Goal: Task Accomplishment & Management: Use online tool/utility

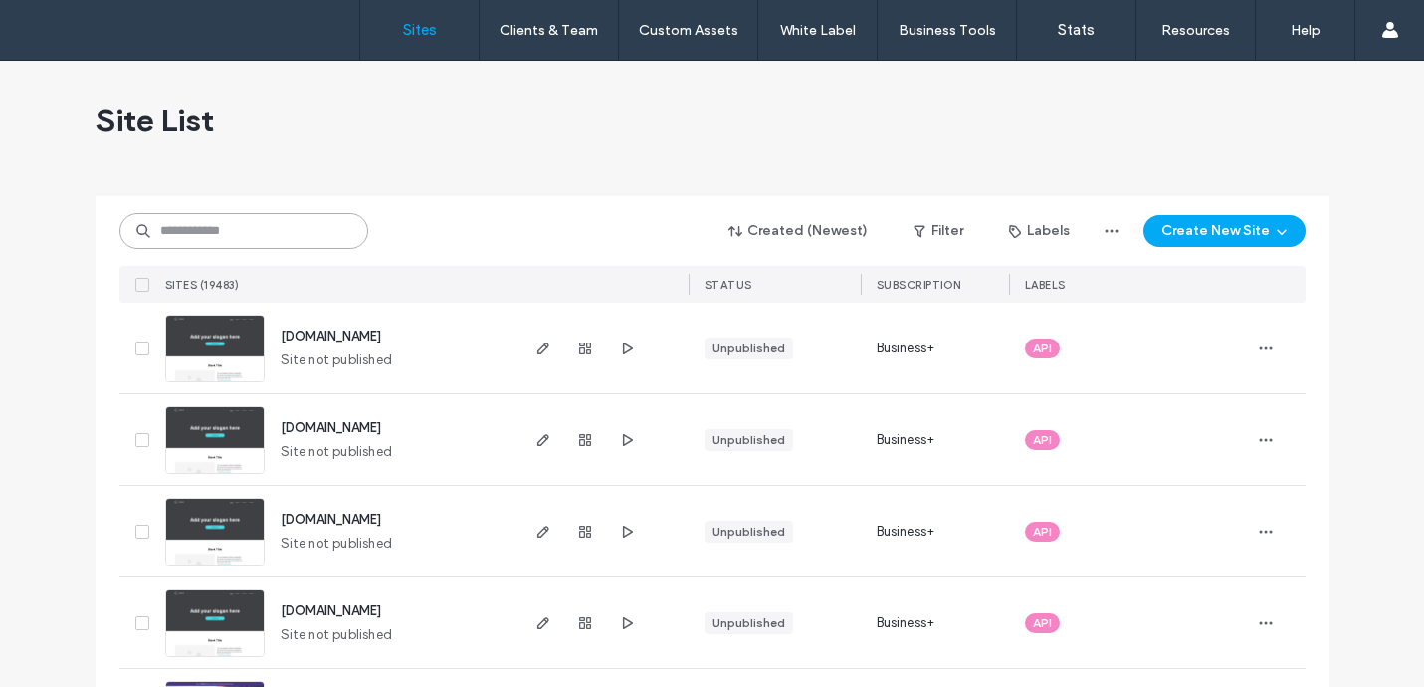
click at [306, 221] on input at bounding box center [243, 231] width 249 height 36
paste input "********"
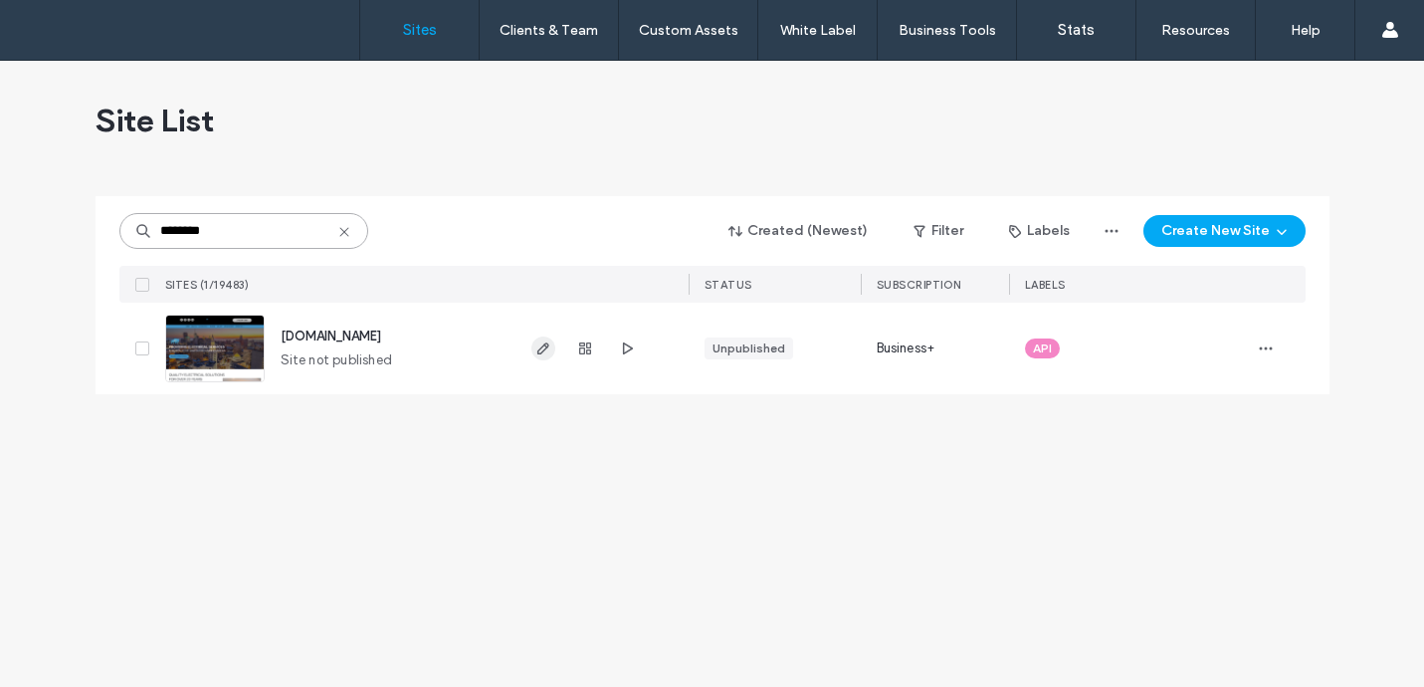
type input "********"
click at [539, 348] on use "button" at bounding box center [542, 348] width 12 height 12
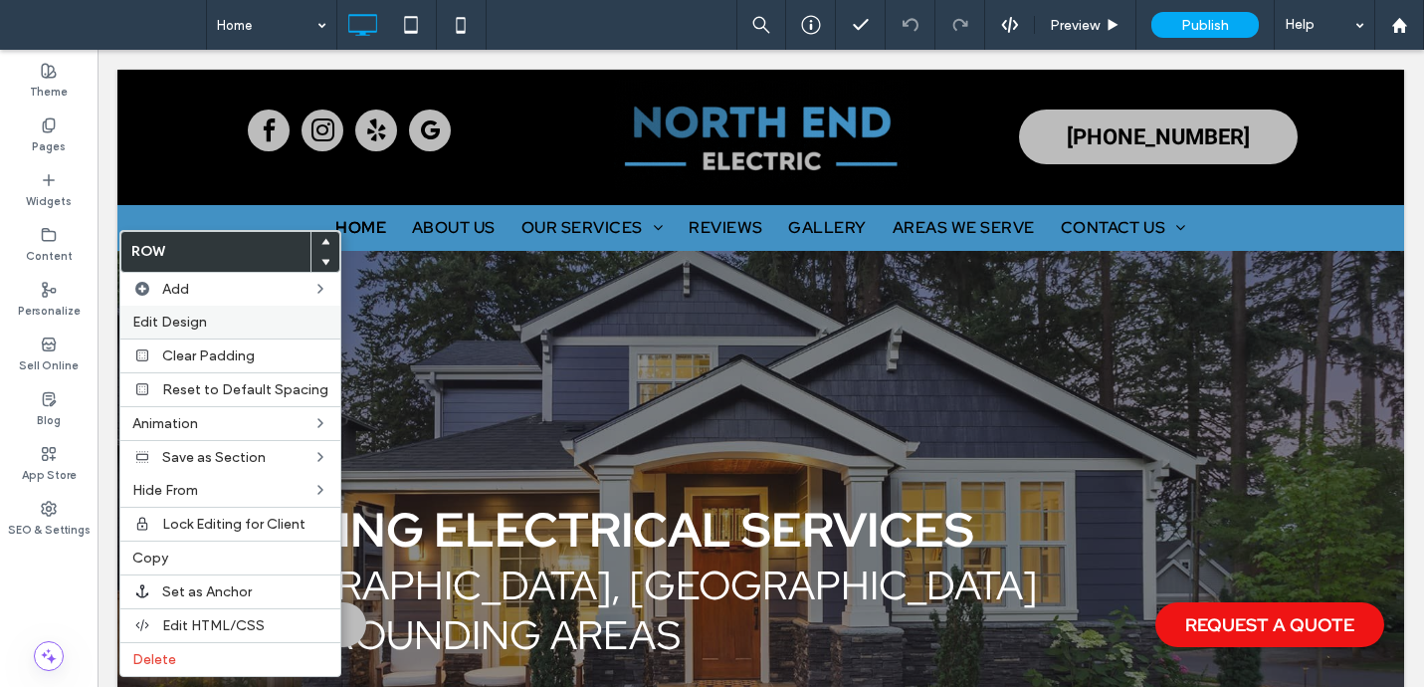
click at [175, 317] on span "Edit Design" at bounding box center [169, 321] width 75 height 17
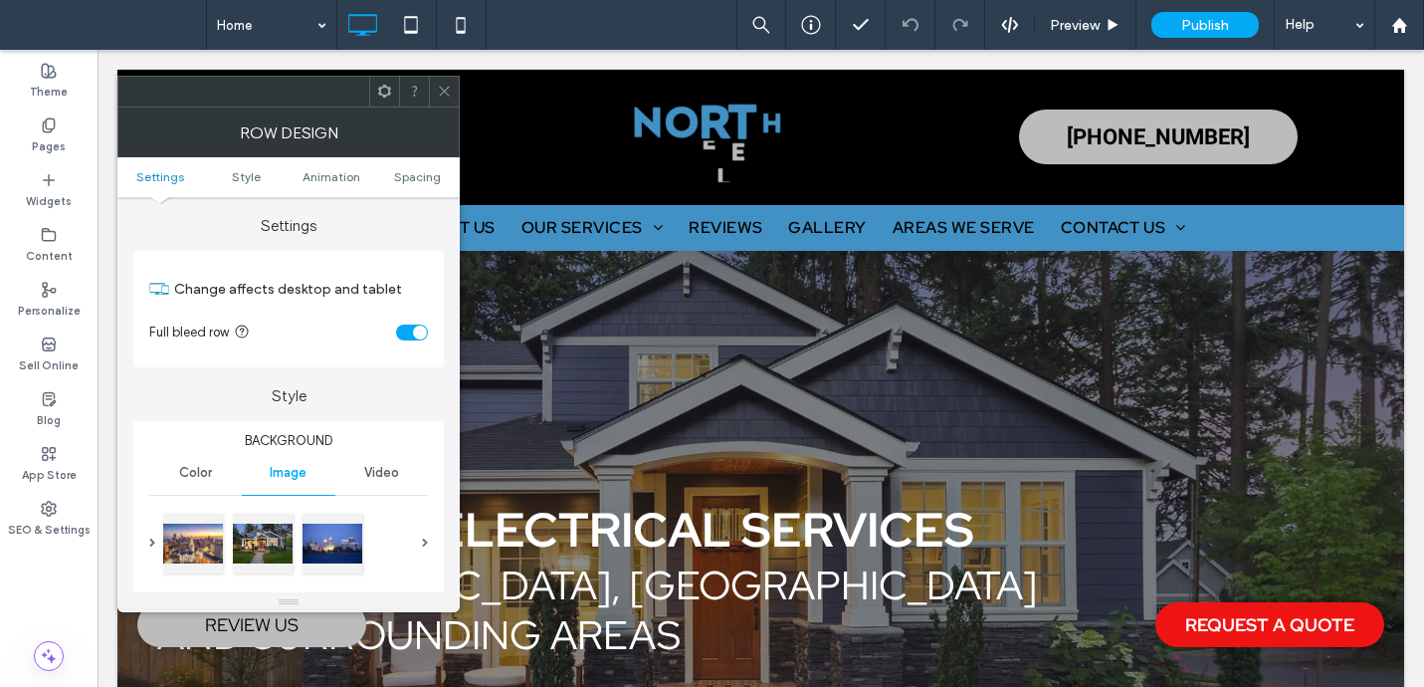
scroll to position [150, 0]
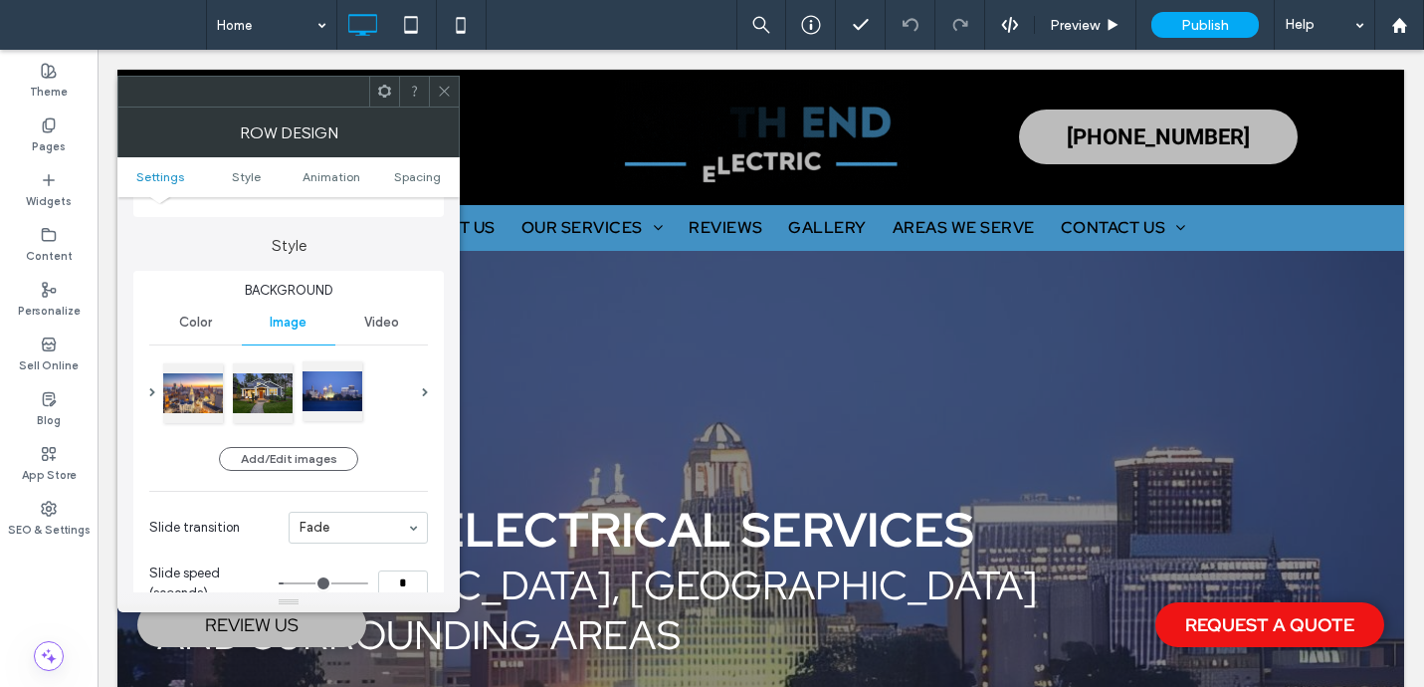
click at [353, 388] on div at bounding box center [333, 391] width 60 height 60
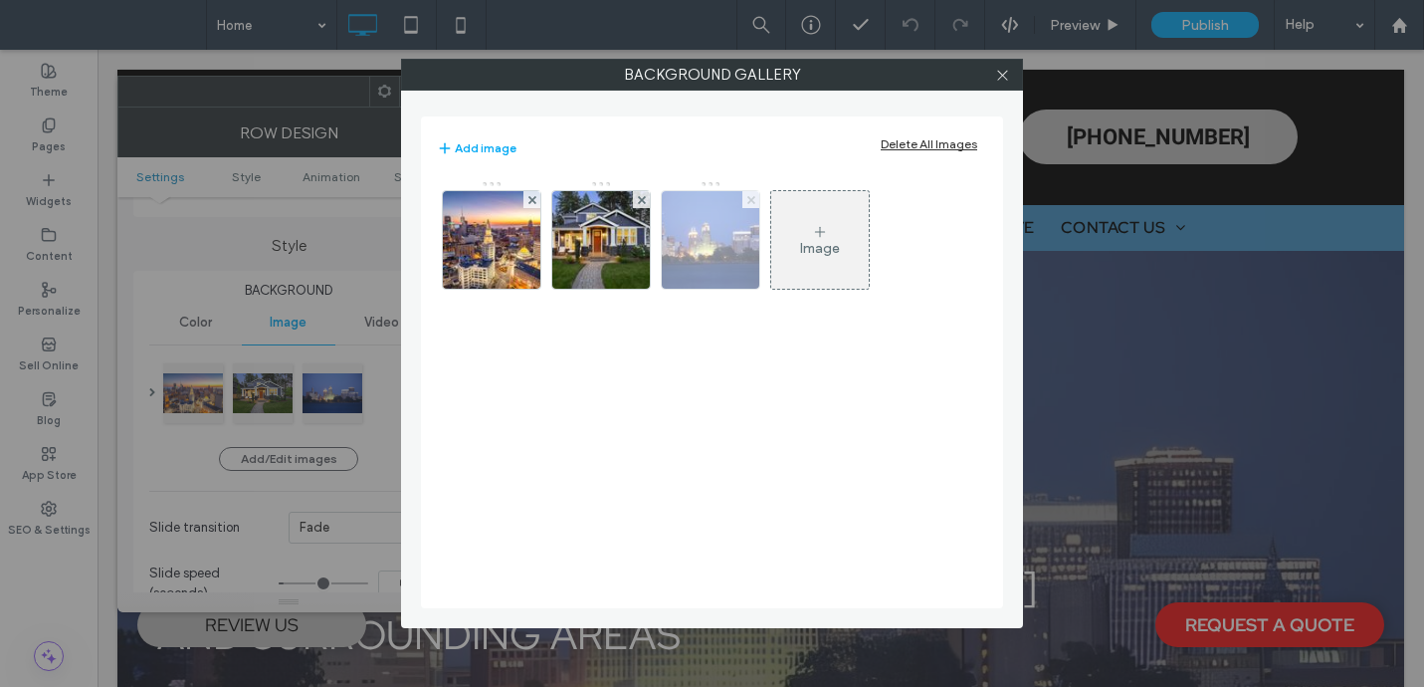
click at [748, 197] on use at bounding box center [750, 199] width 8 height 8
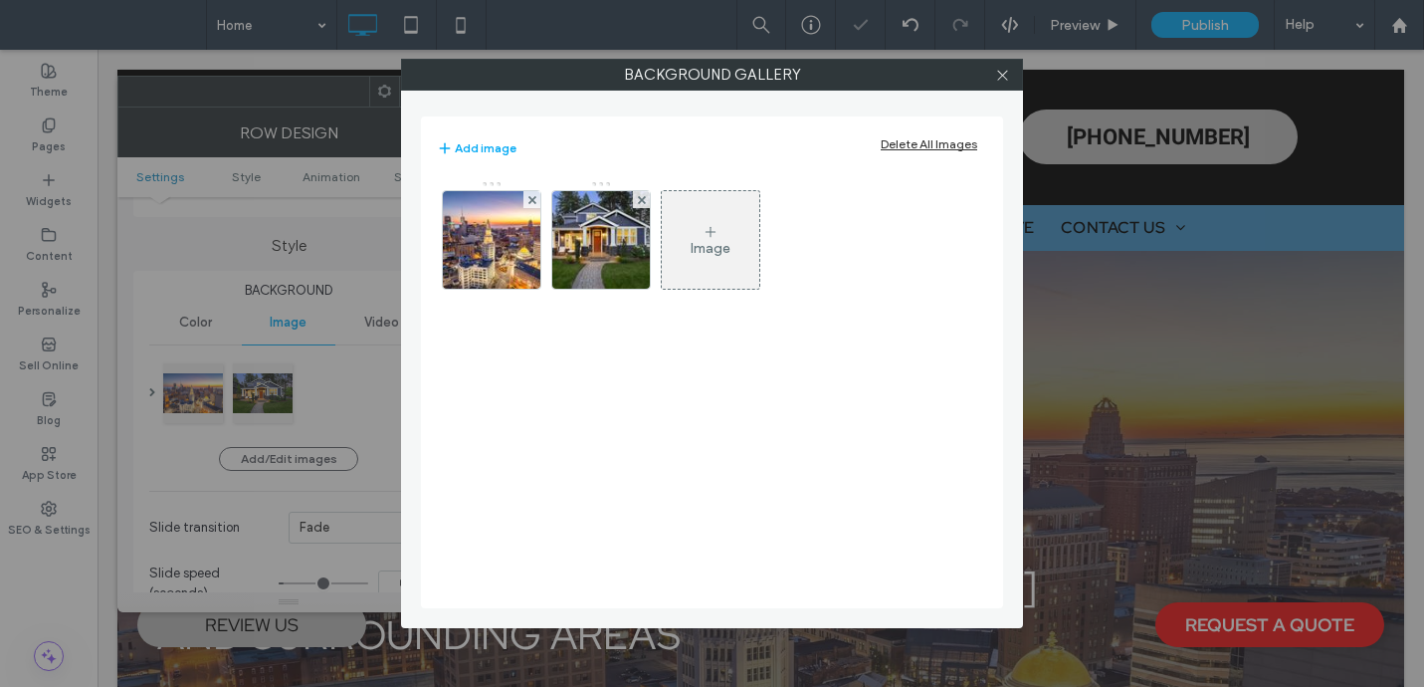
click at [686, 266] on div "Image" at bounding box center [711, 240] width 98 height 94
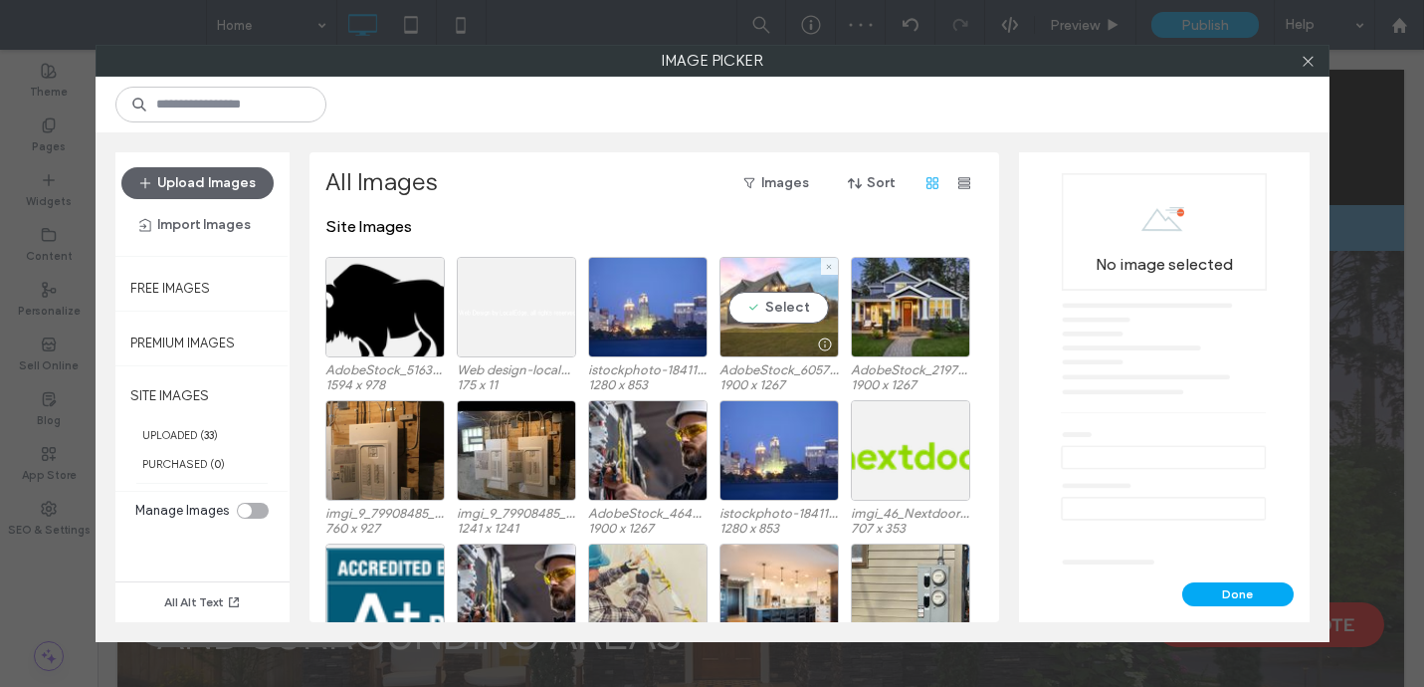
click at [813, 338] on div at bounding box center [825, 344] width 25 height 16
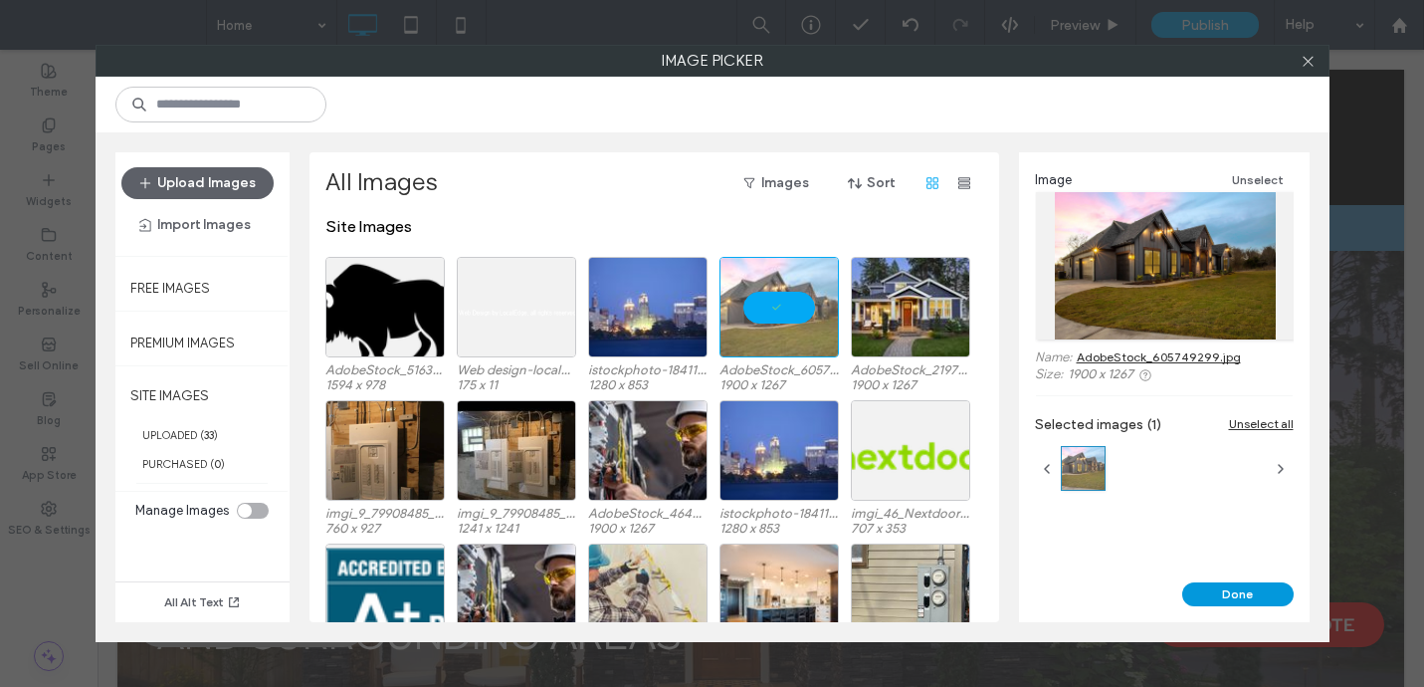
drag, startPoint x: 1262, startPoint y: 591, endPoint x: 1259, endPoint y: 581, distance: 10.4
click at [1262, 591] on button "Done" at bounding box center [1237, 594] width 111 height 24
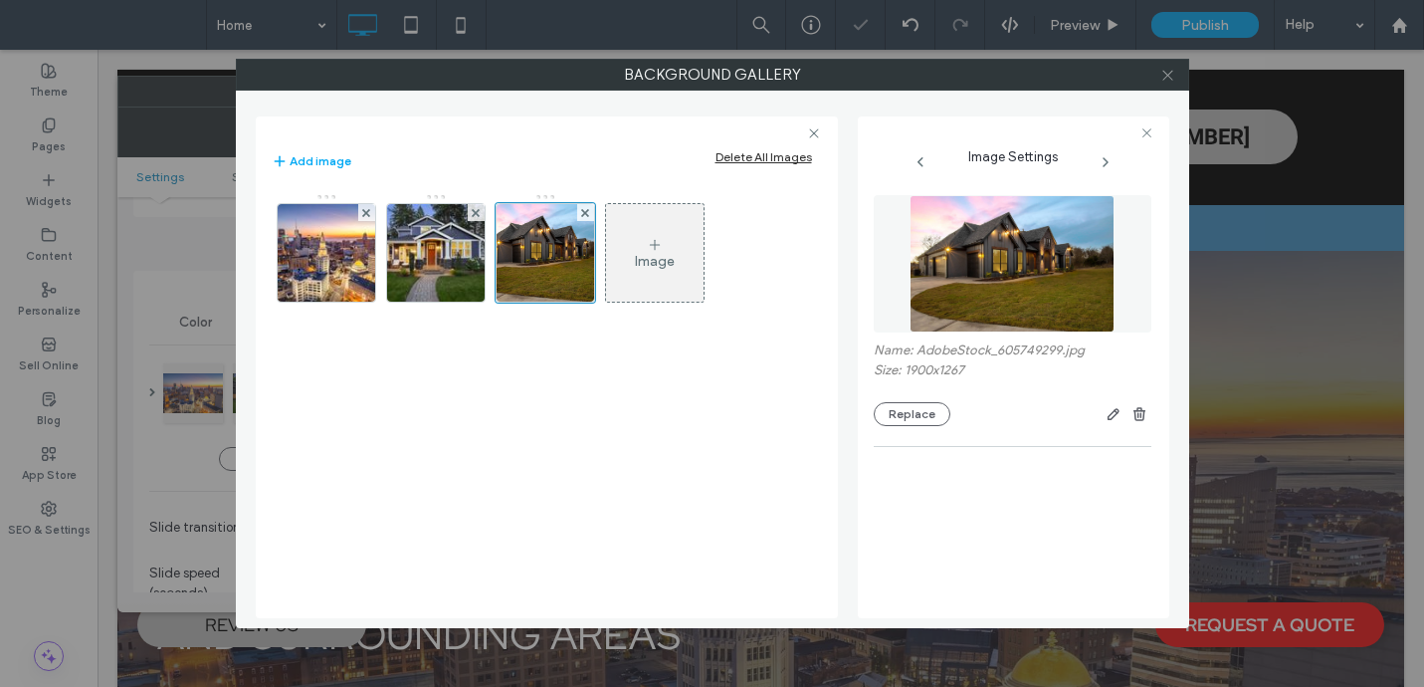
click at [1163, 72] on icon at bounding box center [1167, 75] width 15 height 15
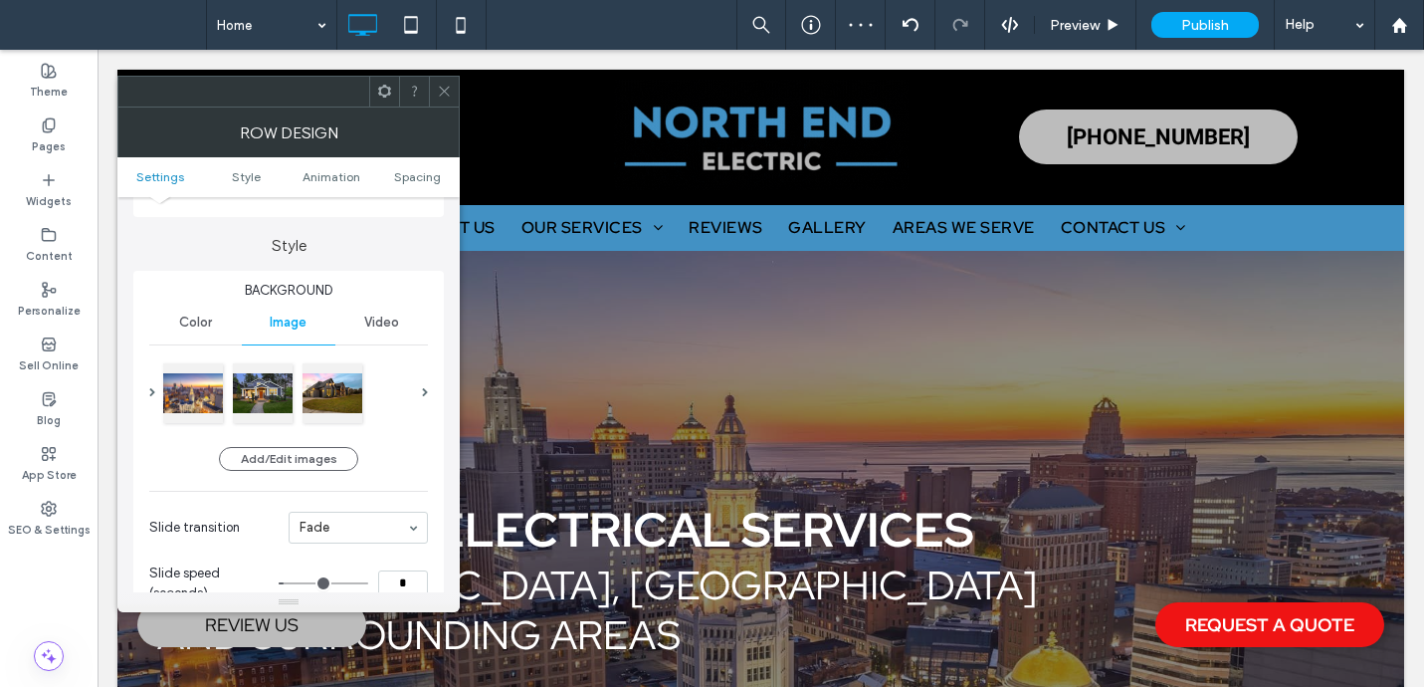
drag, startPoint x: 448, startPoint y: 85, endPoint x: 453, endPoint y: 97, distance: 12.9
click at [448, 85] on icon at bounding box center [444, 91] width 15 height 15
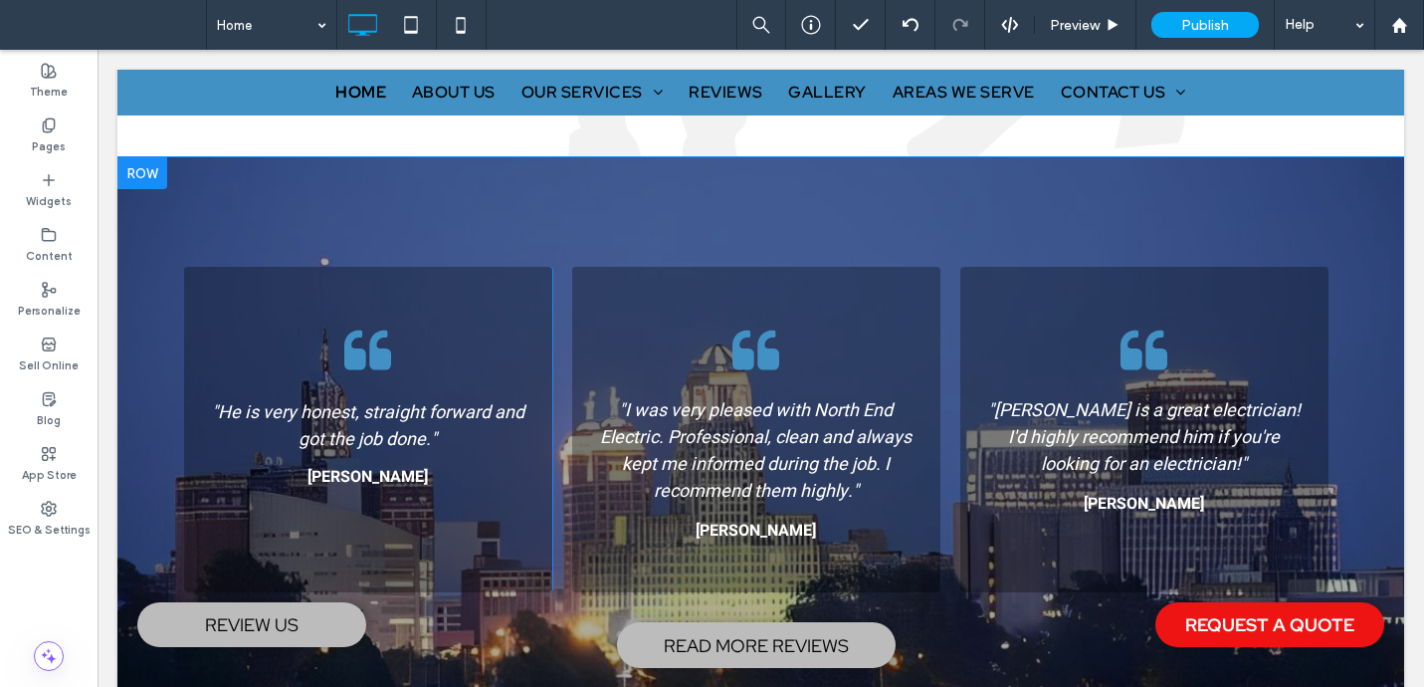
scroll to position [2887, 0]
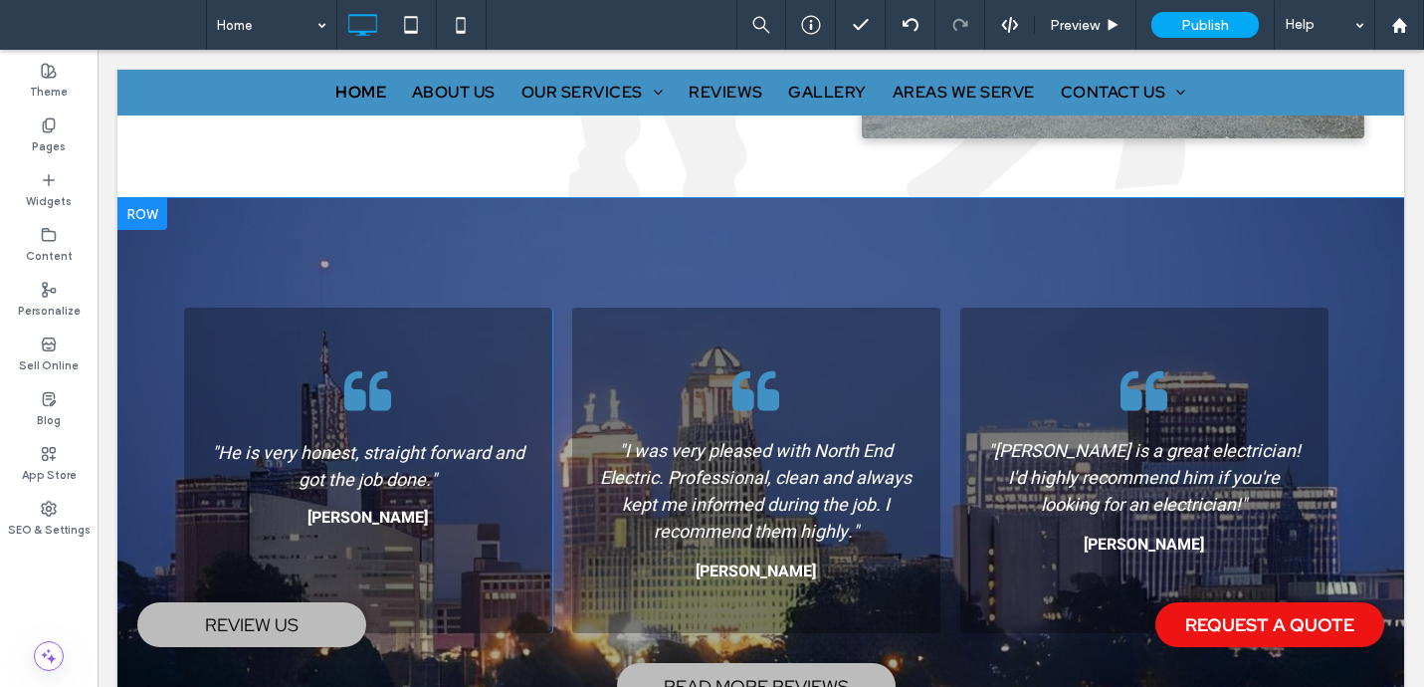
click at [150, 198] on div at bounding box center [142, 214] width 50 height 32
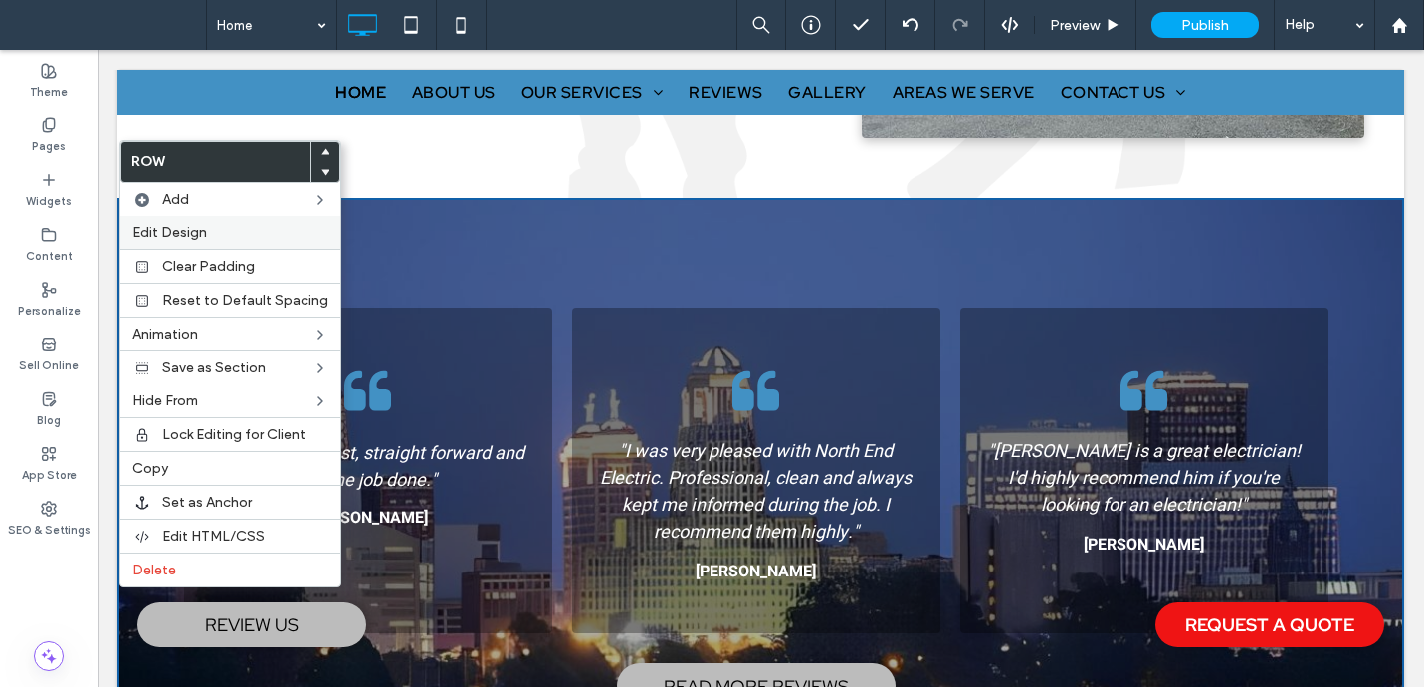
click at [178, 236] on span "Edit Design" at bounding box center [169, 232] width 75 height 17
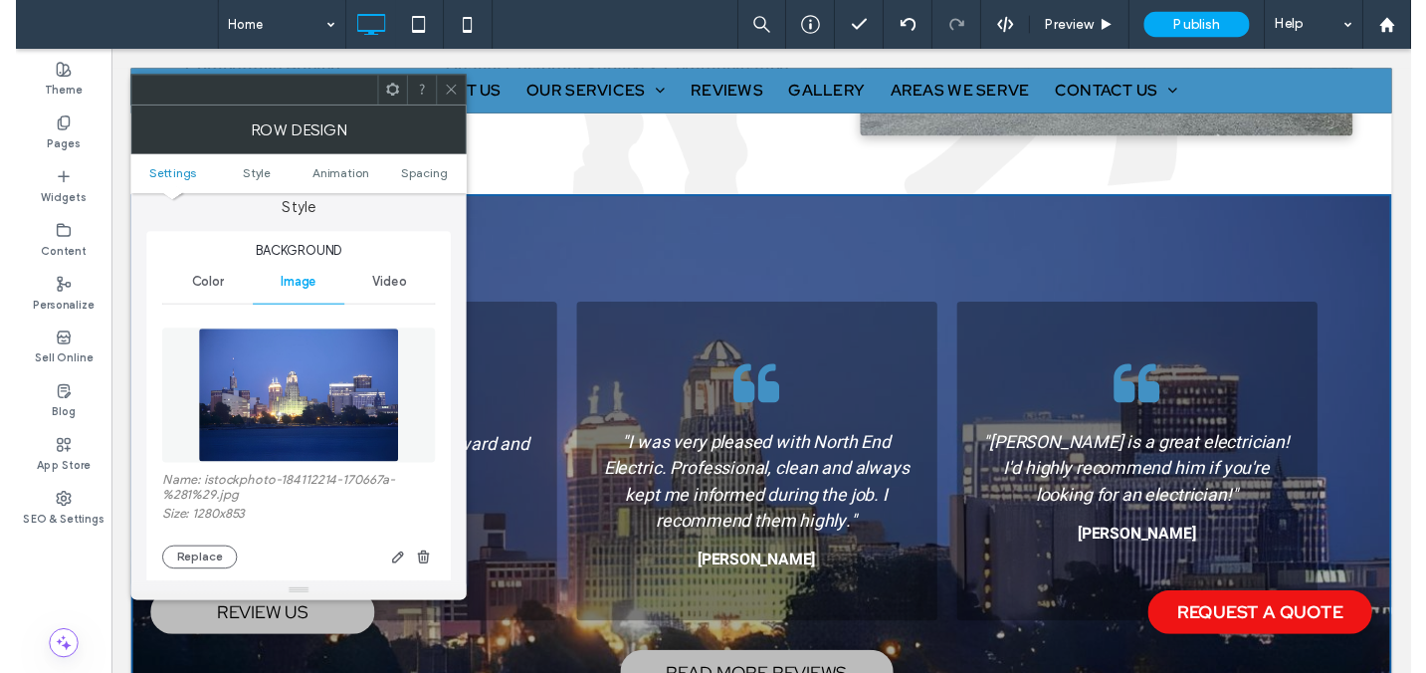
scroll to position [460, 0]
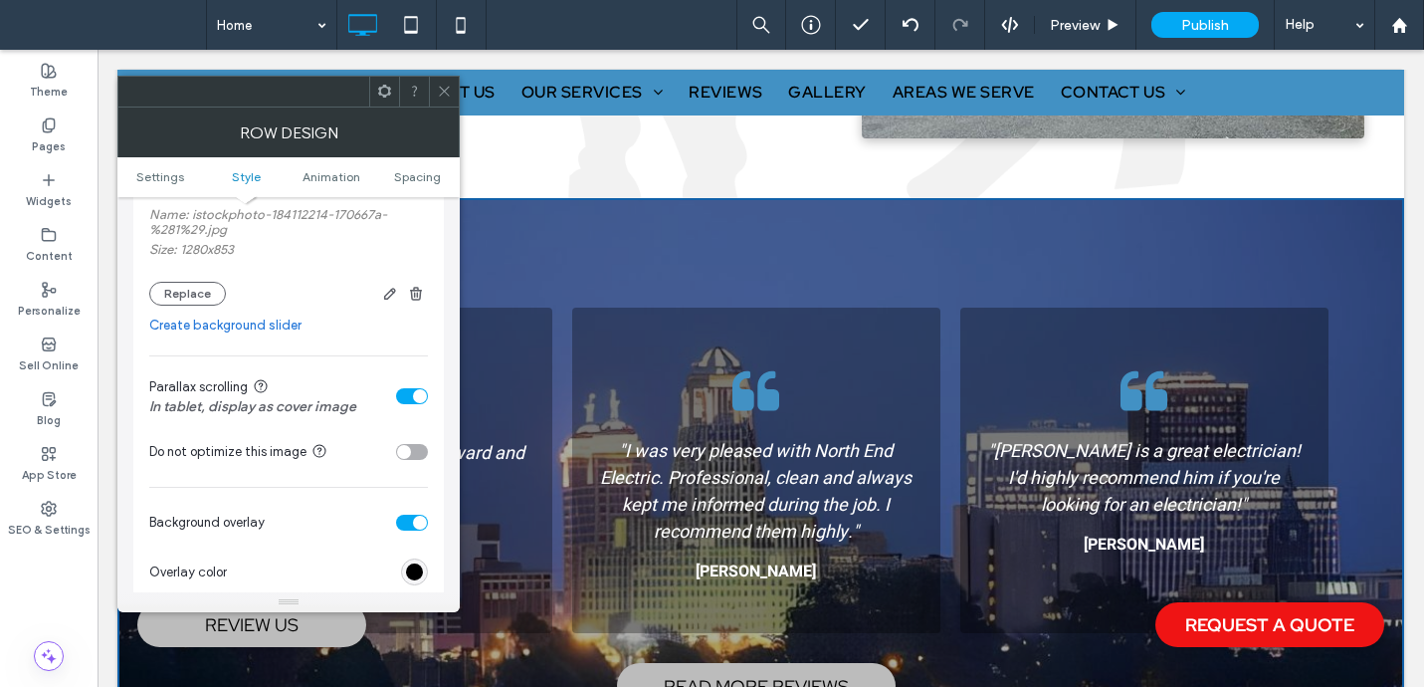
drag, startPoint x: 423, startPoint y: 398, endPoint x: 425, endPoint y: 380, distance: 18.0
click at [422, 400] on div "toggle" at bounding box center [420, 396] width 14 height 14
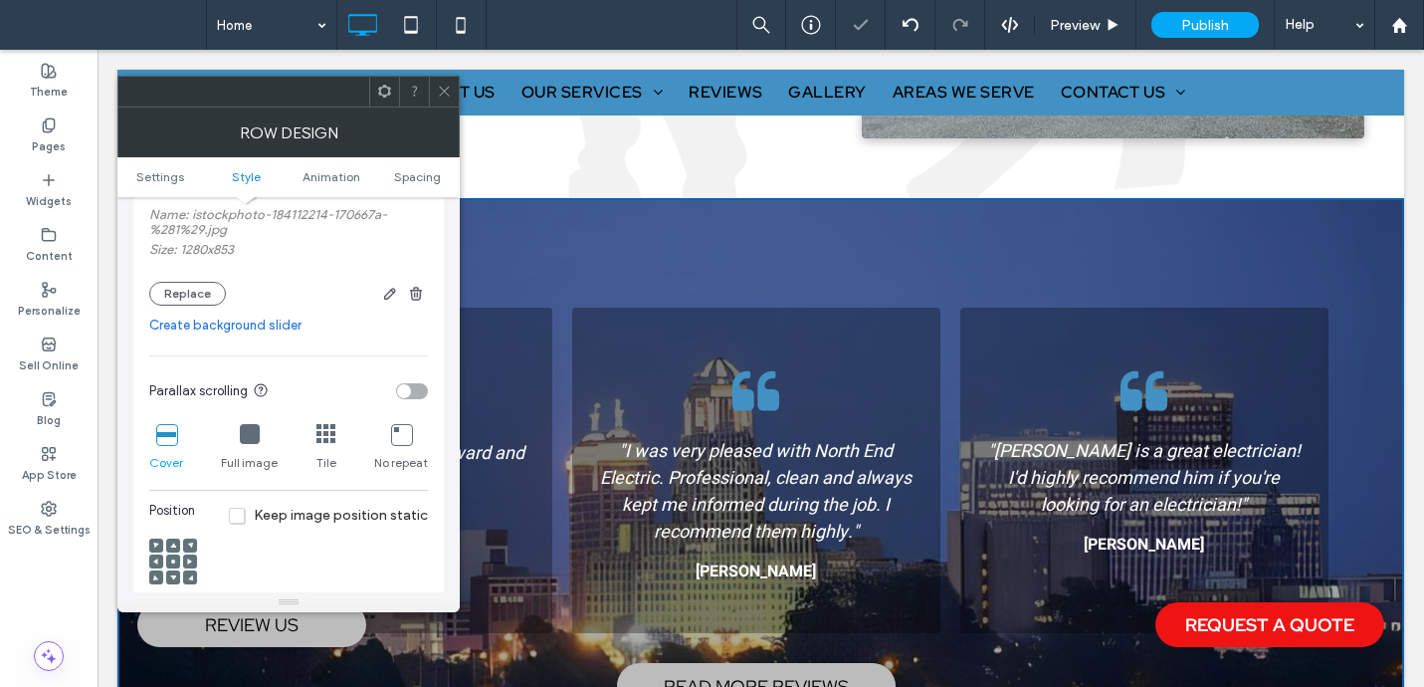
click at [452, 95] on div at bounding box center [444, 92] width 30 height 30
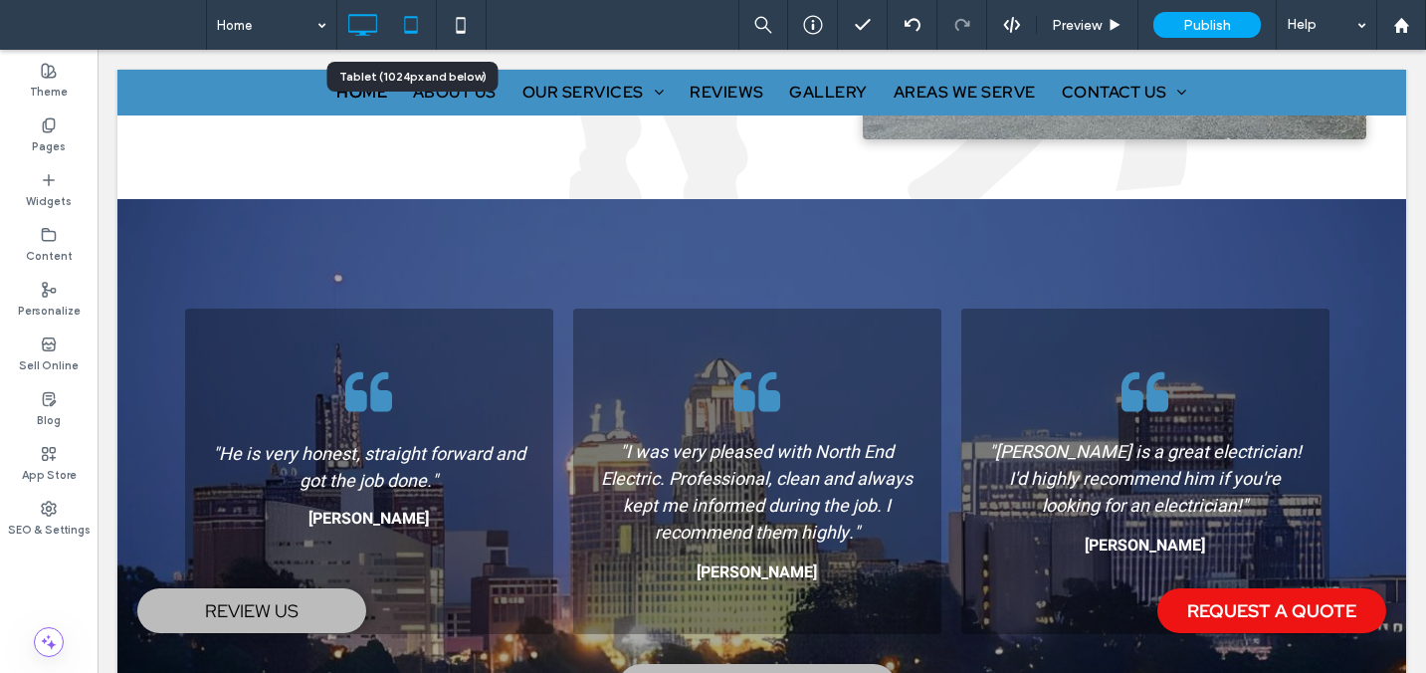
drag, startPoint x: 415, startPoint y: 18, endPoint x: 403, endPoint y: 63, distance: 46.4
click at [415, 18] on icon at bounding box center [411, 25] width 40 height 40
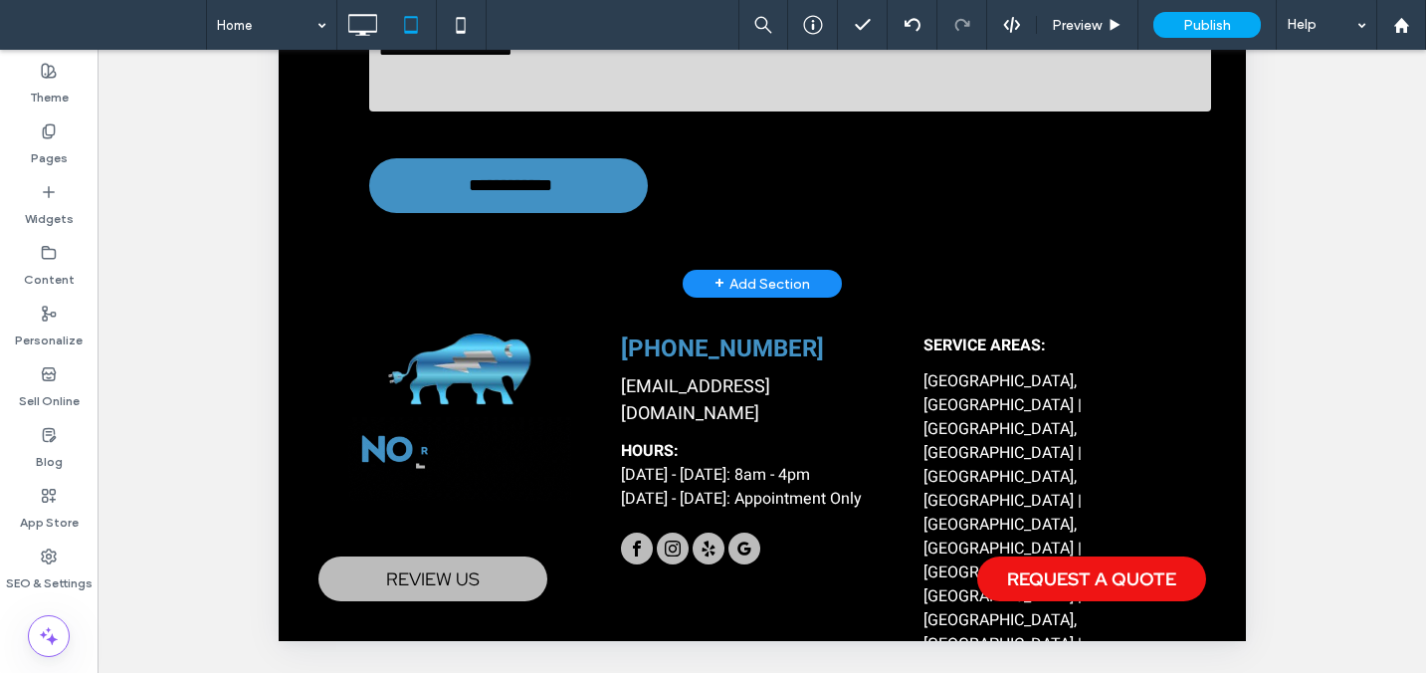
scroll to position [3036, 0]
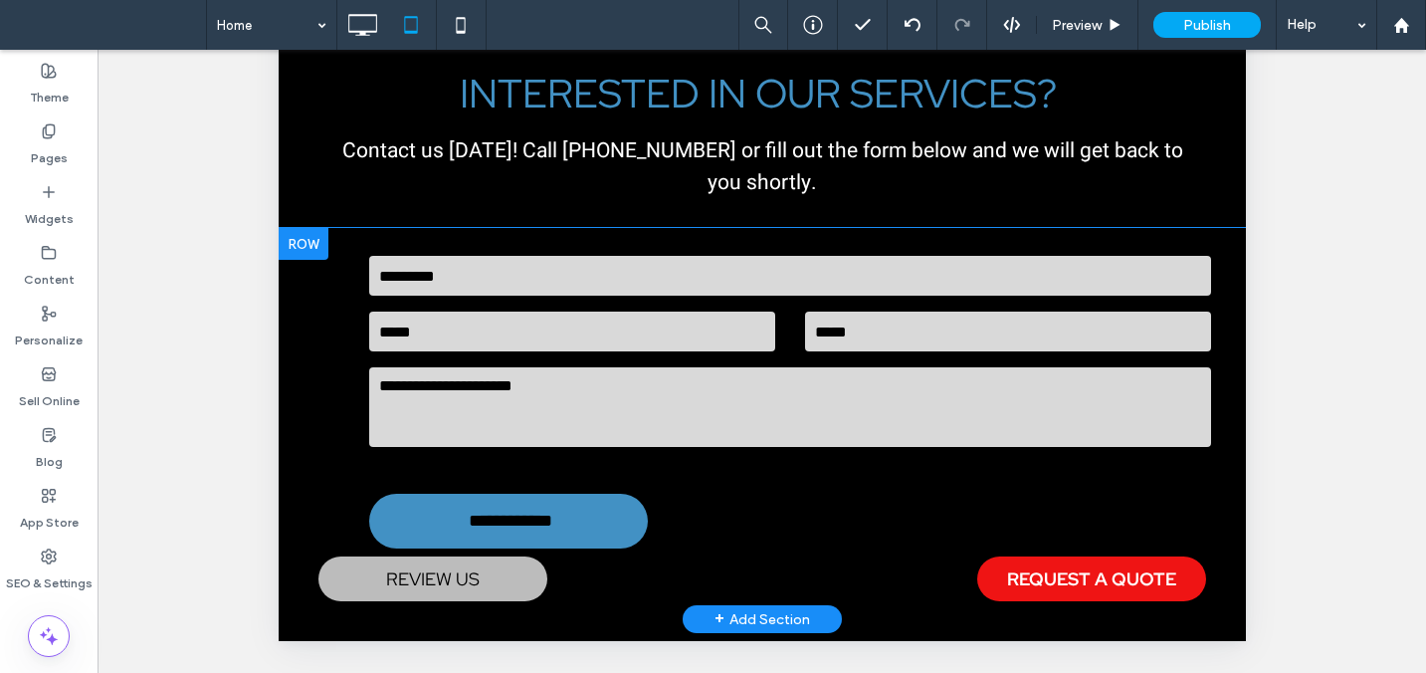
click at [314, 228] on div at bounding box center [303, 244] width 50 height 32
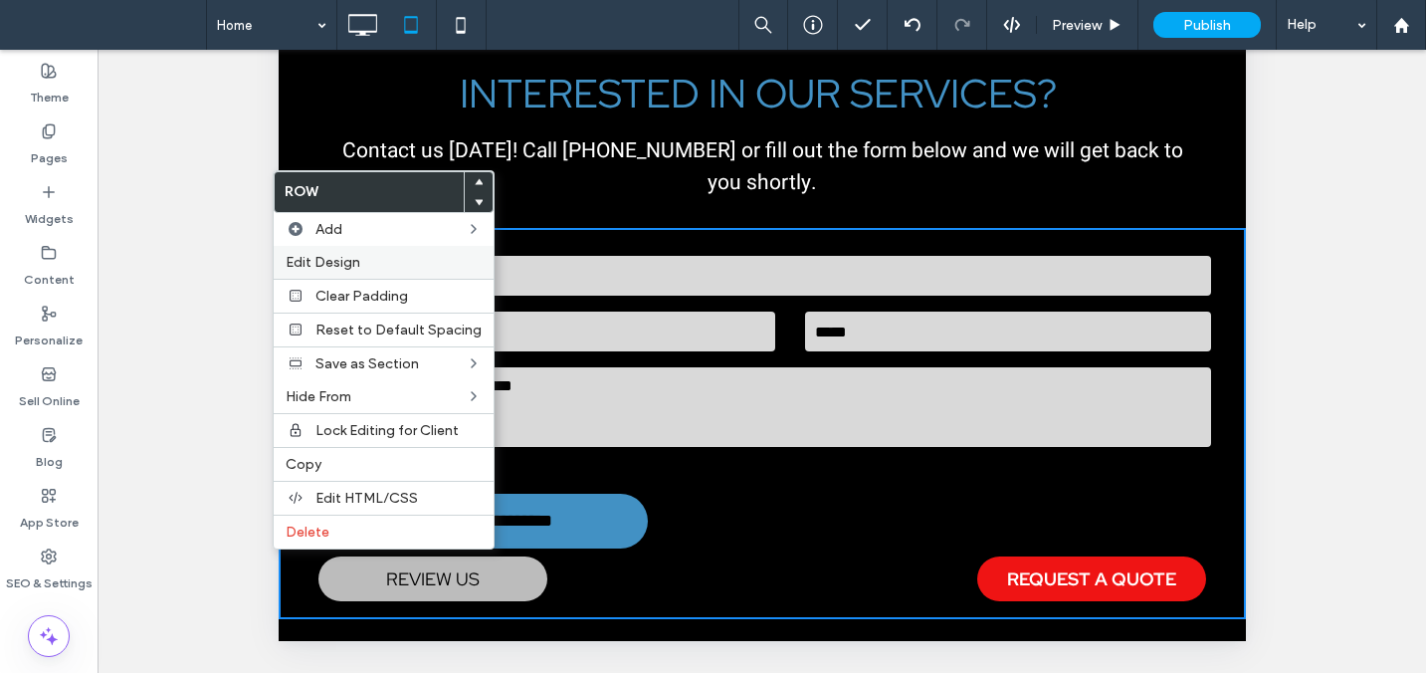
click at [332, 254] on span "Edit Design" at bounding box center [323, 262] width 75 height 17
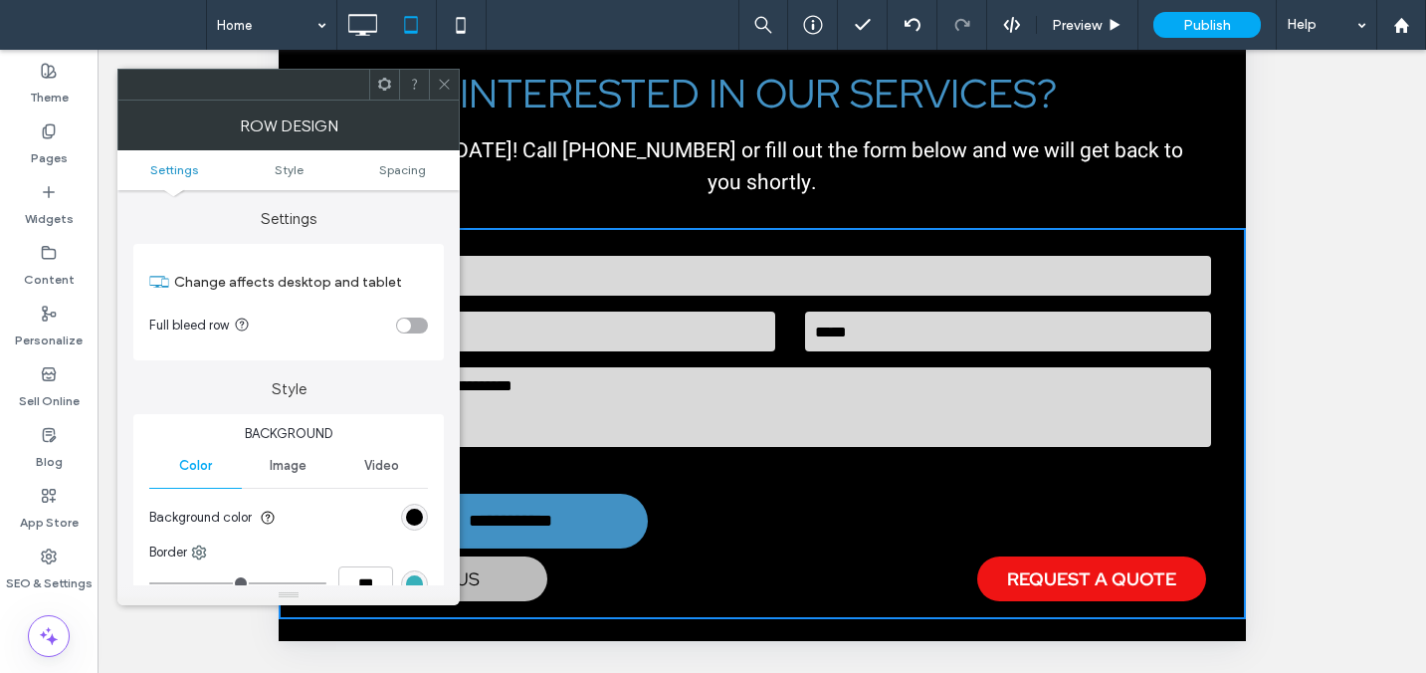
click at [408, 319] on div "toggle" at bounding box center [404, 325] width 14 height 14
click at [417, 322] on div "toggle" at bounding box center [420, 325] width 14 height 14
click at [413, 161] on ul "Settings Style Spacing" at bounding box center [288, 170] width 342 height 40
drag, startPoint x: 415, startPoint y: 173, endPoint x: 410, endPoint y: 201, distance: 28.3
click at [415, 173] on span "Spacing" at bounding box center [402, 169] width 47 height 15
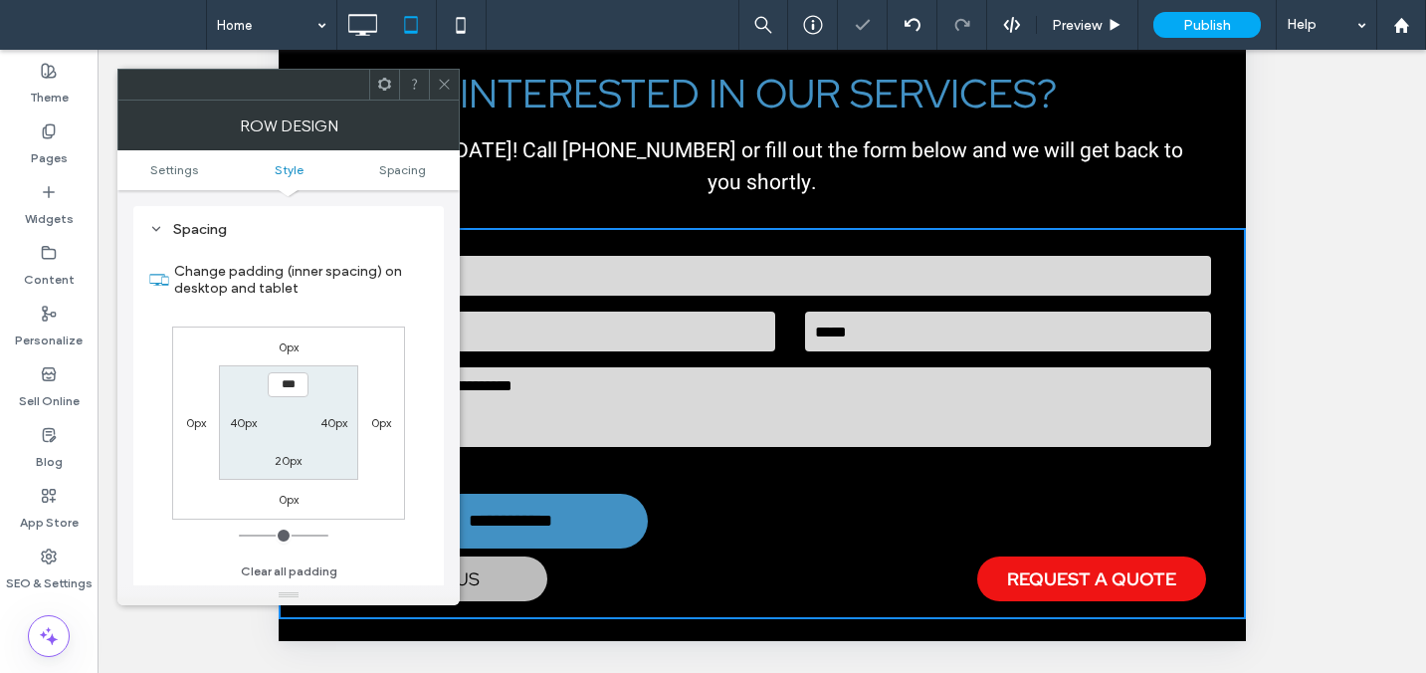
scroll to position [501, 0]
click at [330, 423] on label "40px" at bounding box center [333, 421] width 27 height 15
type input "**"
click at [323, 425] on input "****" at bounding box center [333, 421] width 41 height 25
type input "****"
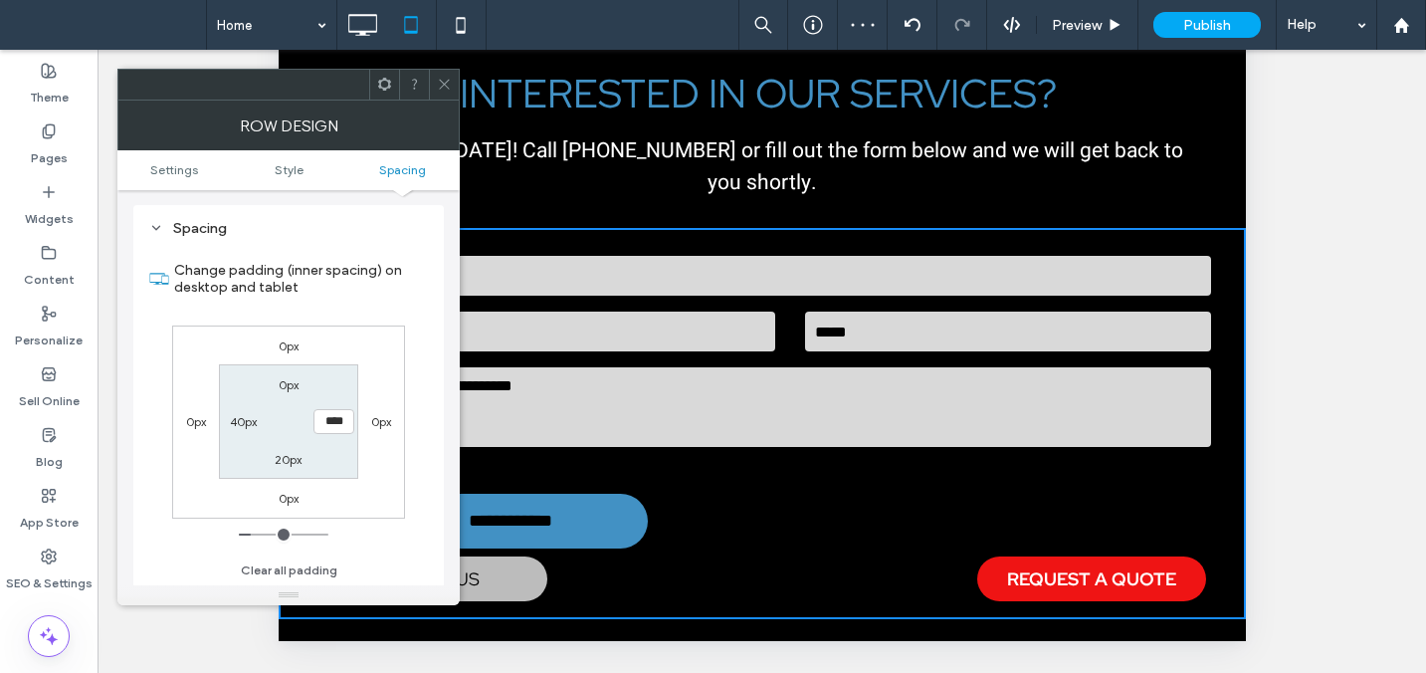
click at [439, 77] on span at bounding box center [444, 85] width 15 height 30
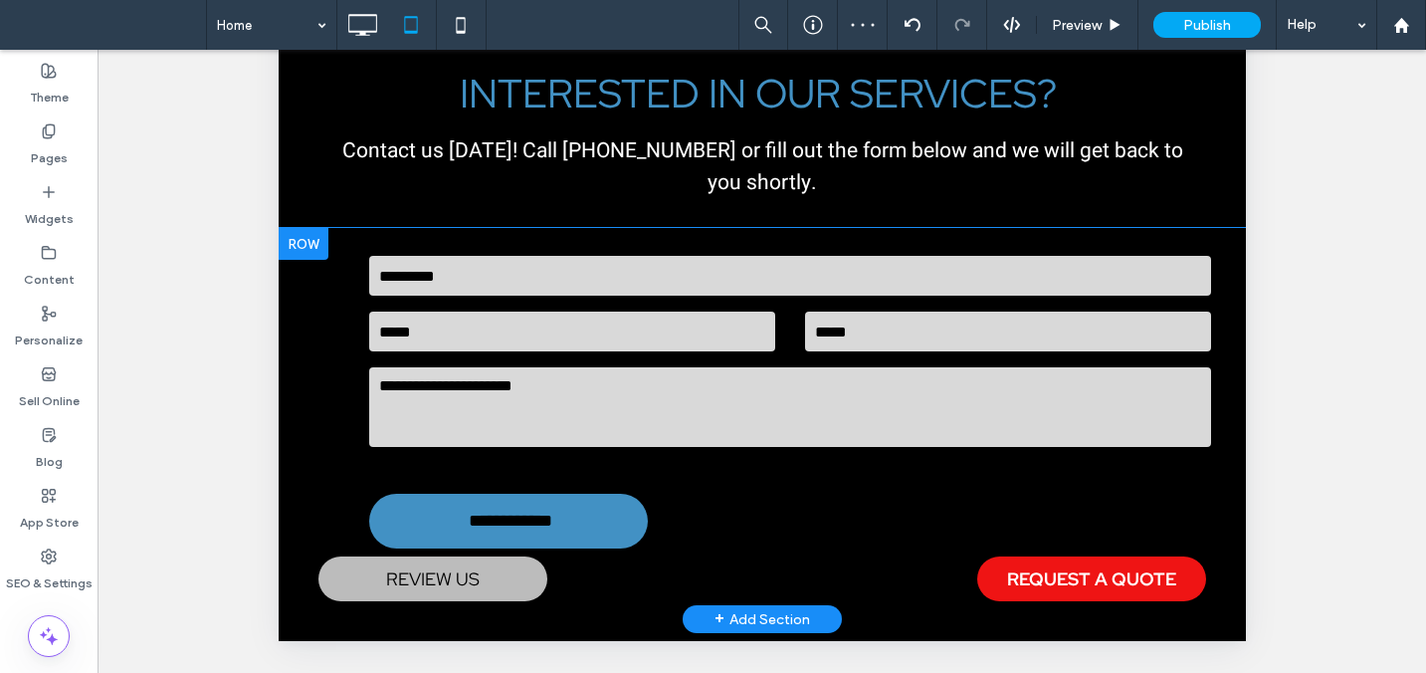
click at [304, 357] on div "**********" at bounding box center [761, 423] width 967 height 391
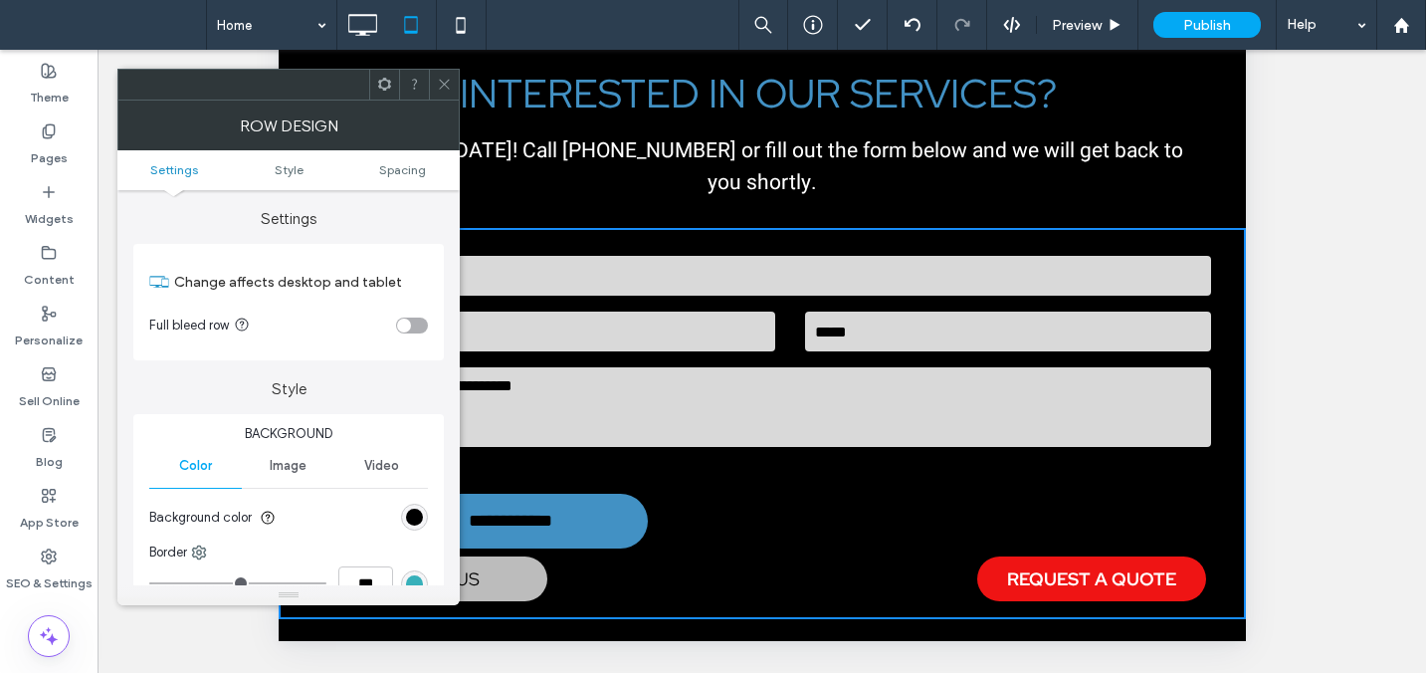
drag, startPoint x: 440, startPoint y: 81, endPoint x: 438, endPoint y: 211, distance: 130.4
click at [440, 82] on icon at bounding box center [444, 84] width 15 height 15
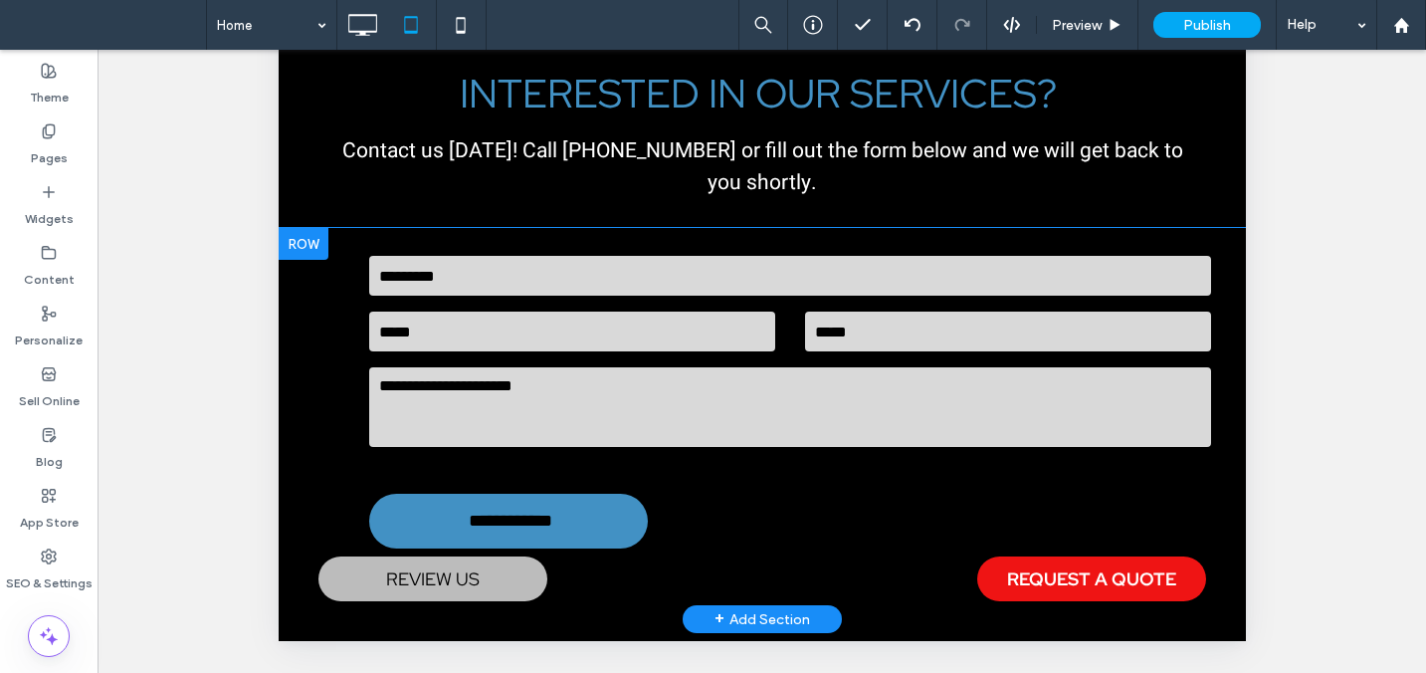
click at [342, 338] on div "**********" at bounding box center [781, 413] width 888 height 371
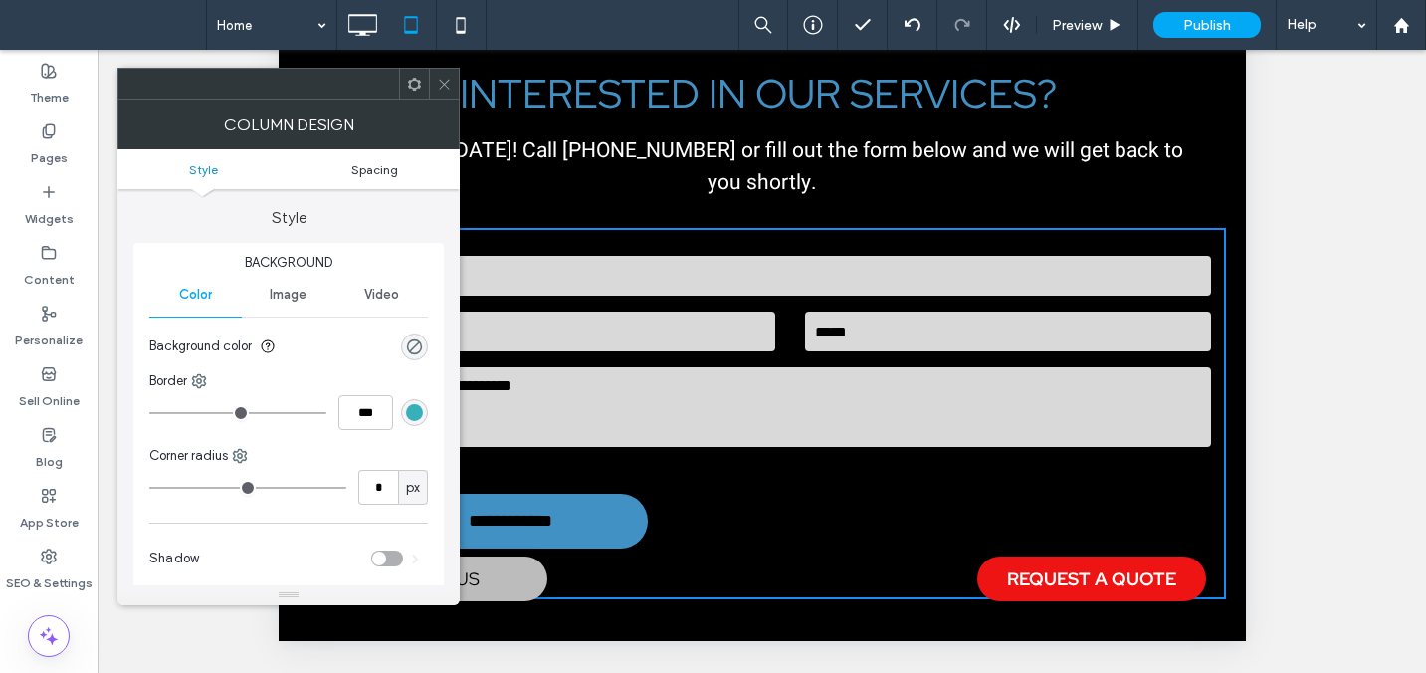
click at [399, 167] on link "Spacing" at bounding box center [374, 169] width 171 height 15
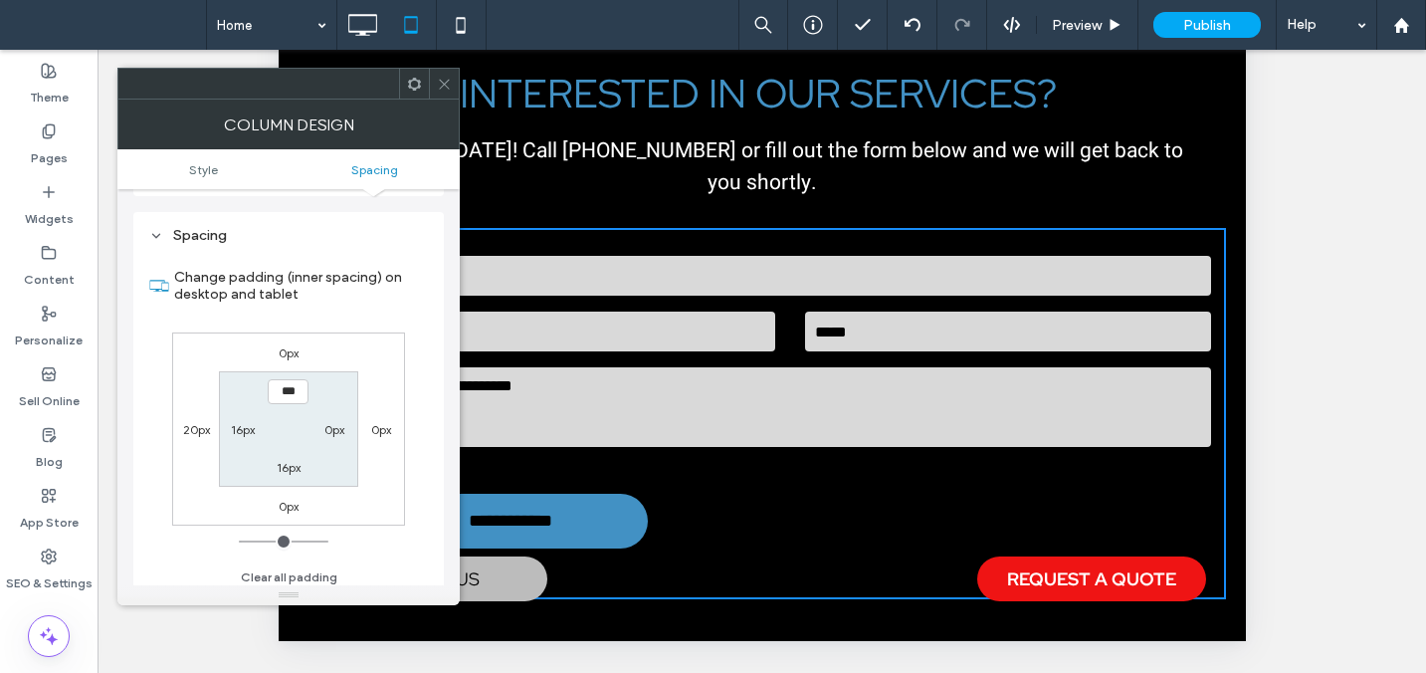
scroll to position [405, 0]
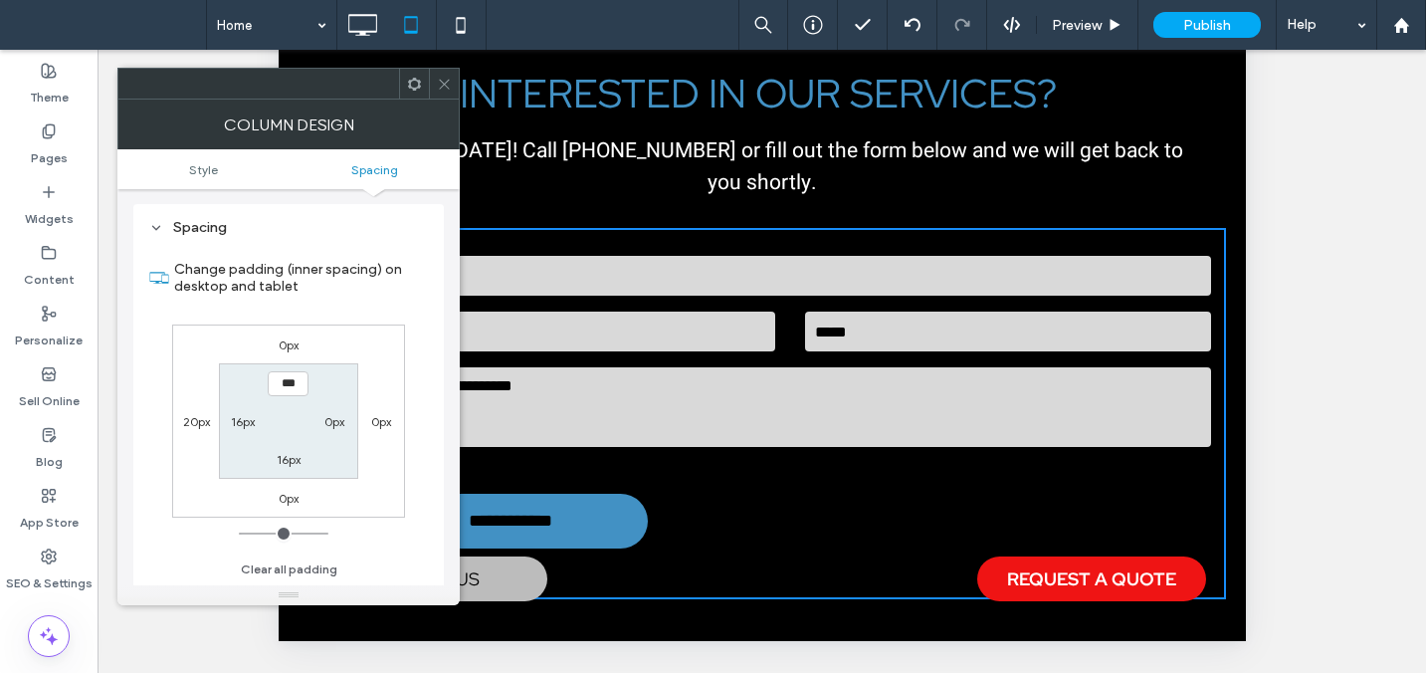
drag, startPoint x: 240, startPoint y: 421, endPoint x: 206, endPoint y: 426, distance: 34.2
click at [239, 422] on label "16px" at bounding box center [243, 421] width 24 height 15
click at [190, 425] on label "20px" at bounding box center [196, 421] width 27 height 15
type input "**"
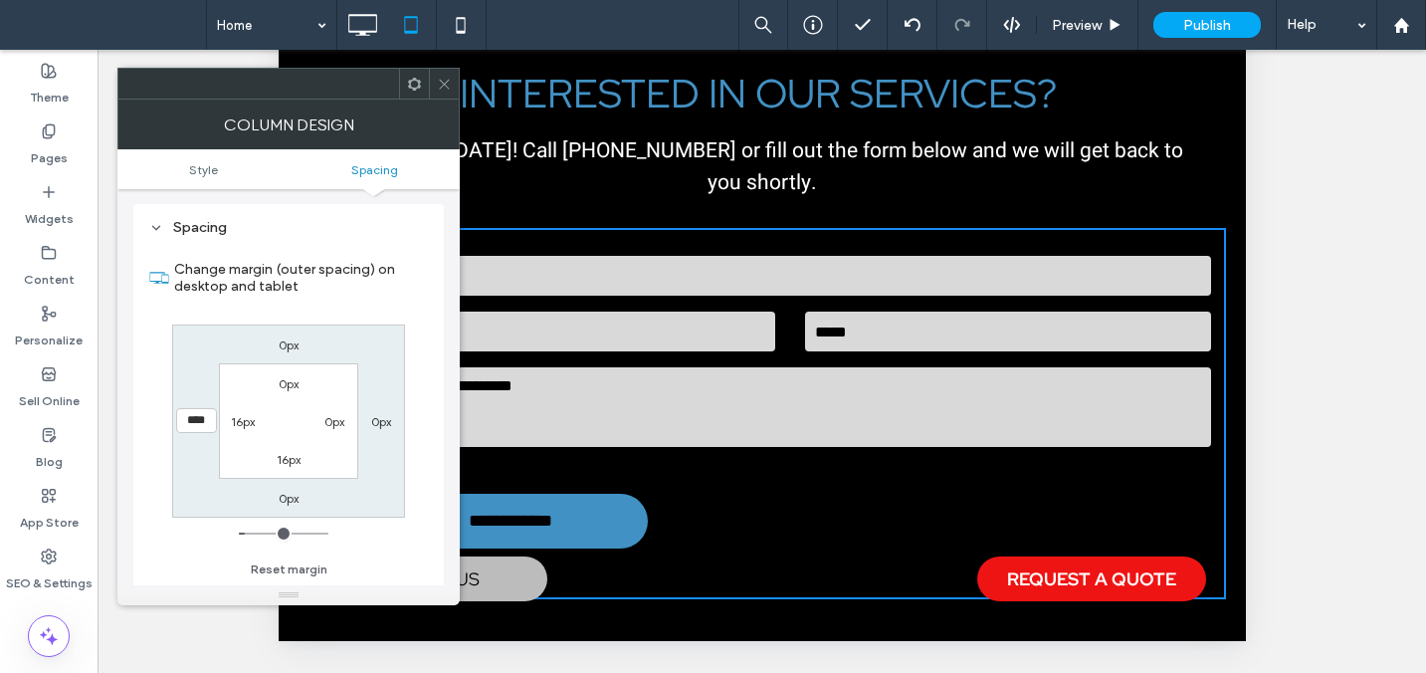
click at [190, 427] on input "****" at bounding box center [196, 420] width 41 height 25
type input "***"
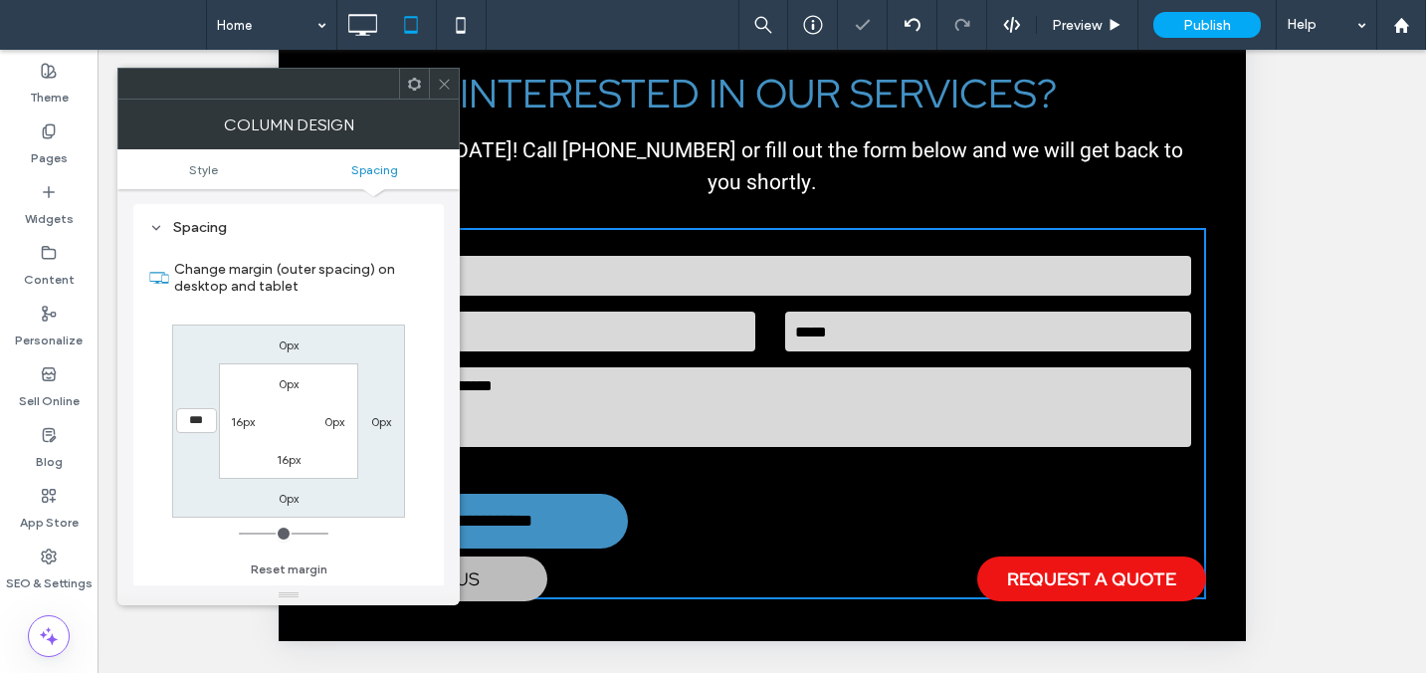
click at [245, 423] on label "16px" at bounding box center [243, 421] width 24 height 15
type input "**"
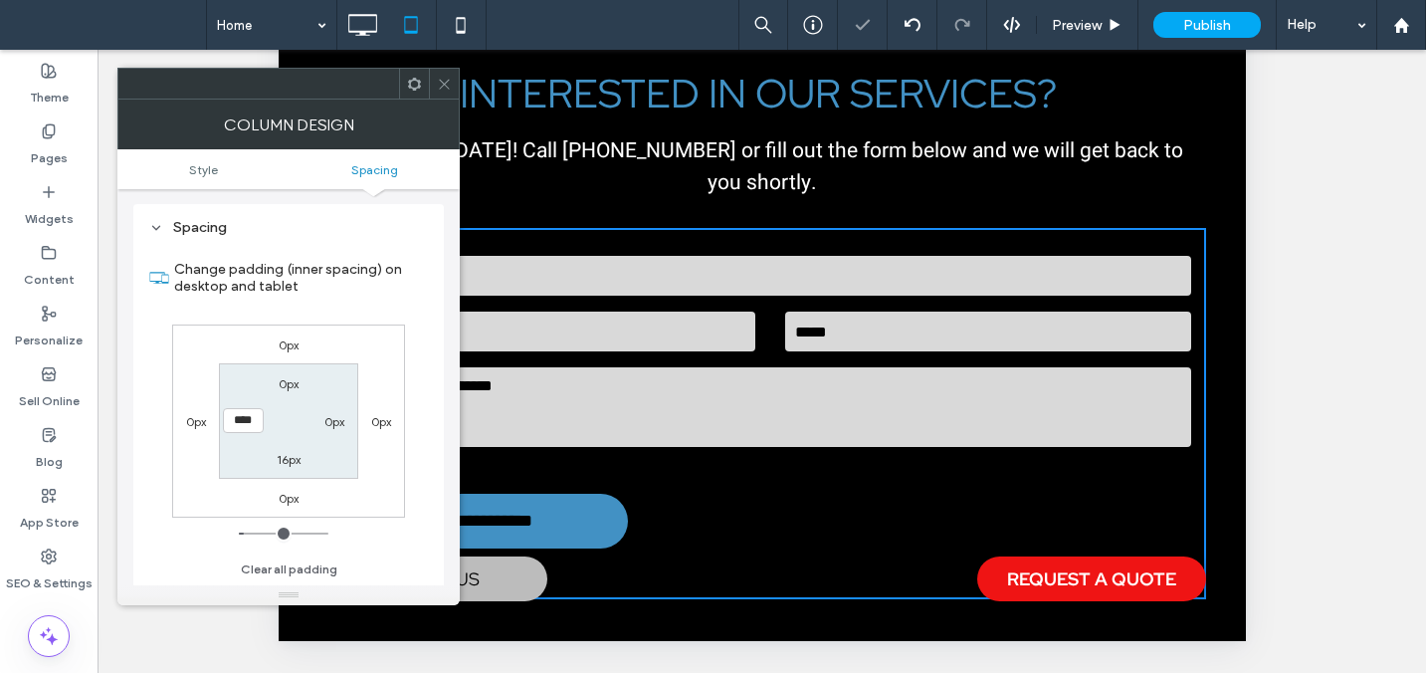
click at [241, 425] on input "****" at bounding box center [243, 420] width 41 height 25
type input "***"
type input "*"
click at [441, 85] on icon at bounding box center [444, 84] width 15 height 15
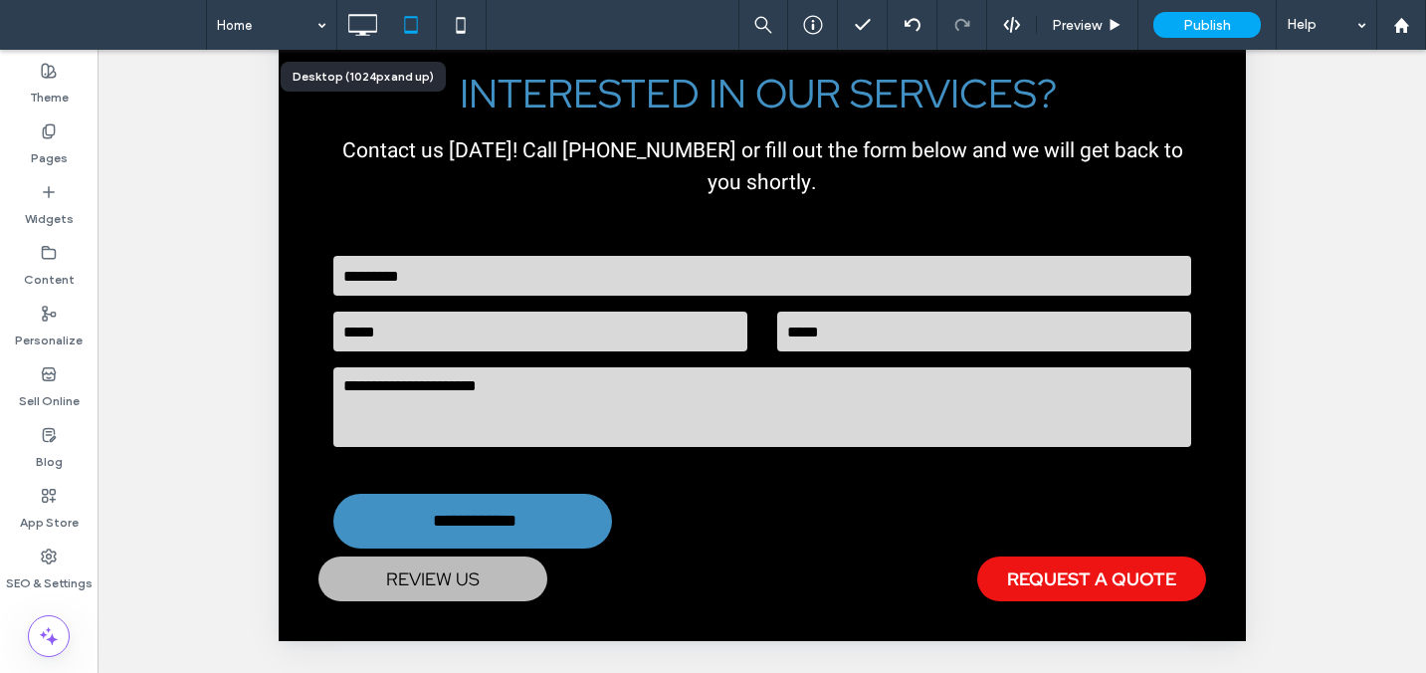
drag, startPoint x: 377, startPoint y: 23, endPoint x: 422, endPoint y: 70, distance: 64.8
click at [377, 24] on icon at bounding box center [362, 25] width 40 height 40
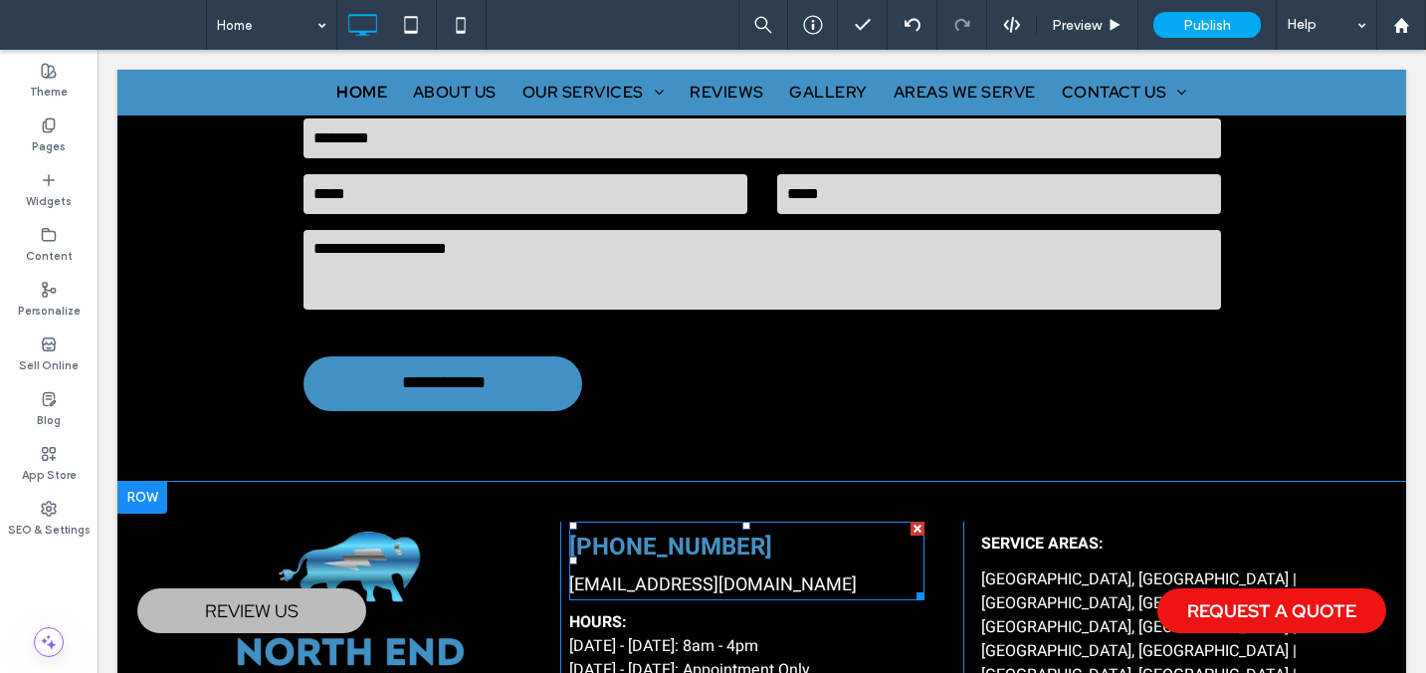
scroll to position [3635, 0]
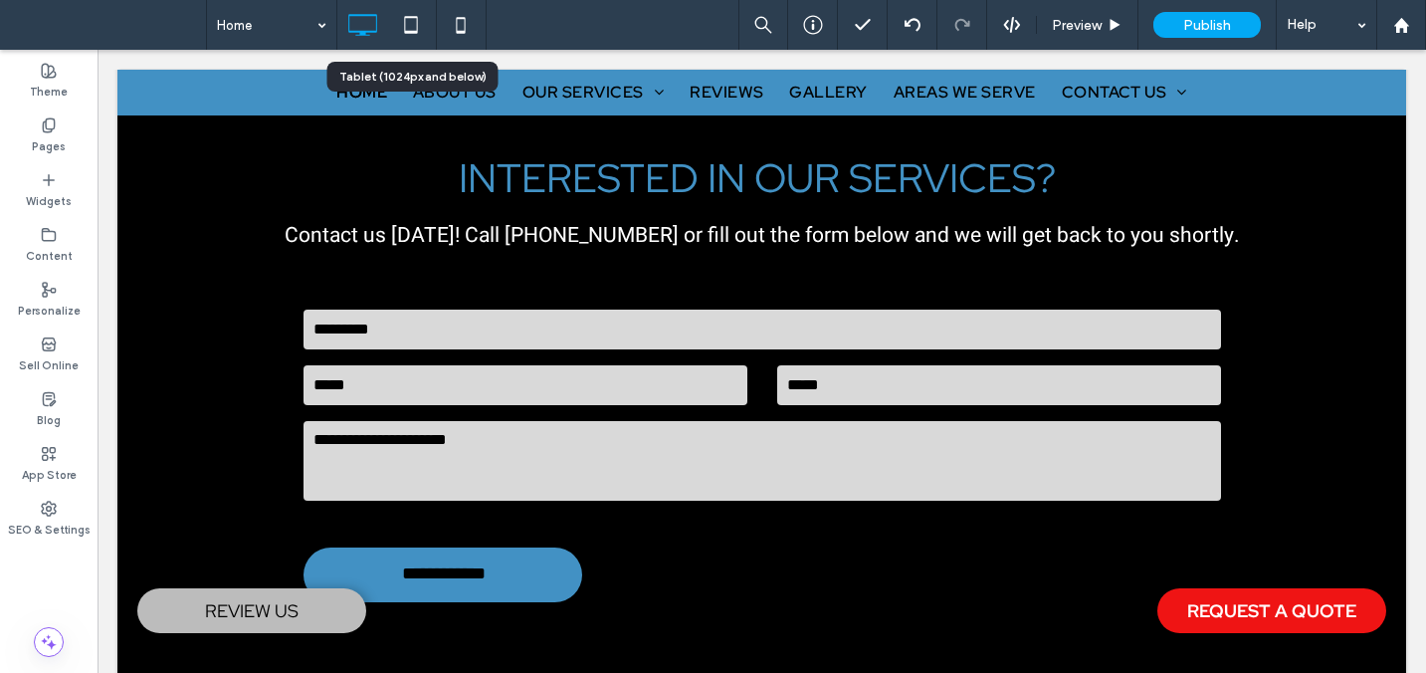
click at [416, 23] on icon at bounding box center [411, 25] width 40 height 40
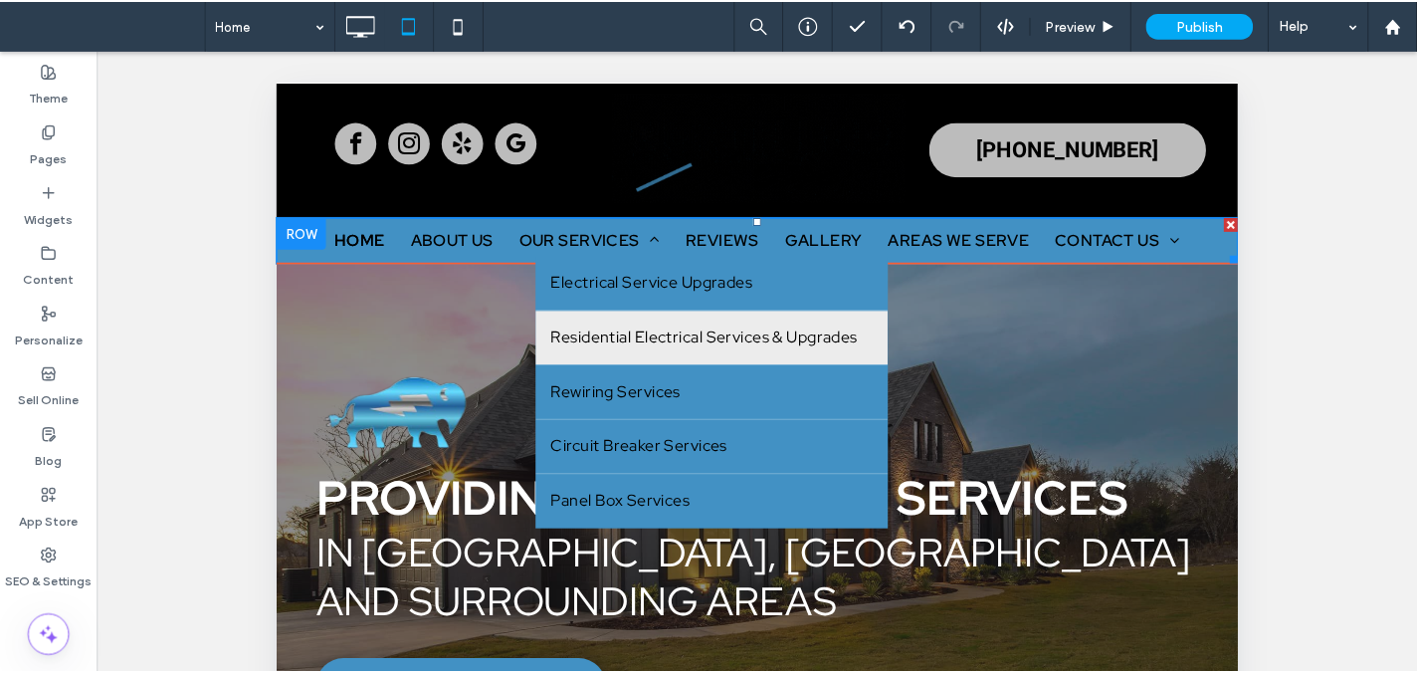
scroll to position [0, 0]
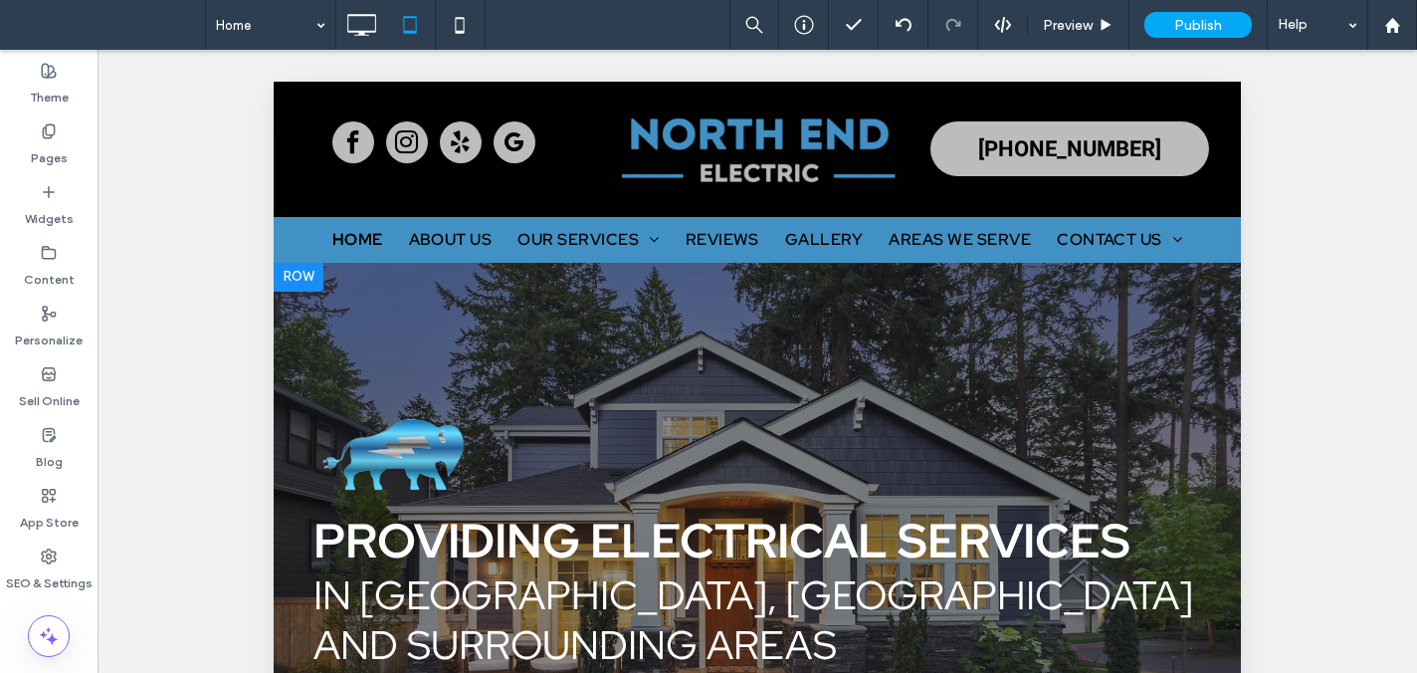
click at [308, 274] on div at bounding box center [299, 276] width 50 height 32
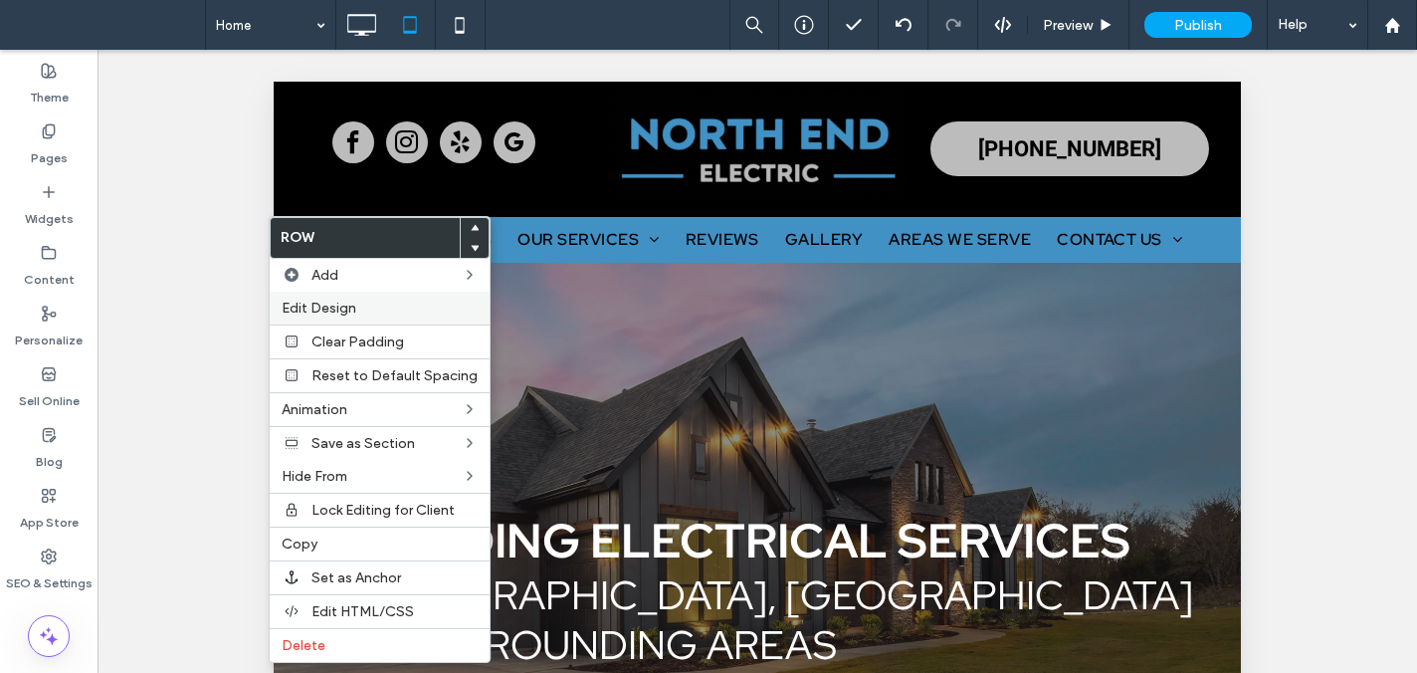
click at [334, 302] on span "Edit Design" at bounding box center [319, 308] width 75 height 17
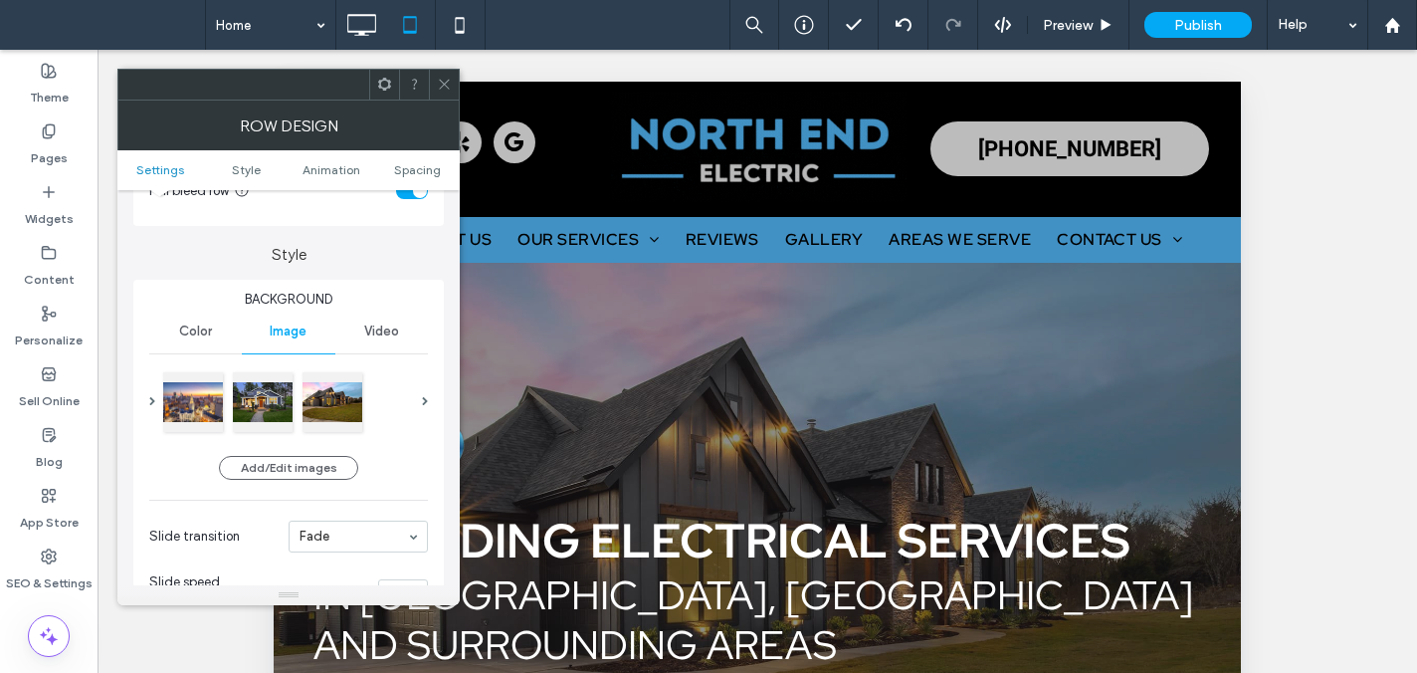
scroll to position [135, 0]
click at [342, 391] on div at bounding box center [333, 399] width 60 height 60
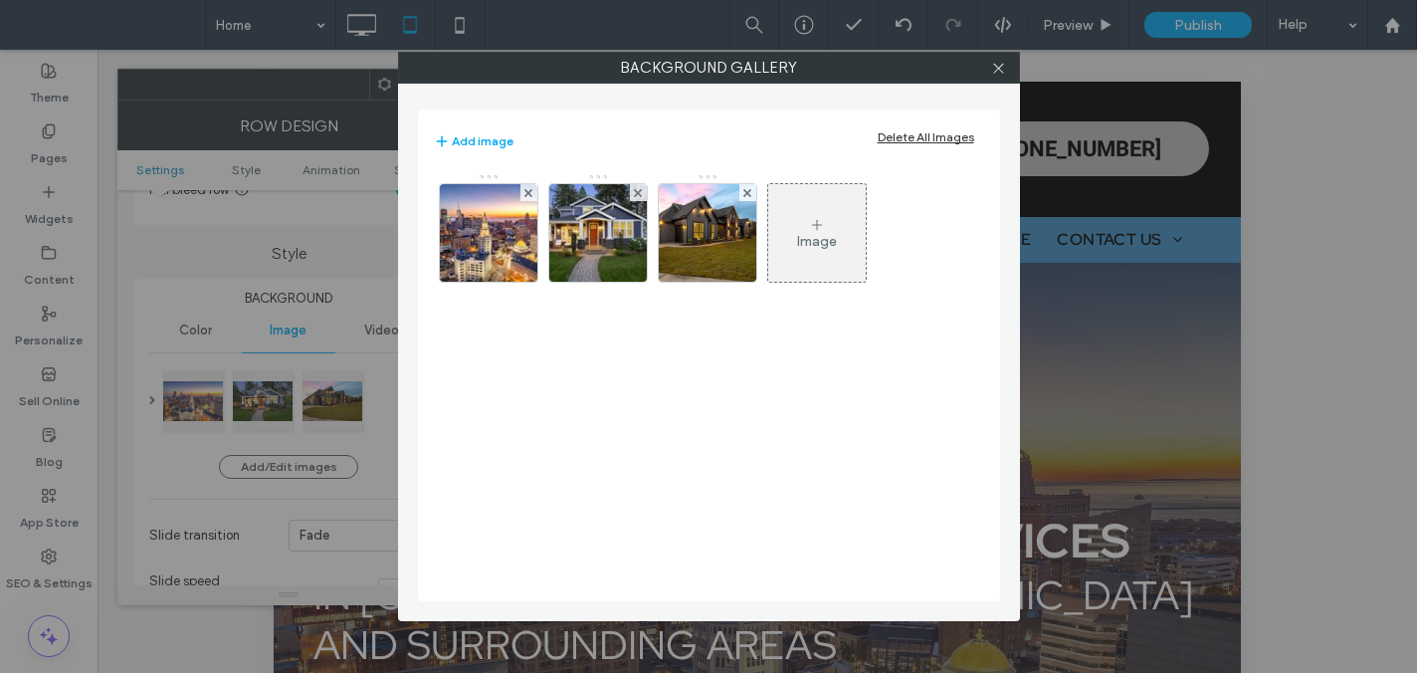
click at [735, 234] on img at bounding box center [707, 233] width 146 height 98
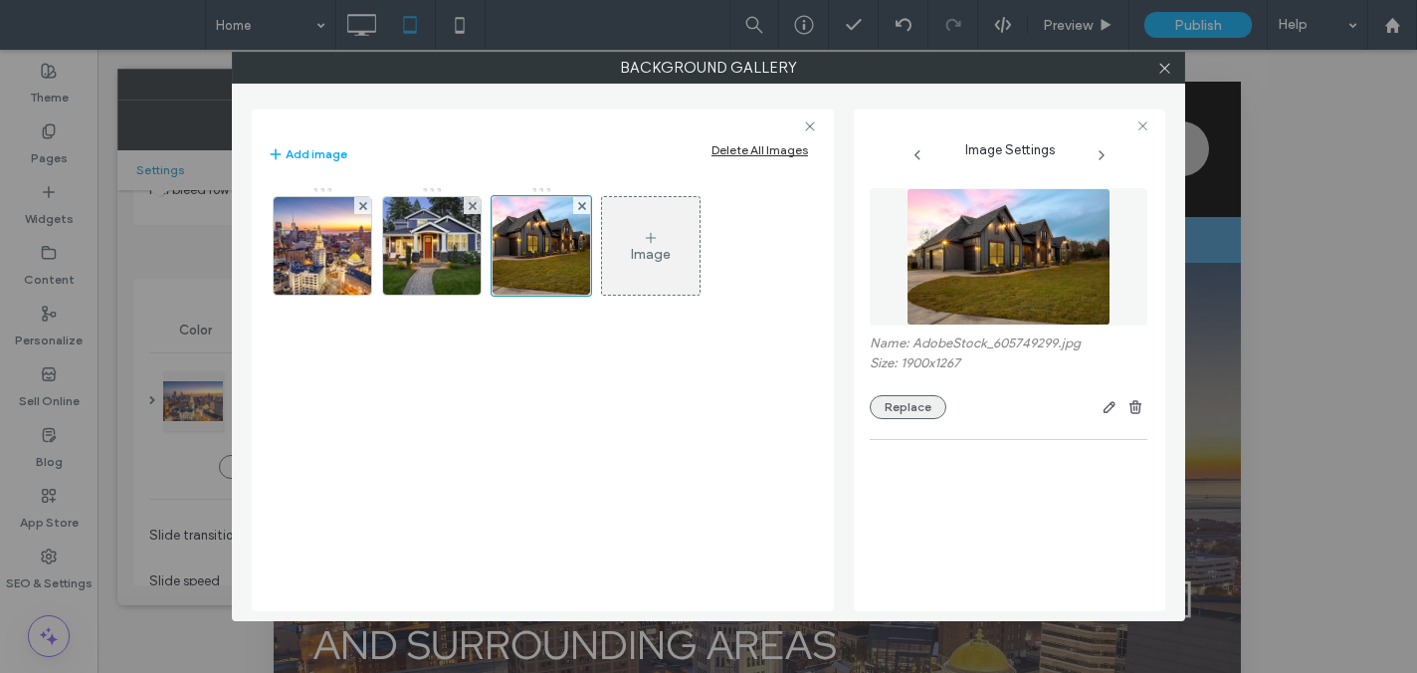
click at [908, 410] on button "Replace" at bounding box center [908, 407] width 77 height 24
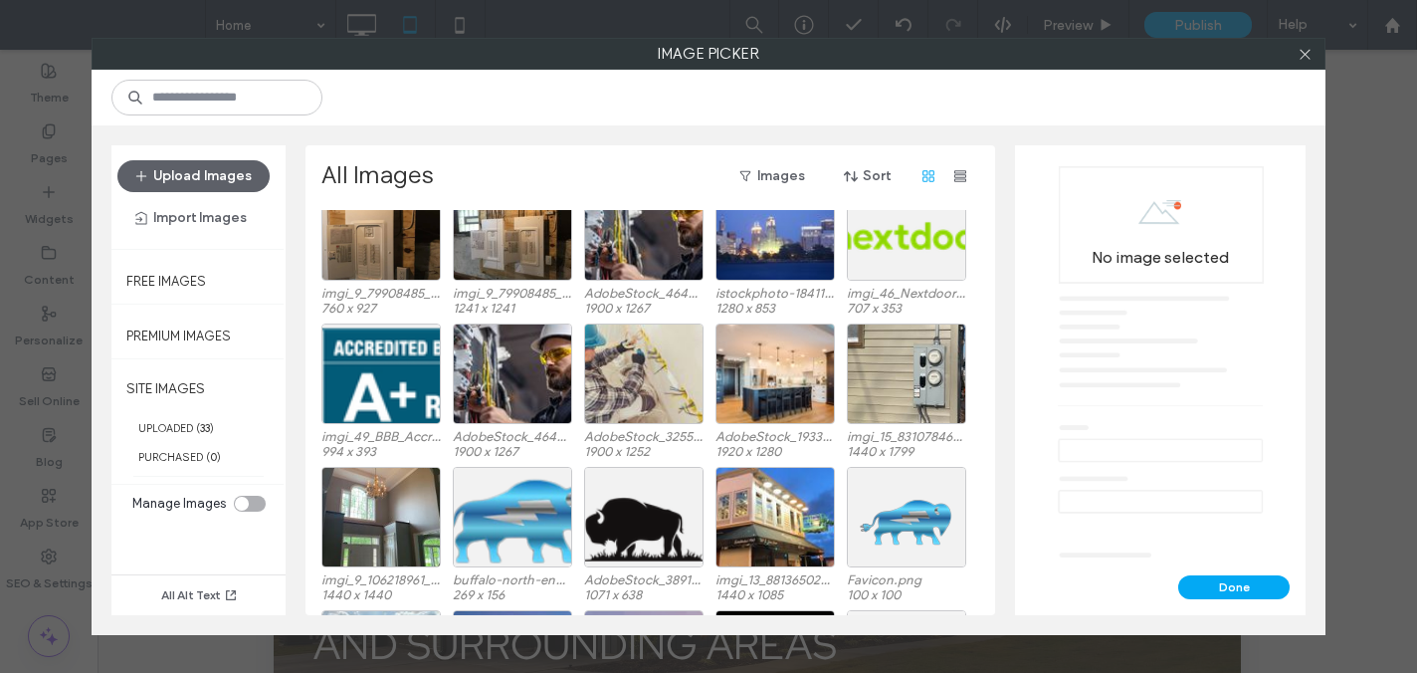
scroll to position [0, 0]
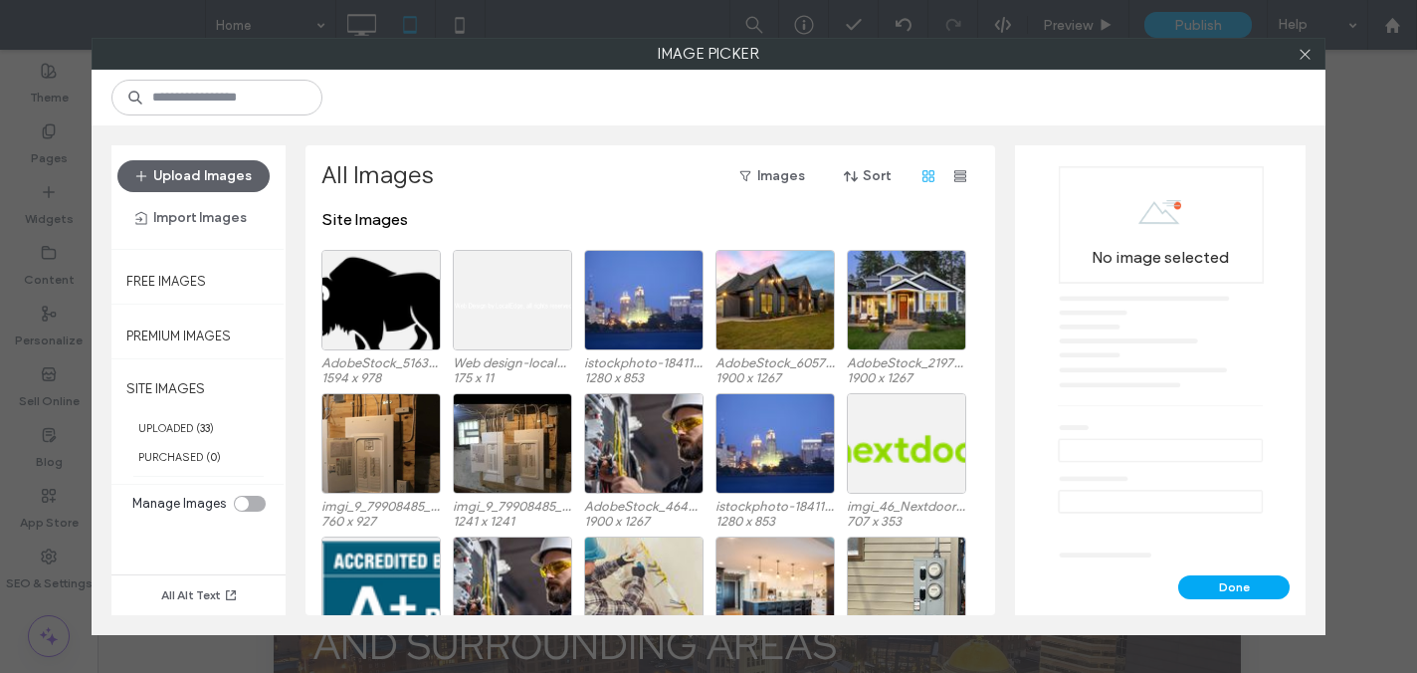
drag, startPoint x: 1303, startPoint y: 54, endPoint x: 1289, endPoint y: 59, distance: 14.8
click at [1303, 54] on icon at bounding box center [1305, 54] width 15 height 15
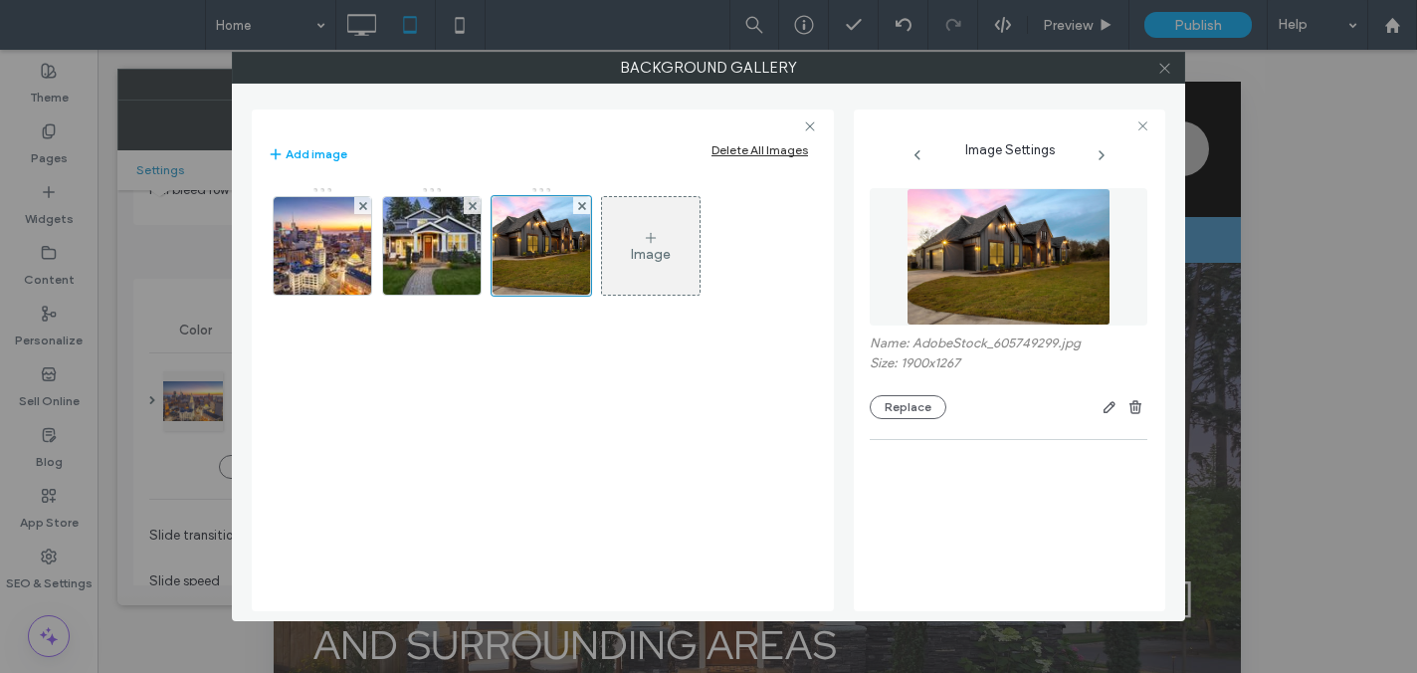
click at [1164, 67] on use at bounding box center [1164, 68] width 10 height 10
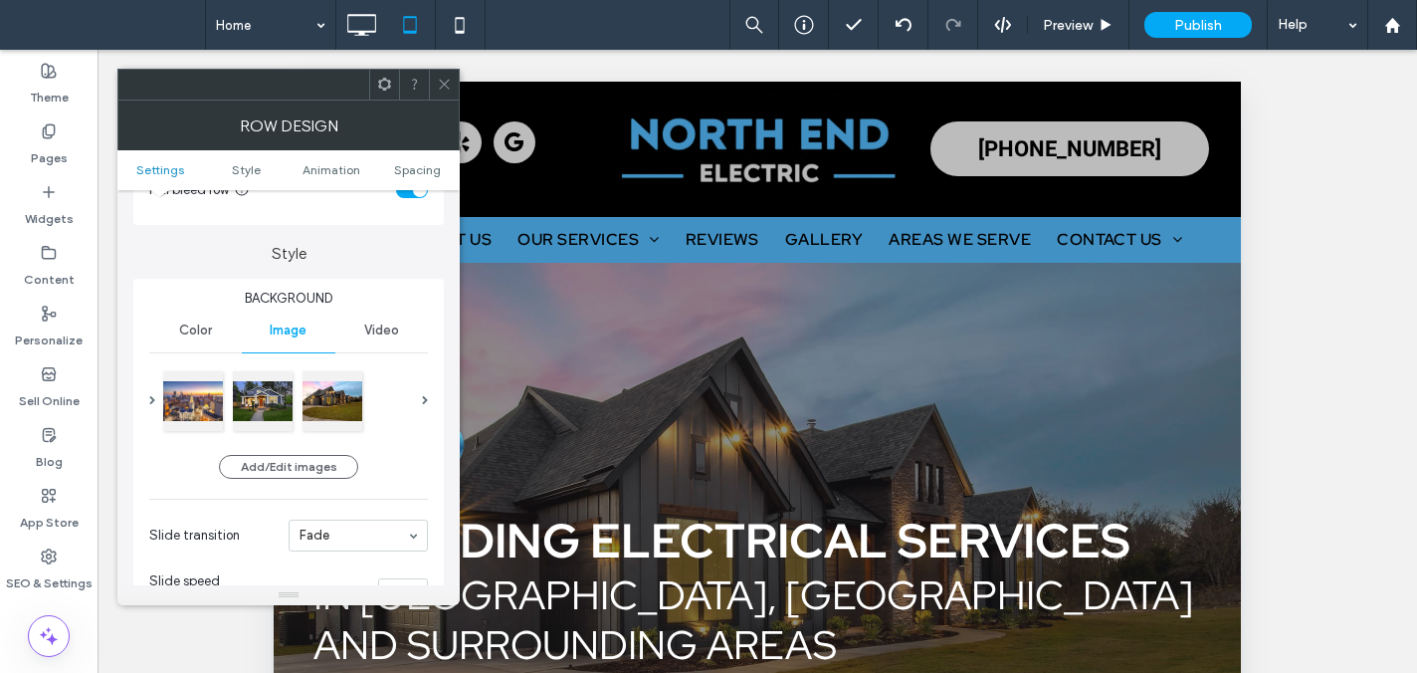
click at [431, 76] on div at bounding box center [444, 85] width 30 height 30
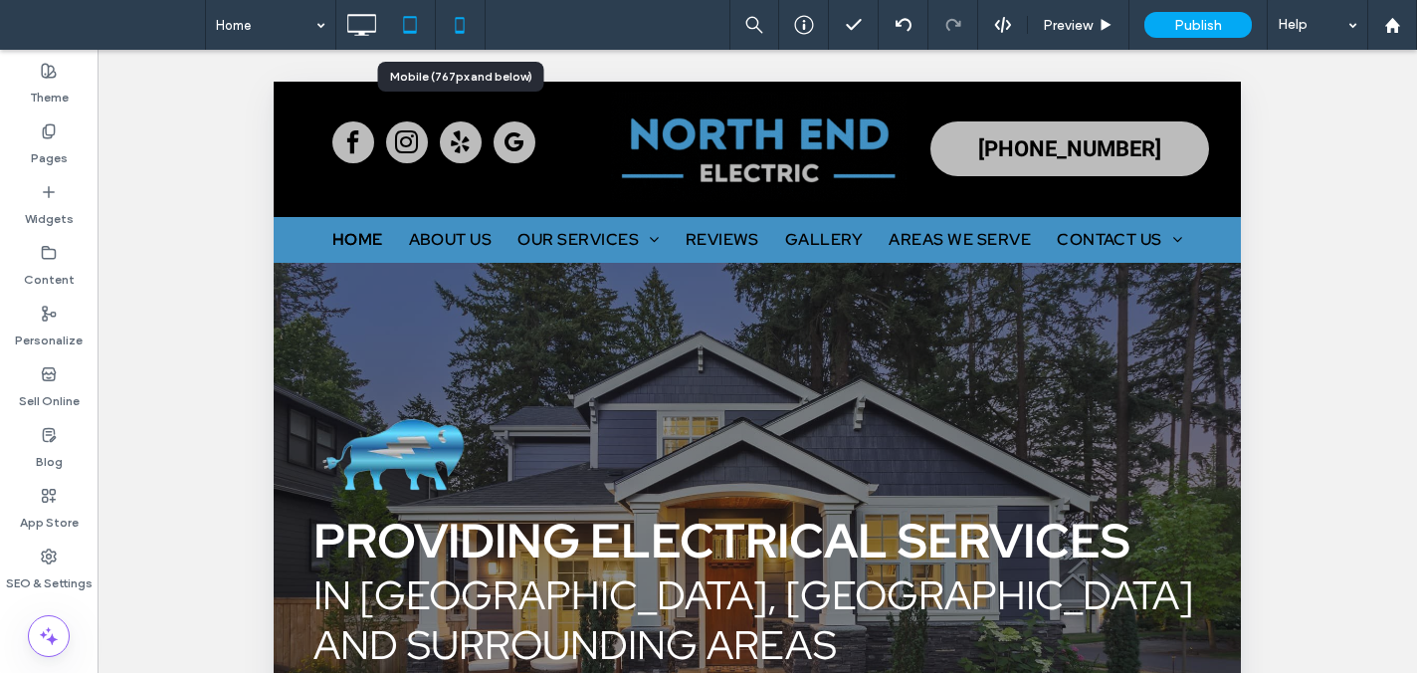
click at [454, 29] on icon at bounding box center [460, 25] width 40 height 40
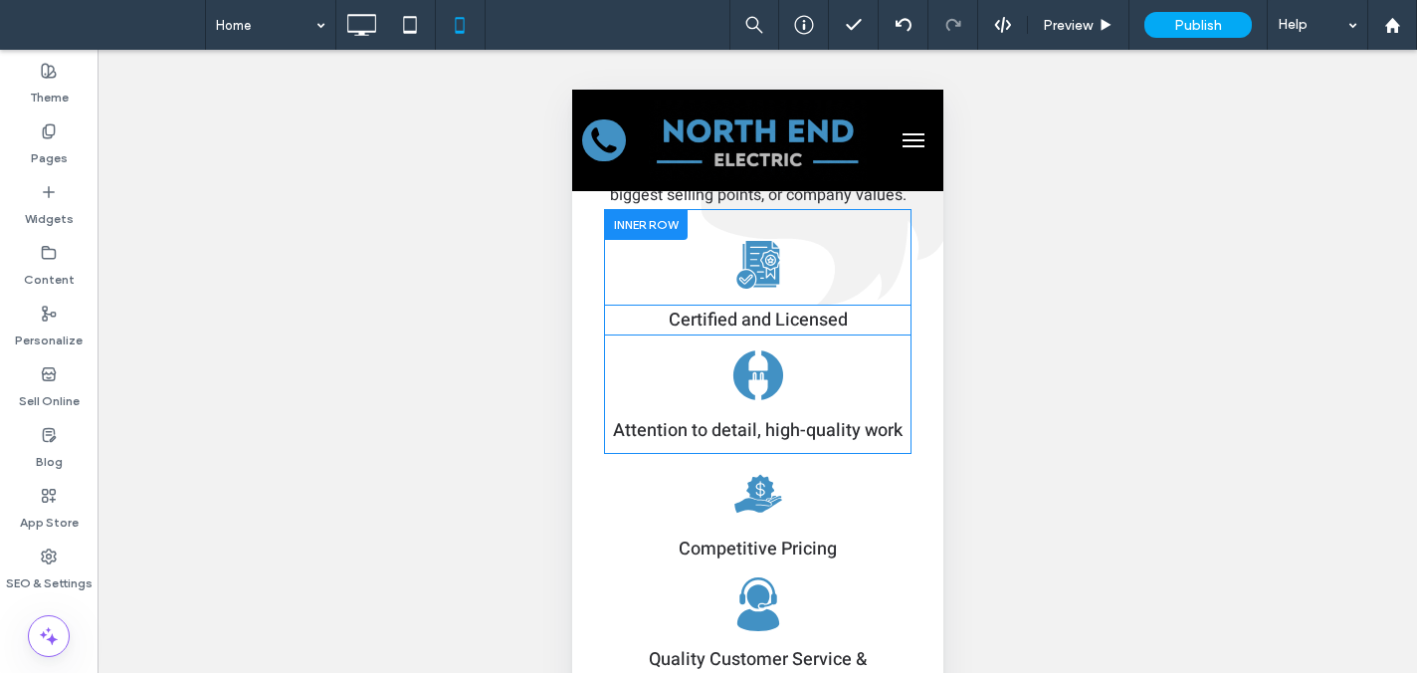
scroll to position [3982, 0]
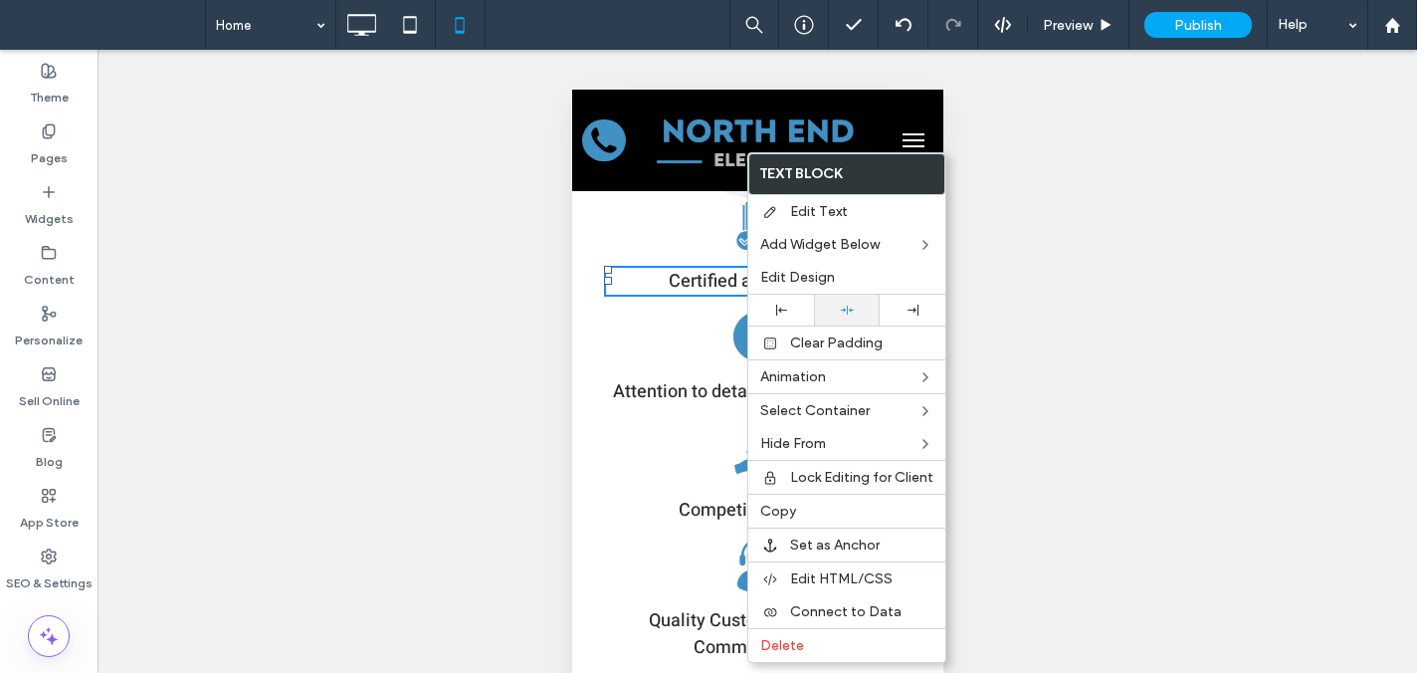
click at [856, 313] on div at bounding box center [847, 310] width 46 height 13
click at [657, 295] on p "Certified and Licensed" at bounding box center [757, 281] width 308 height 27
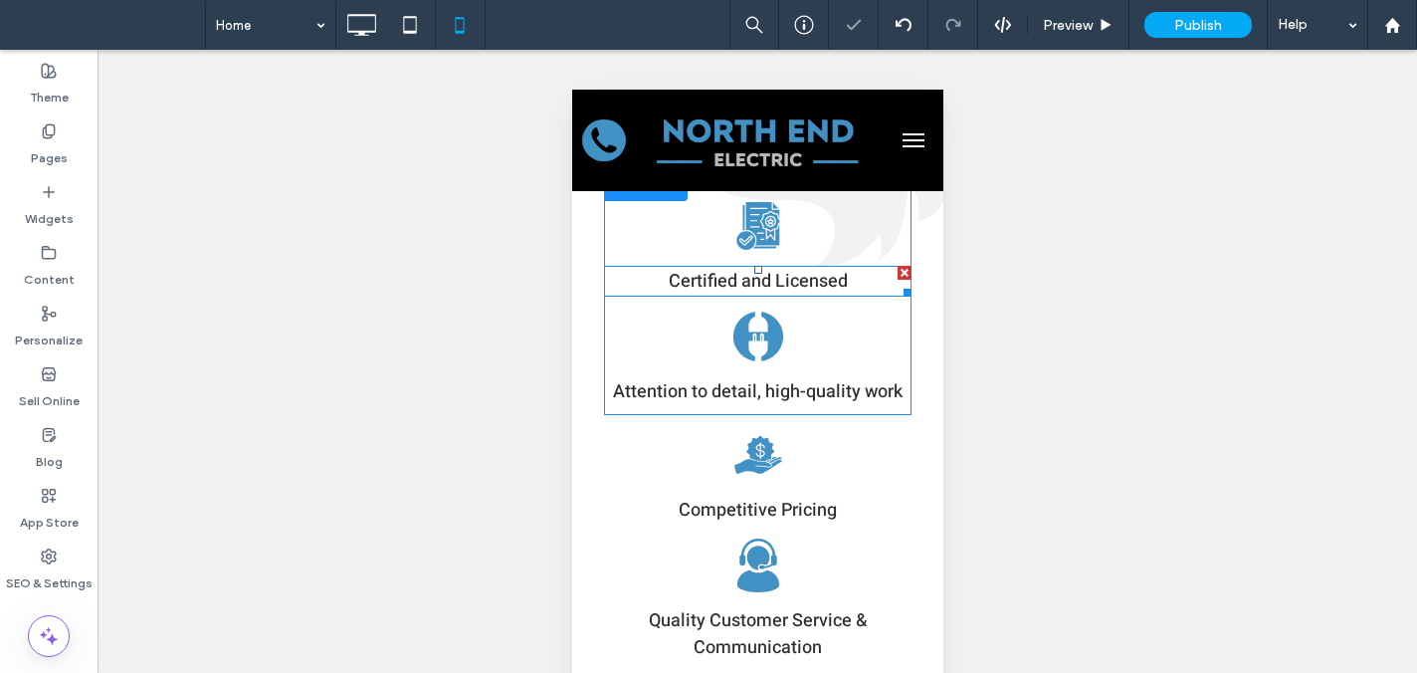
click at [668, 285] on span "Certified and Licensed" at bounding box center [757, 281] width 179 height 27
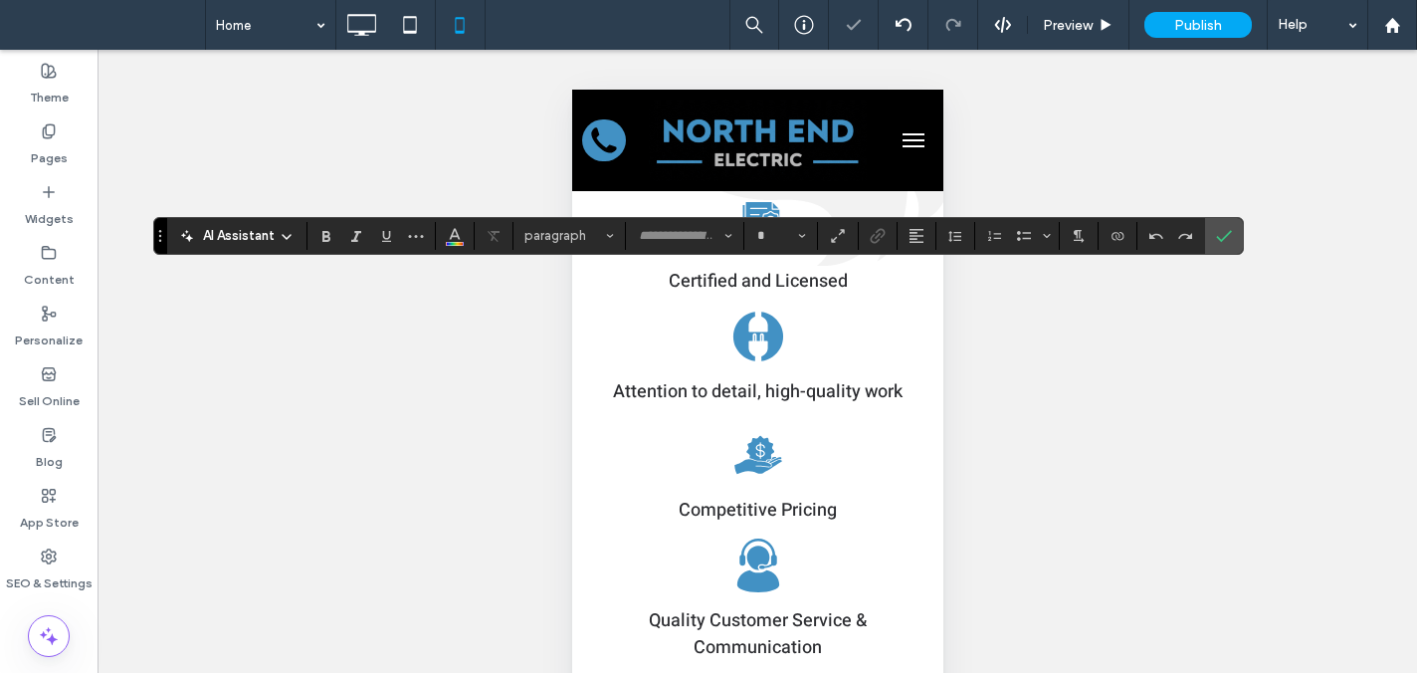
type input "*****"
type input "**"
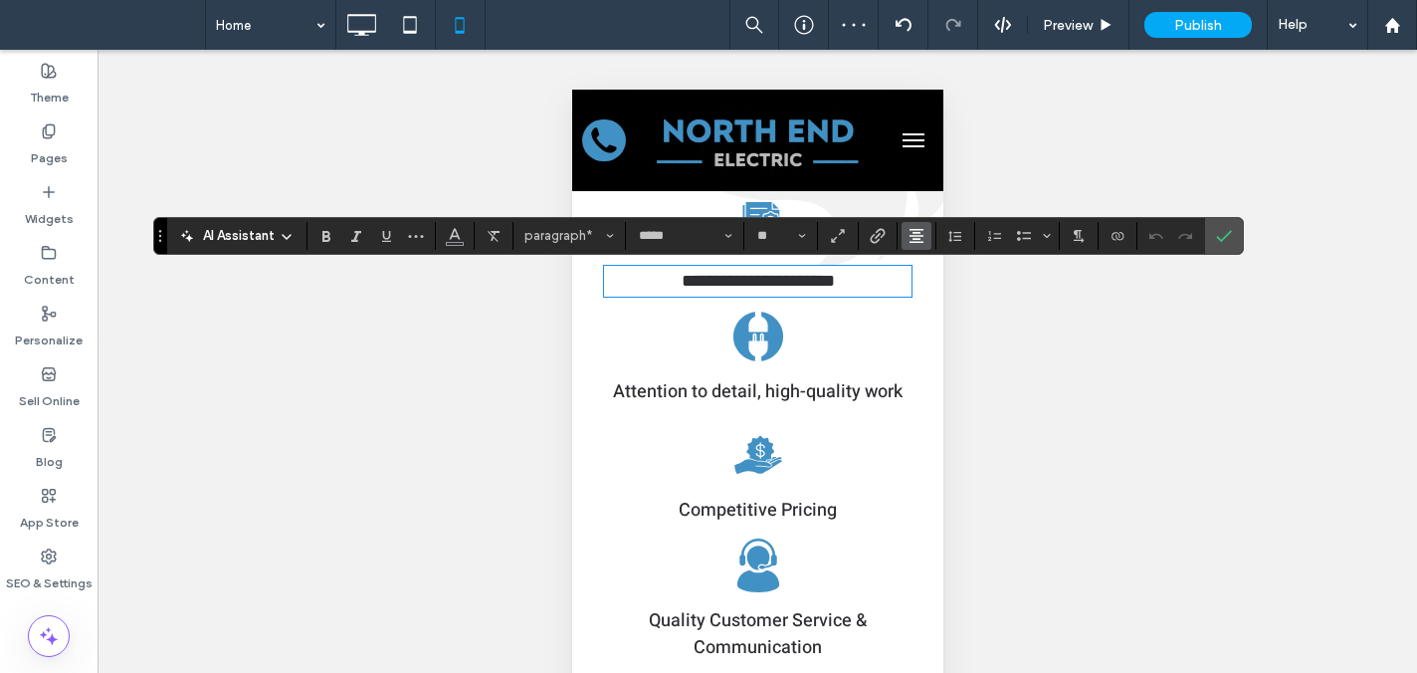
click at [923, 241] on icon "Alignment" at bounding box center [917, 236] width 16 height 16
click at [939, 300] on icon "ui.textEditor.alignment.center" at bounding box center [932, 297] width 16 height 16
click at [1227, 232] on icon "Confirm" at bounding box center [1224, 236] width 16 height 16
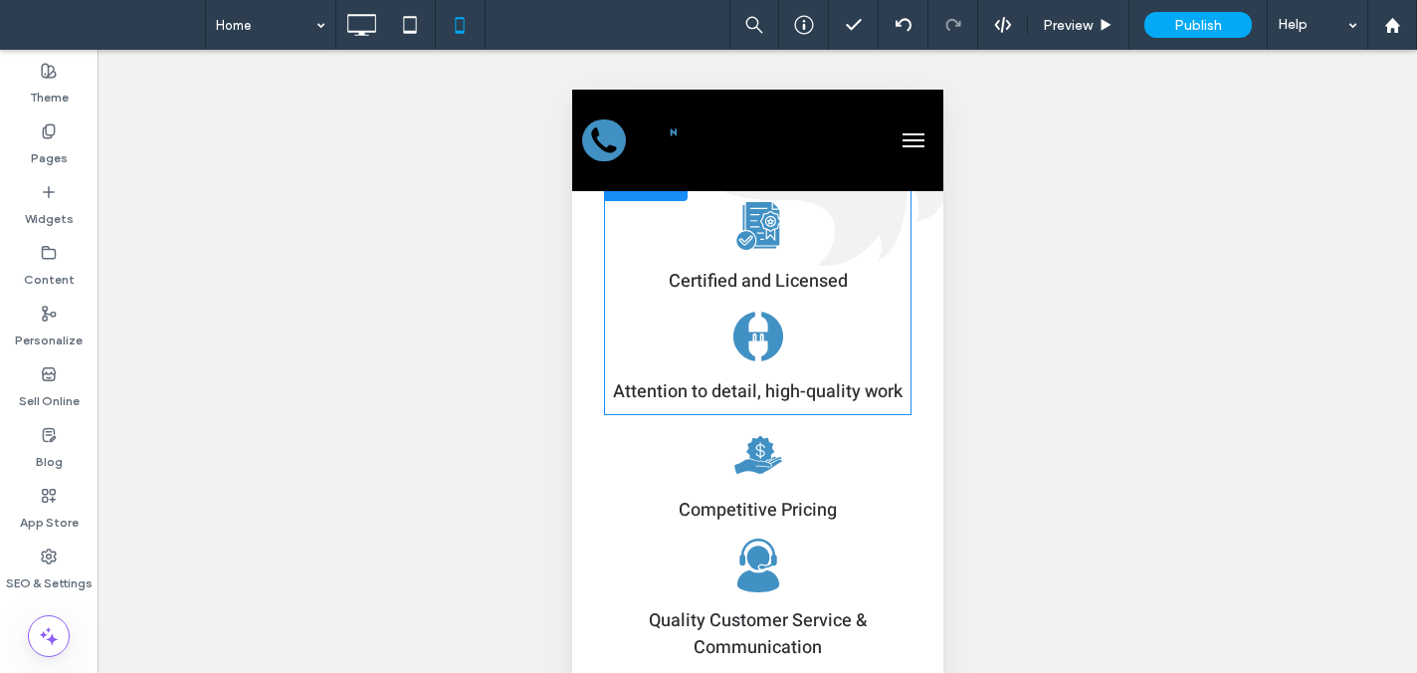
click at [904, 395] on div "Why Hire Us? This is placeholder text. It's here to demonstrate the size & styl…" at bounding box center [756, 231] width 339 height 895
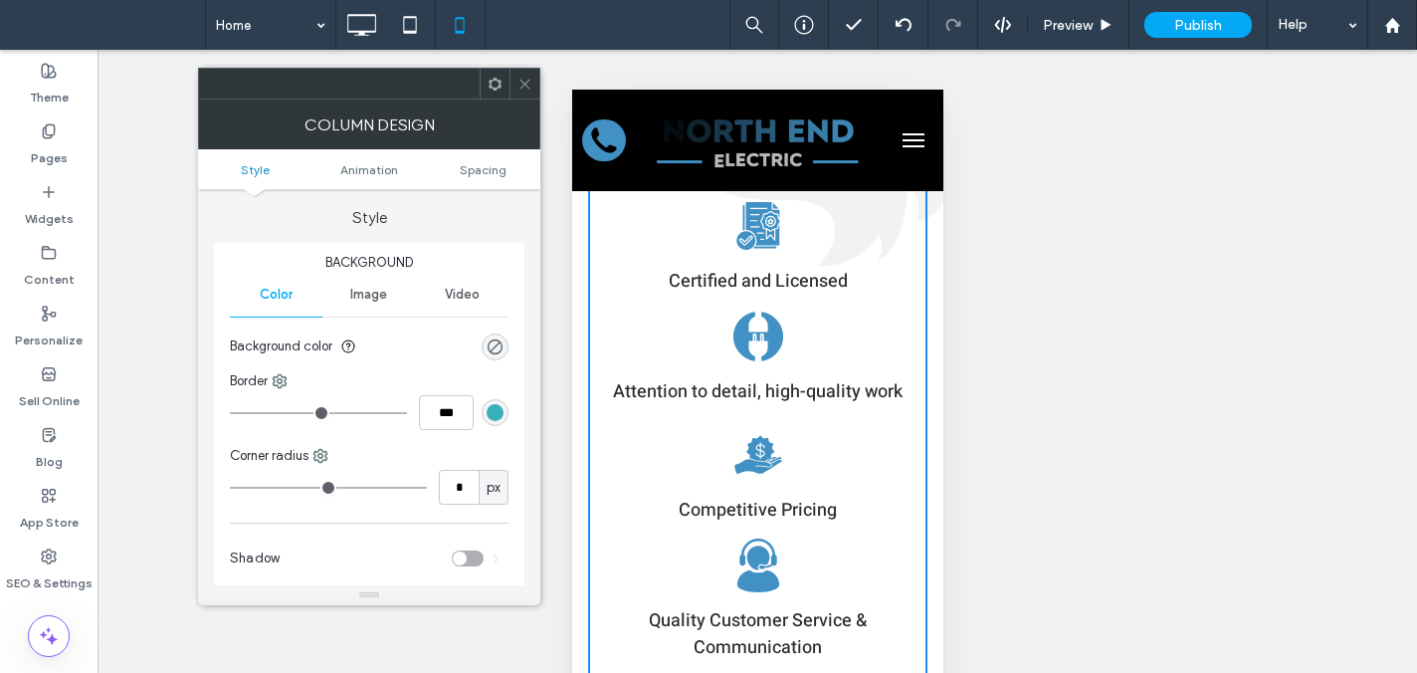
click at [882, 398] on span "Attention to detail, high-quality work" at bounding box center [757, 391] width 290 height 27
drag, startPoint x: 526, startPoint y: 96, endPoint x: 554, endPoint y: 124, distance: 40.1
click at [525, 97] on span at bounding box center [525, 84] width 15 height 30
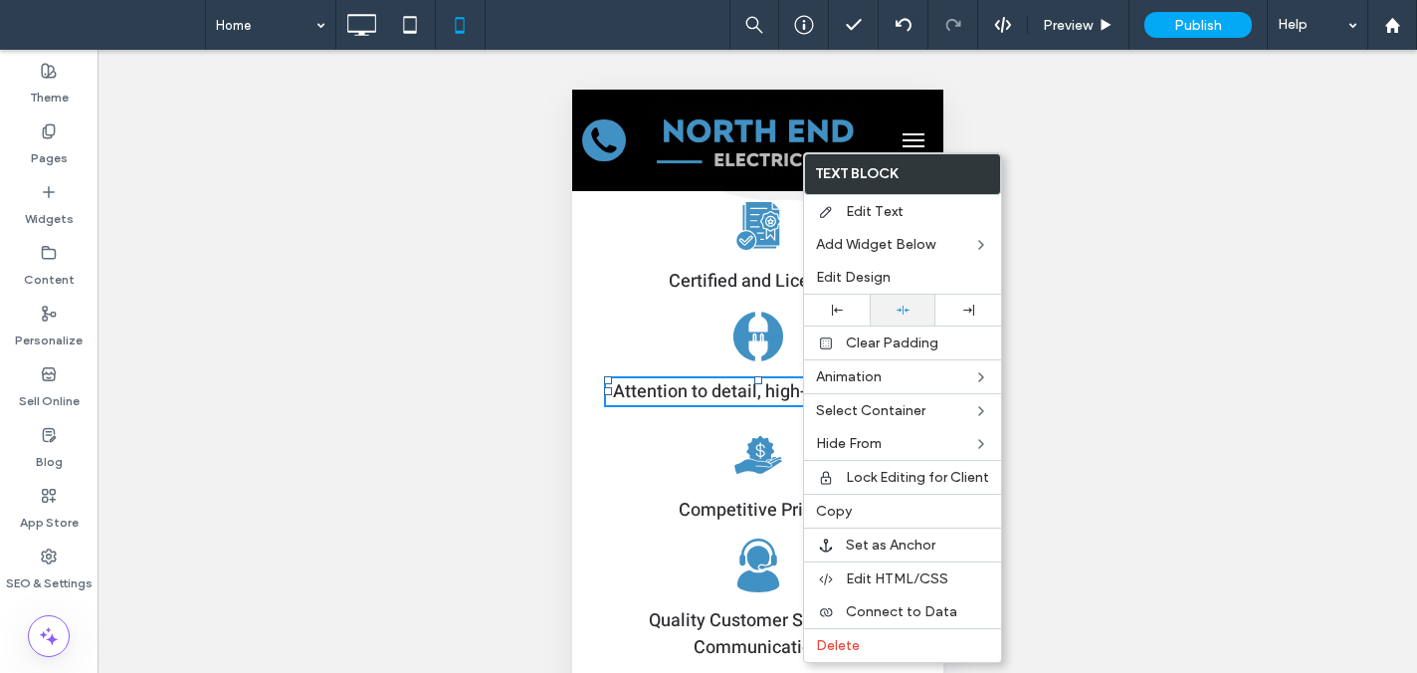
drag, startPoint x: 907, startPoint y: 310, endPoint x: 895, endPoint y: 312, distance: 12.1
click at [907, 310] on icon at bounding box center [903, 310] width 13 height 13
drag, startPoint x: 823, startPoint y: 312, endPoint x: 837, endPoint y: 313, distance: 14.0
click at [823, 312] on div at bounding box center [837, 310] width 46 height 11
click at [918, 307] on div at bounding box center [903, 310] width 46 height 13
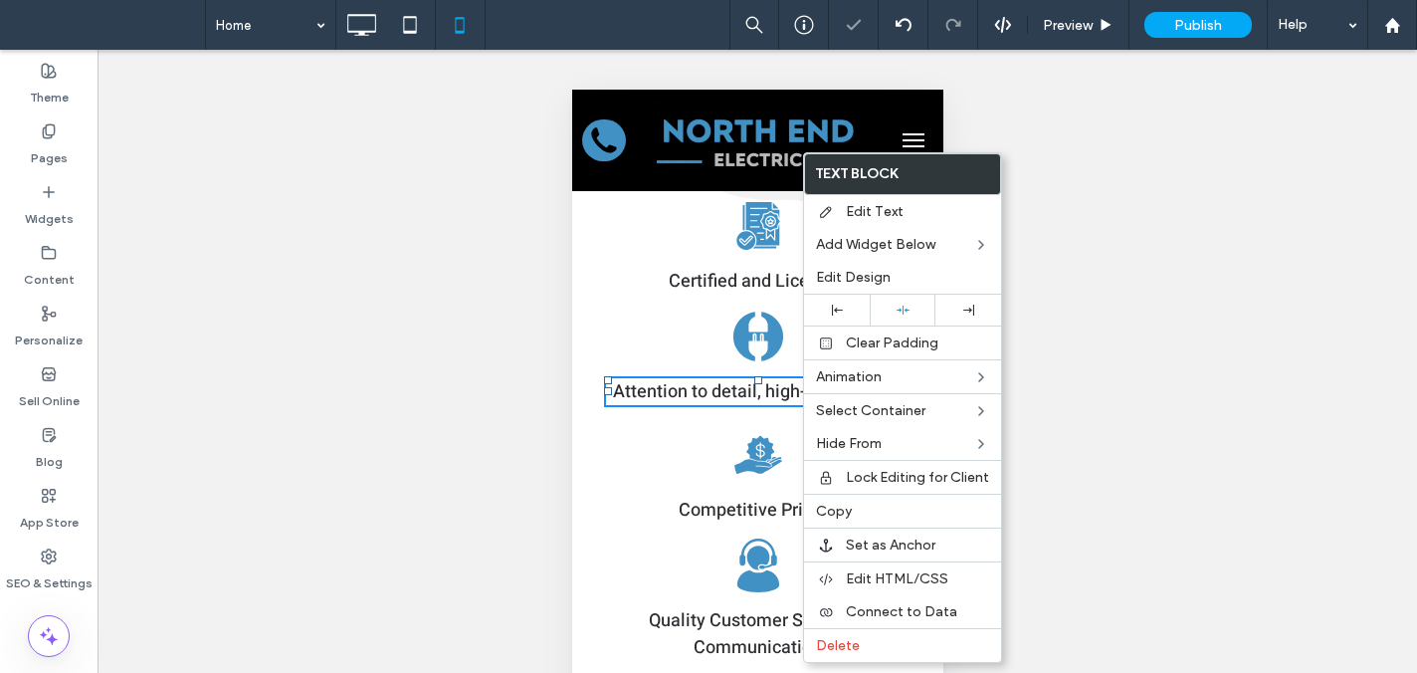
drag, startPoint x: 650, startPoint y: 315, endPoint x: 651, endPoint y: 334, distance: 18.9
click at [649, 317] on div "electric Attention to detail, high-quality work Click To Paste" at bounding box center [757, 352] width 308 height 110
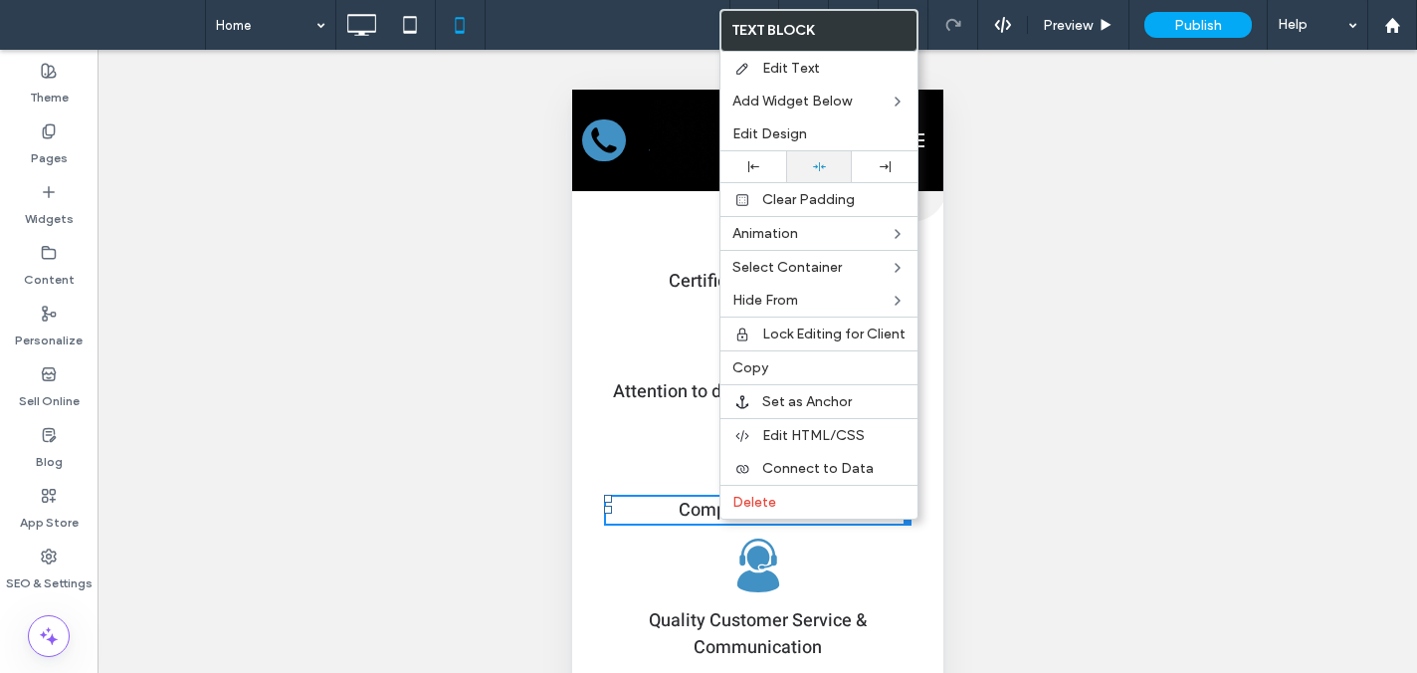
click at [826, 171] on div at bounding box center [819, 166] width 66 height 31
click at [732, 171] on div at bounding box center [754, 166] width 46 height 11
click at [816, 167] on use at bounding box center [819, 166] width 13 height 9
drag, startPoint x: 647, startPoint y: 286, endPoint x: 641, endPoint y: 296, distance: 11.6
click at [647, 287] on p "Certified and Licensed" at bounding box center [757, 281] width 308 height 27
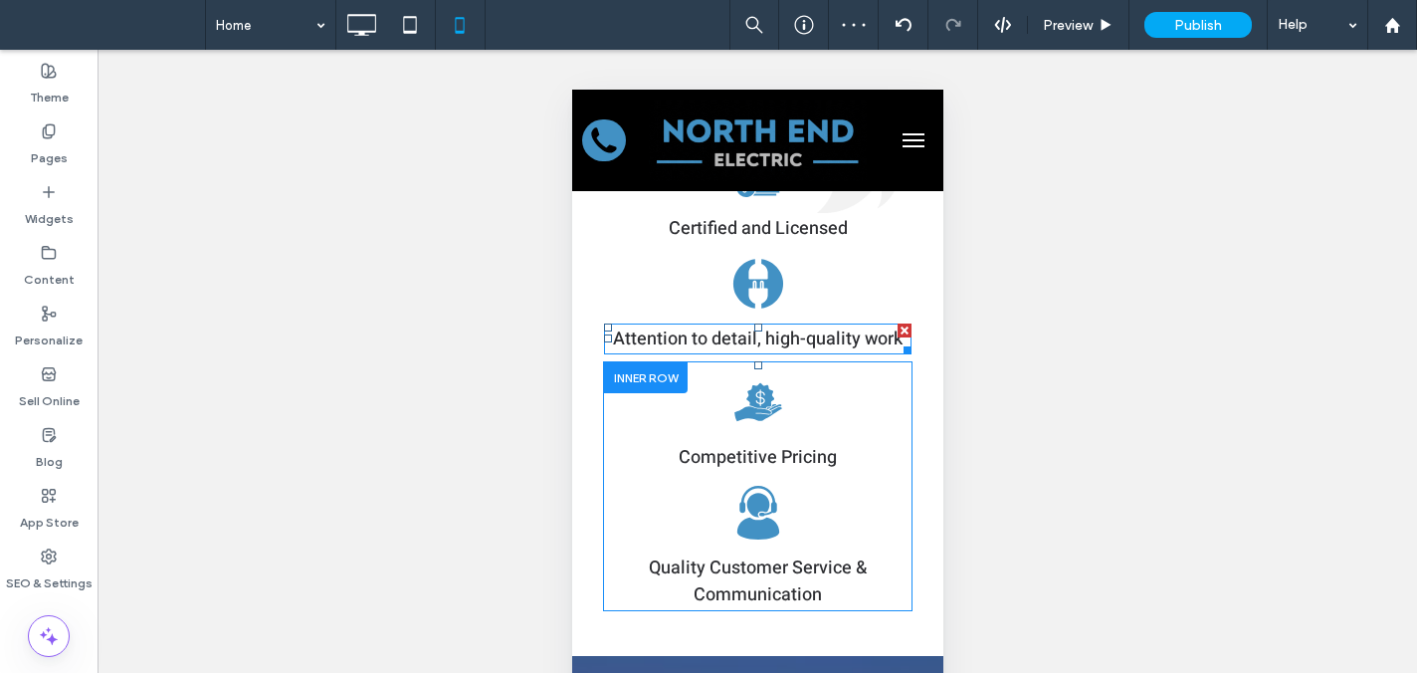
scroll to position [4142, 0]
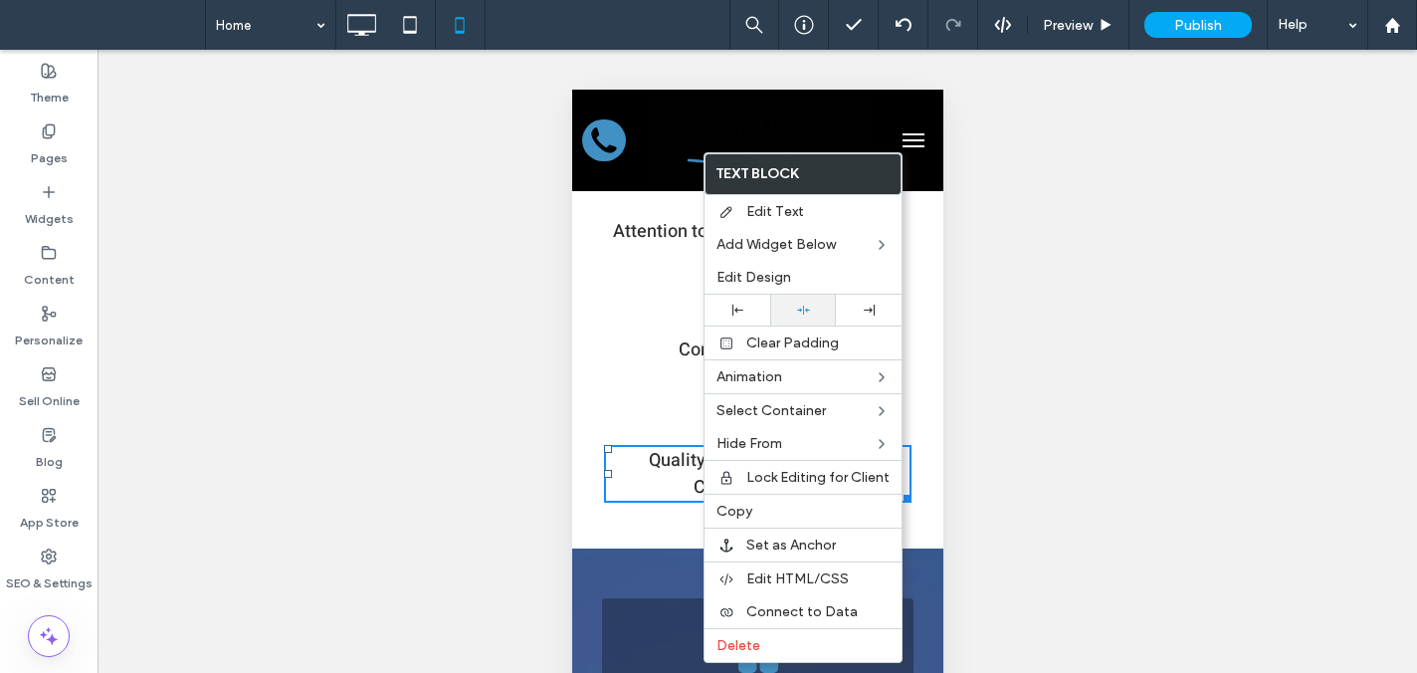
drag, startPoint x: 812, startPoint y: 305, endPoint x: 772, endPoint y: 309, distance: 40.0
click at [810, 306] on div at bounding box center [803, 310] width 46 height 13
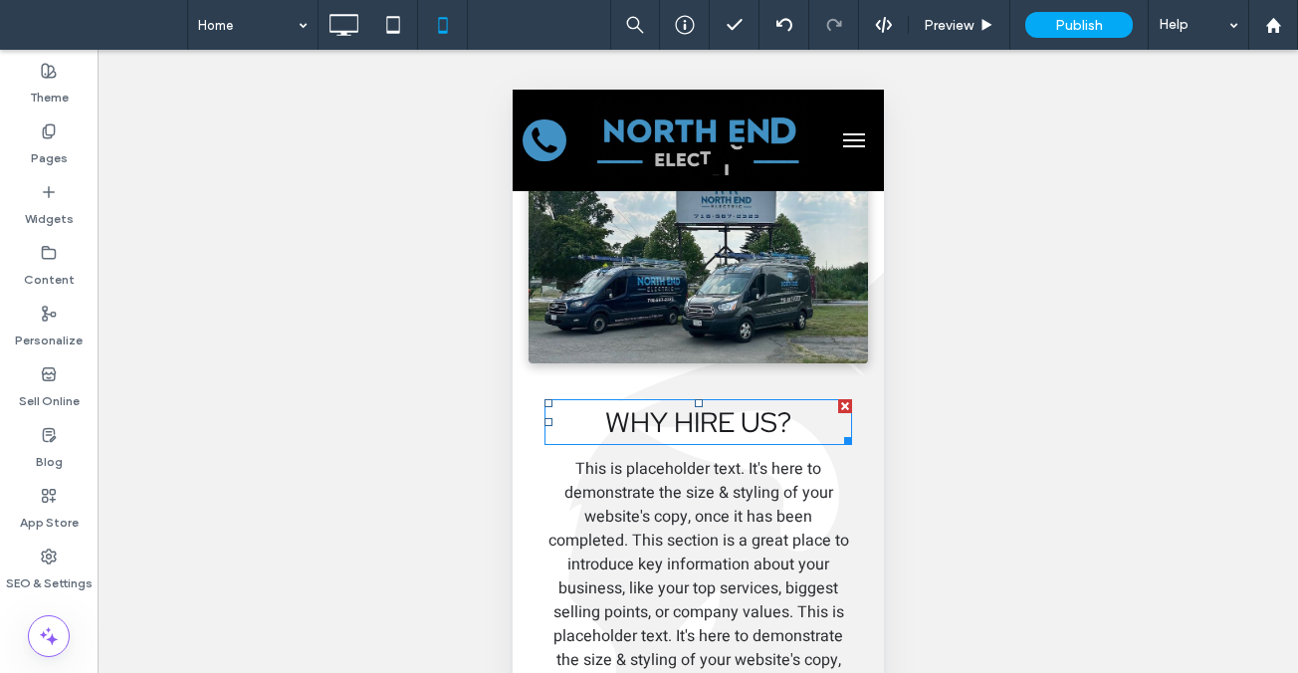
scroll to position [3292, 0]
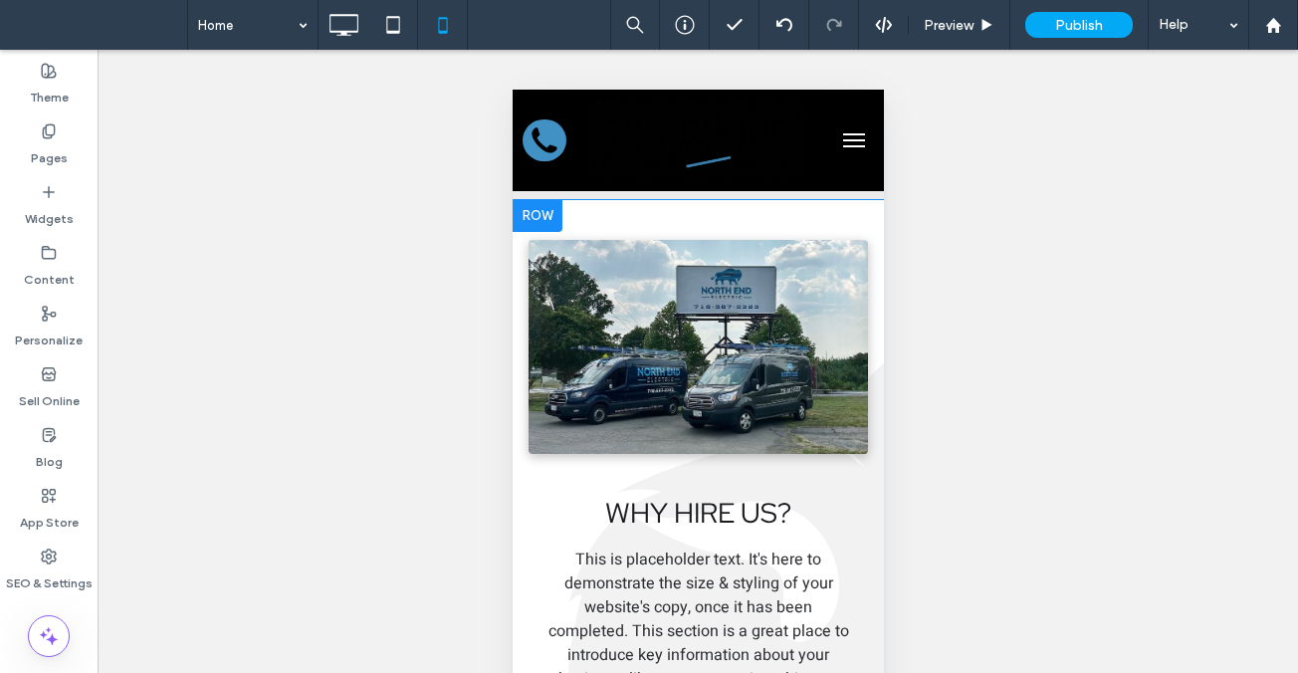
click at [542, 200] on div at bounding box center [537, 216] width 50 height 32
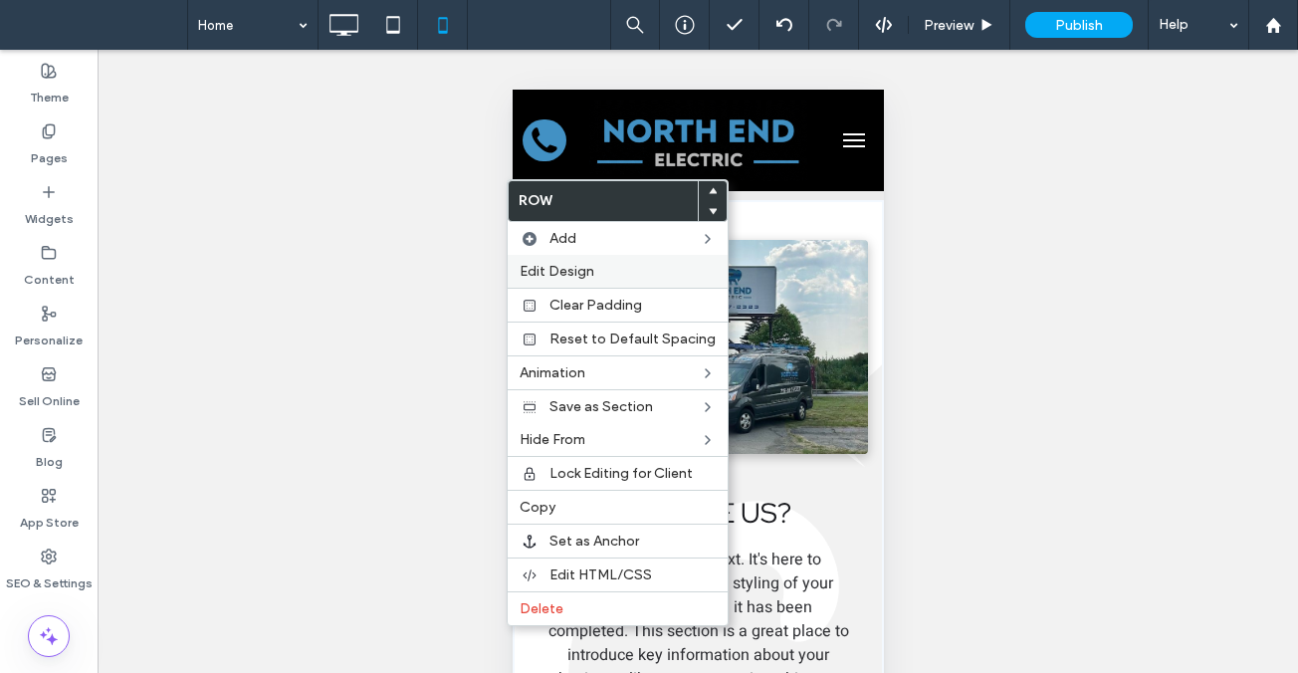
click at [623, 283] on div "Edit Design" at bounding box center [618, 271] width 220 height 33
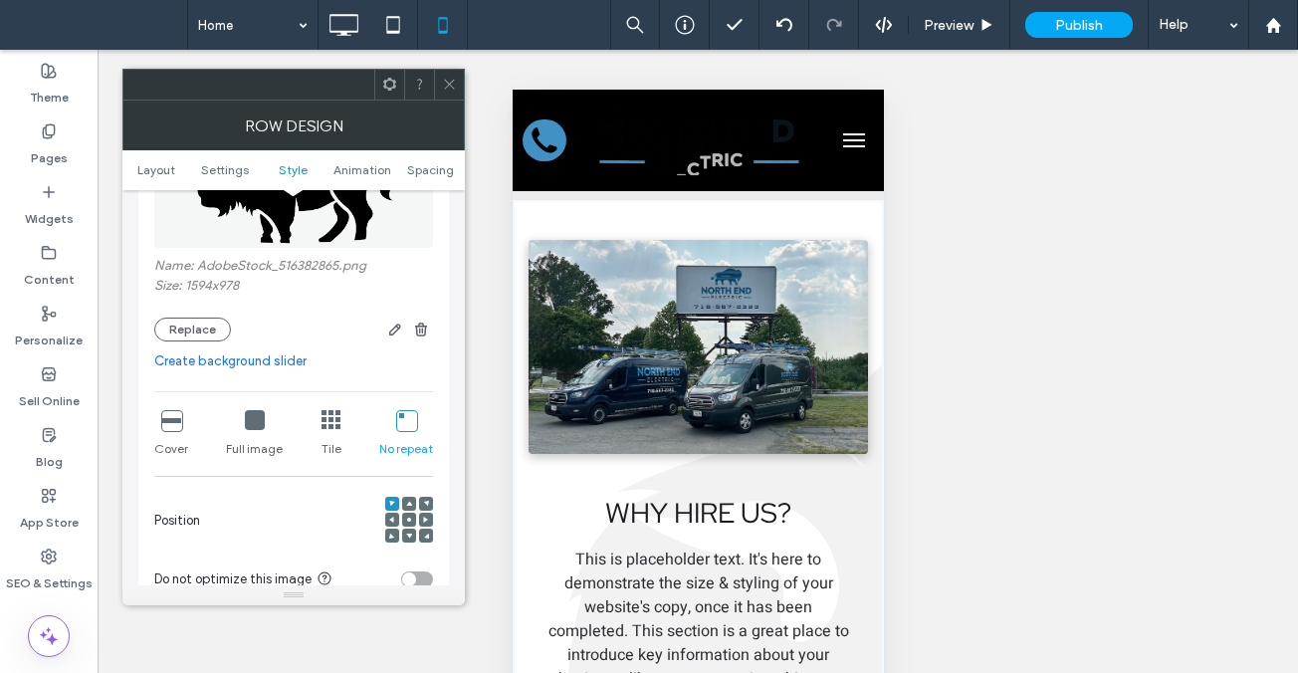
scroll to position [762, 0]
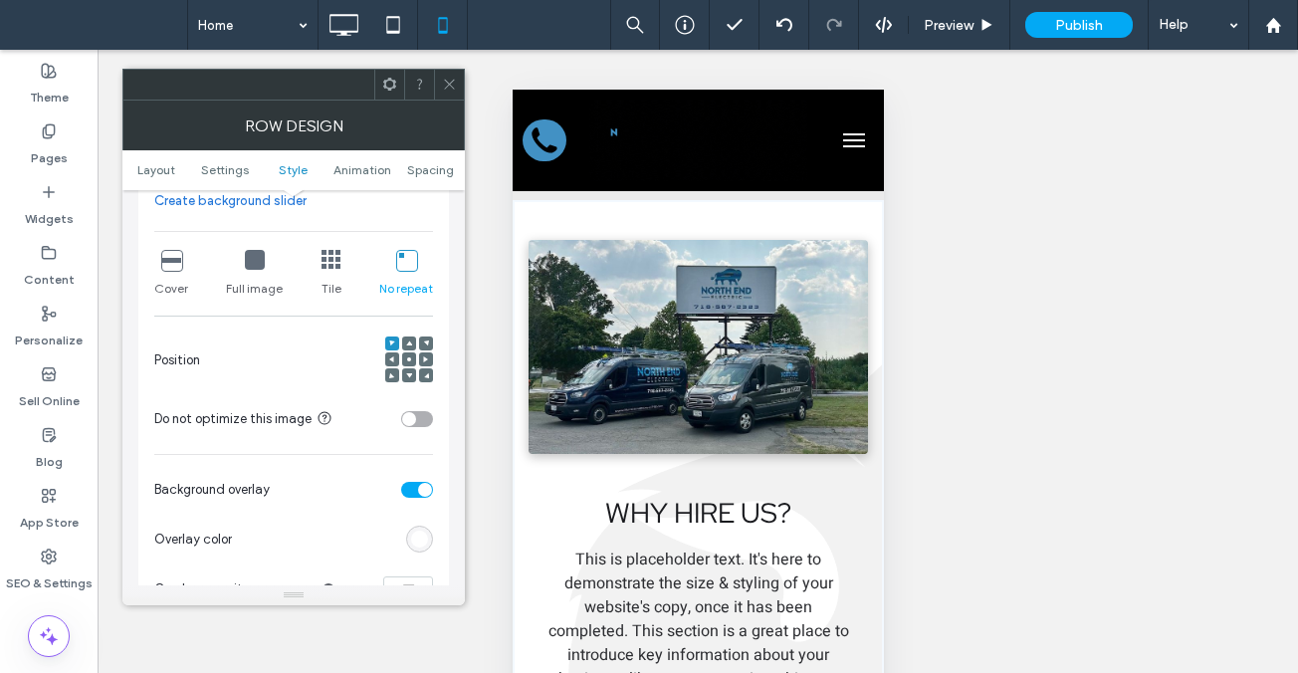
click at [162, 262] on icon at bounding box center [171, 260] width 20 height 20
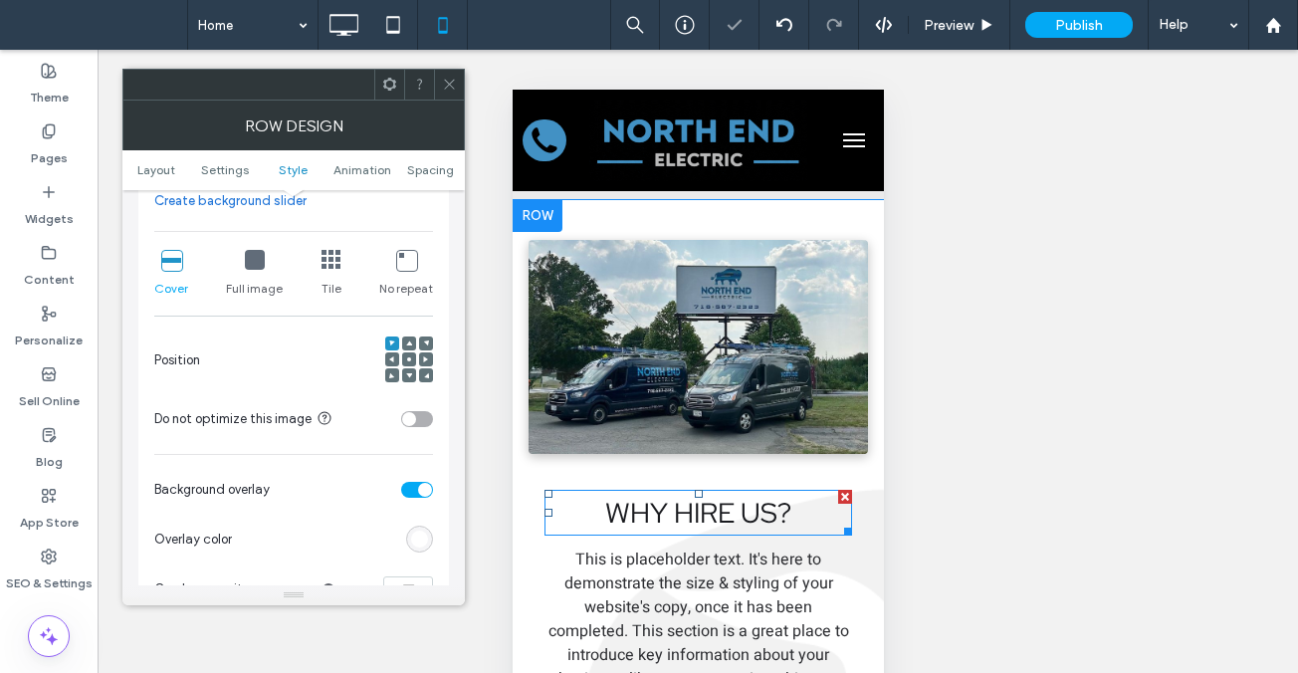
scroll to position [3671, 0]
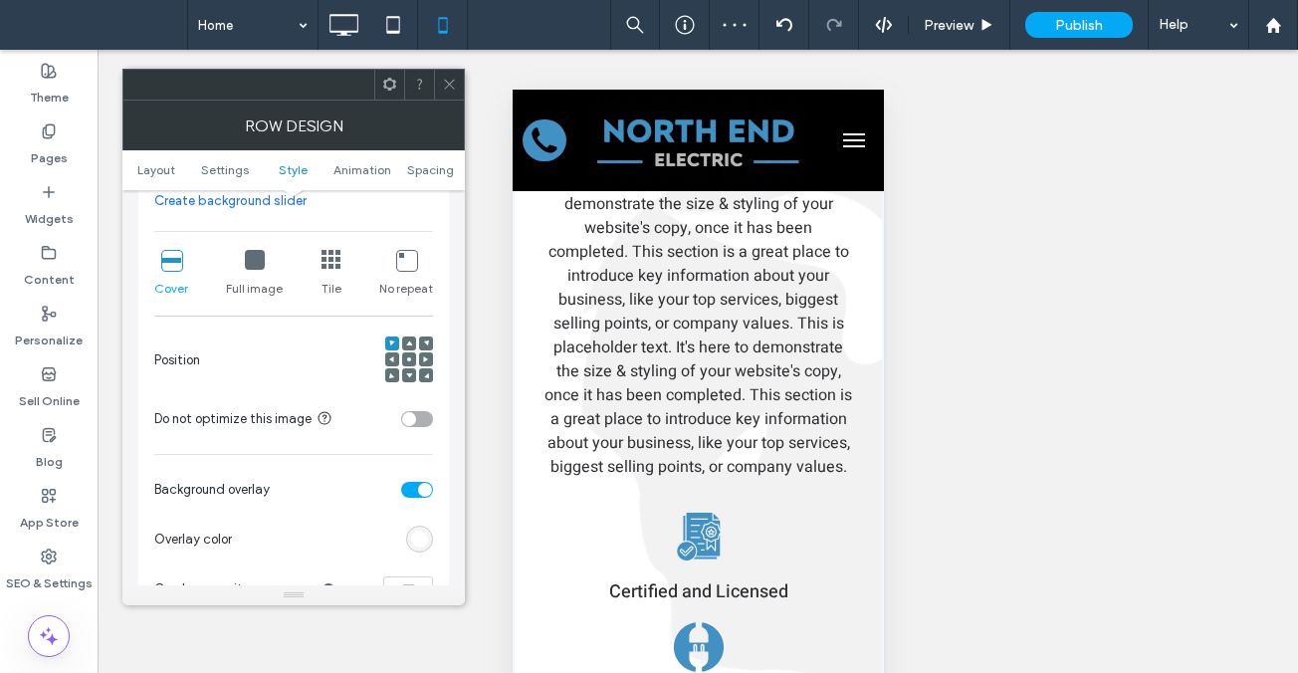
click at [458, 81] on div at bounding box center [449, 85] width 30 height 30
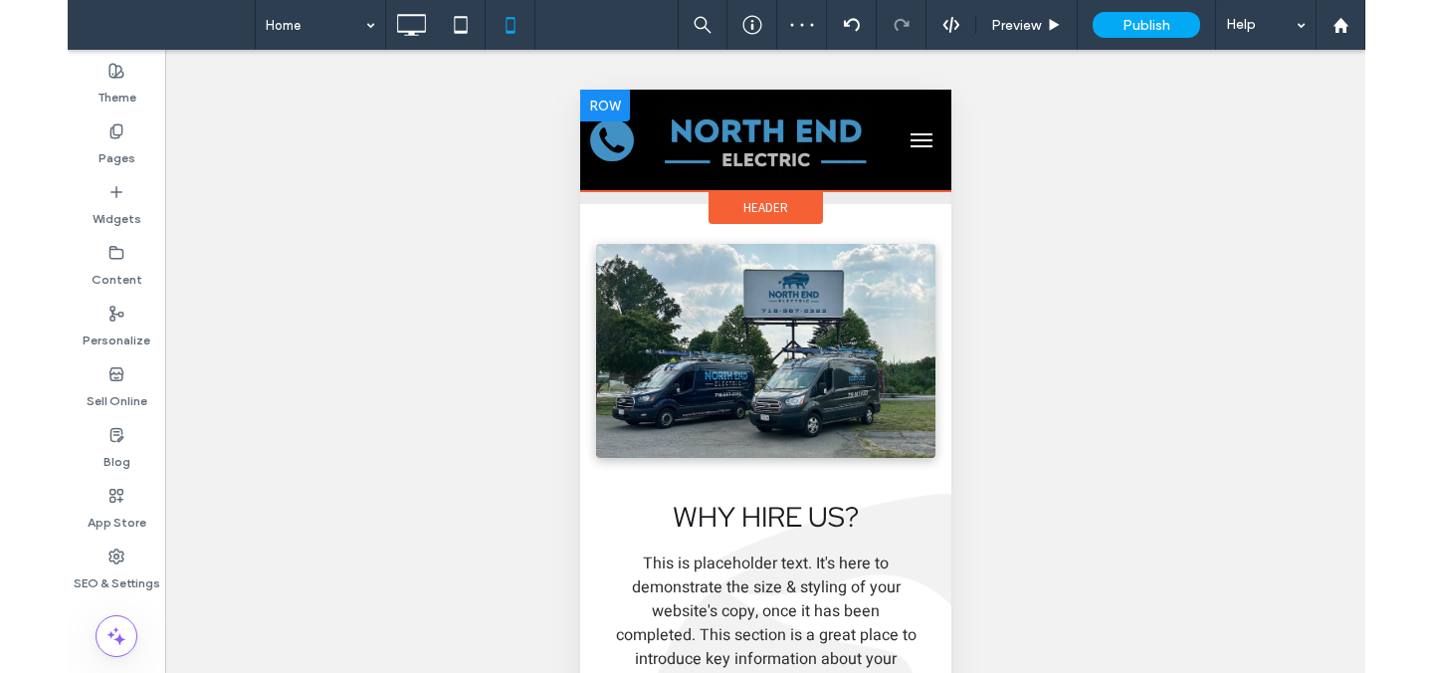
scroll to position [2739, 0]
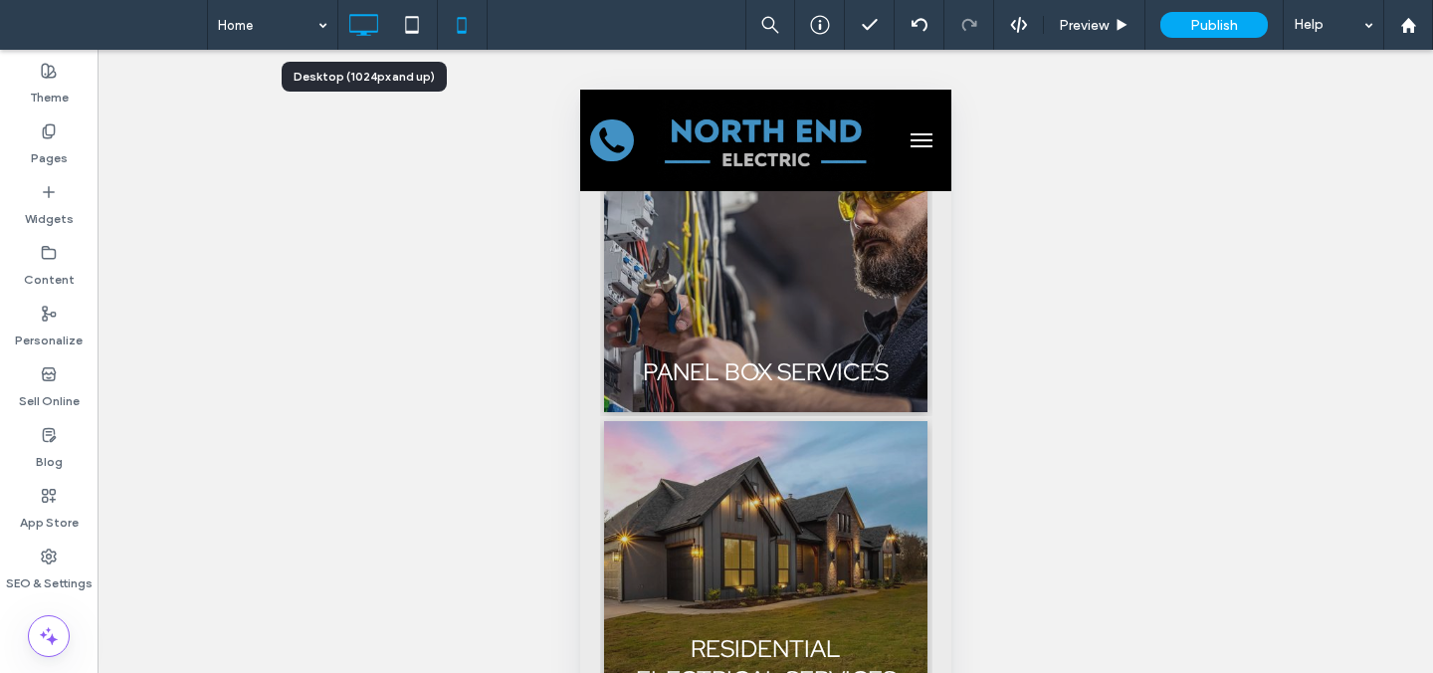
click at [373, 30] on use at bounding box center [363, 25] width 29 height 22
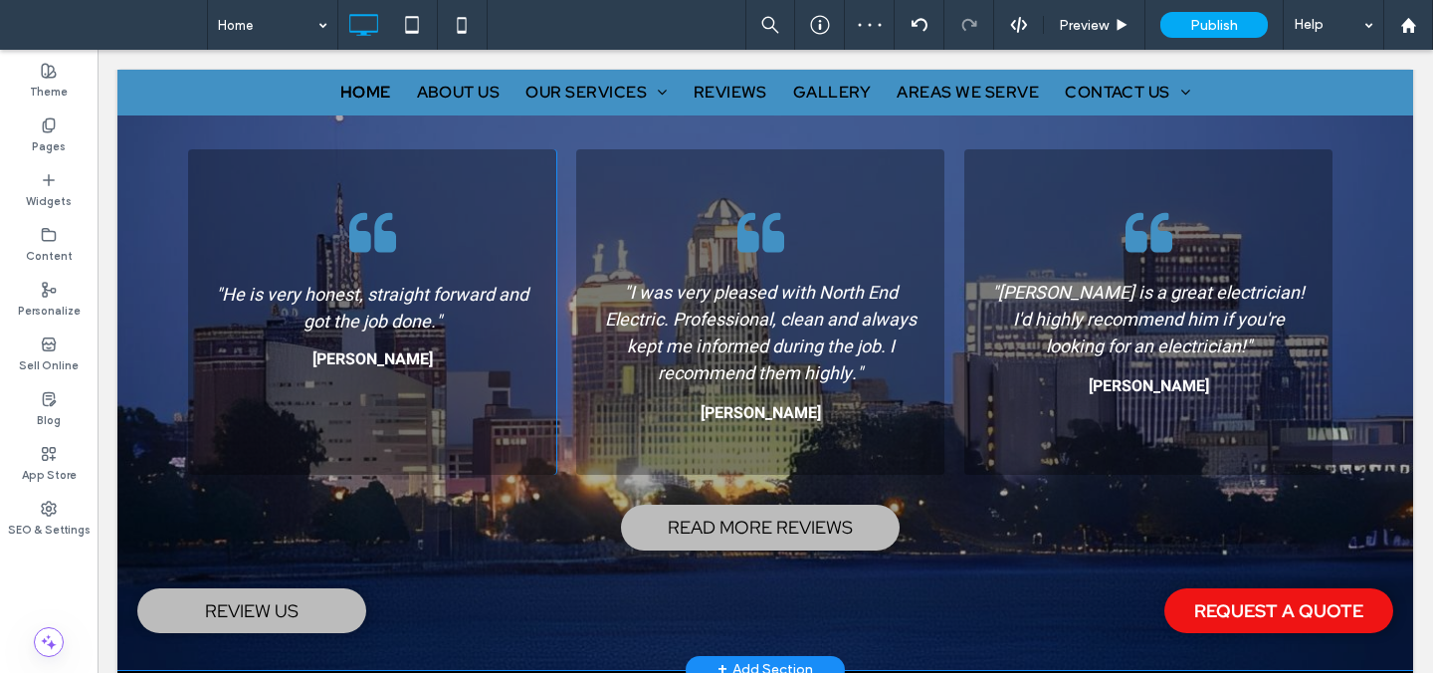
scroll to position [2762, 0]
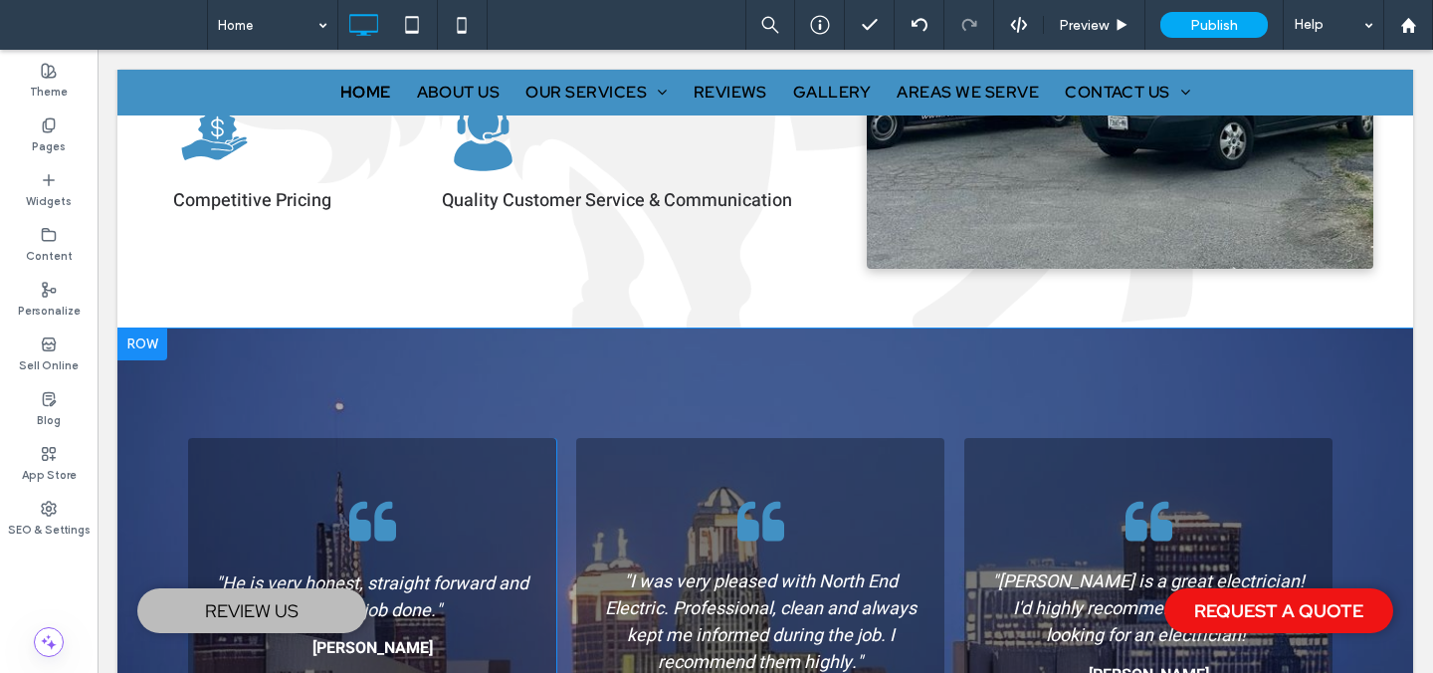
click at [141, 328] on div at bounding box center [142, 344] width 50 height 32
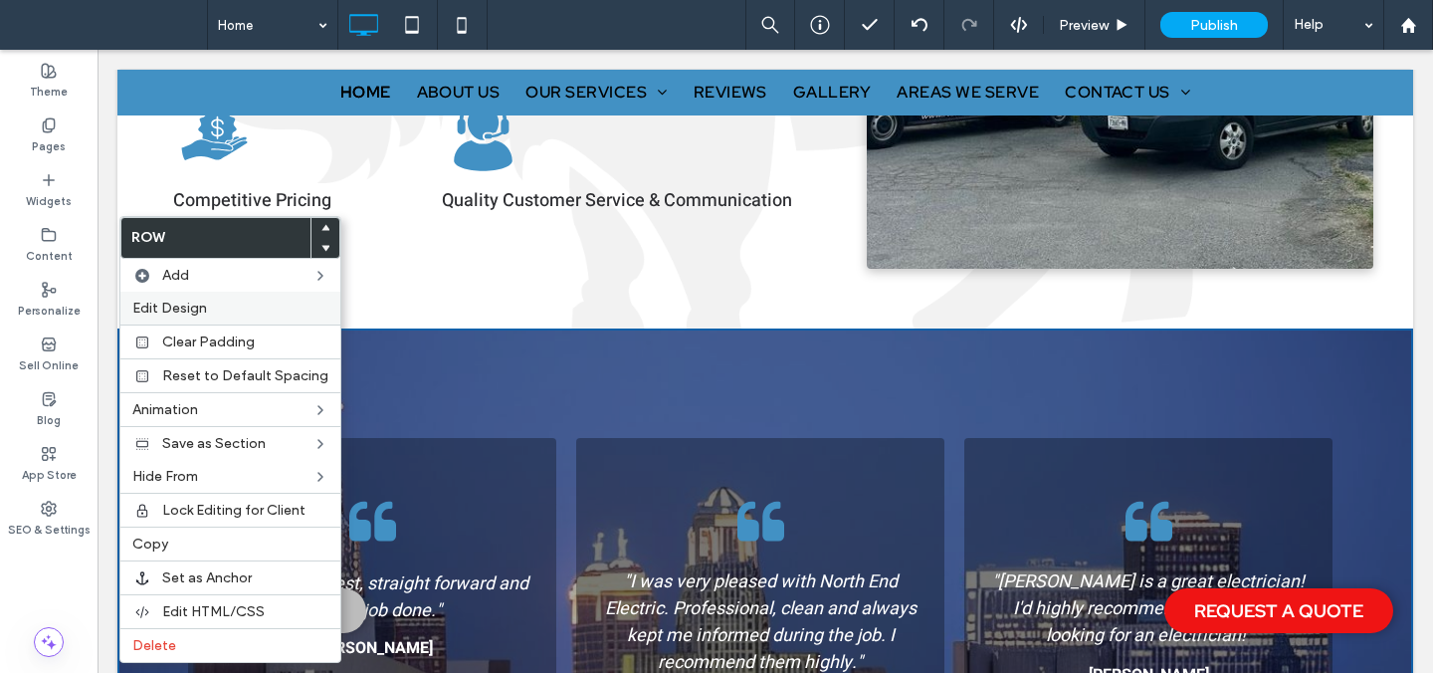
click at [165, 310] on span "Edit Design" at bounding box center [169, 308] width 75 height 17
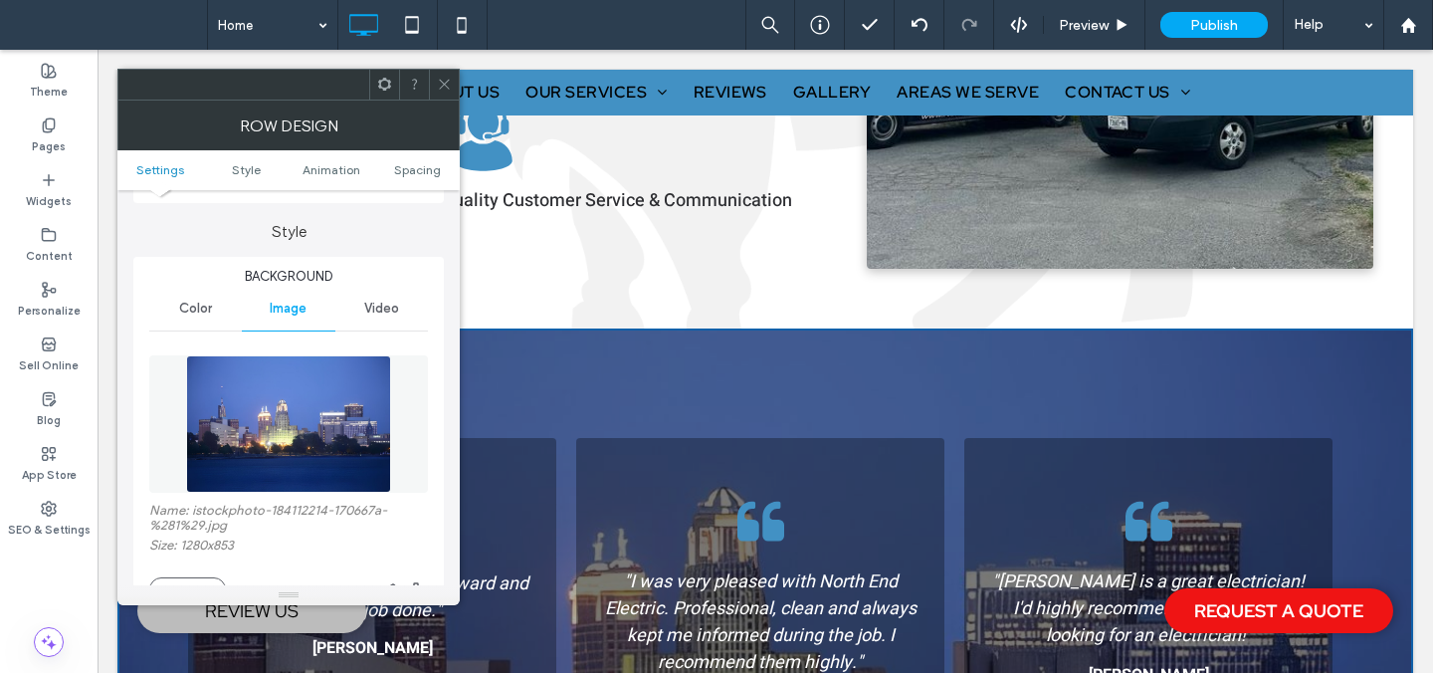
scroll to position [503, 0]
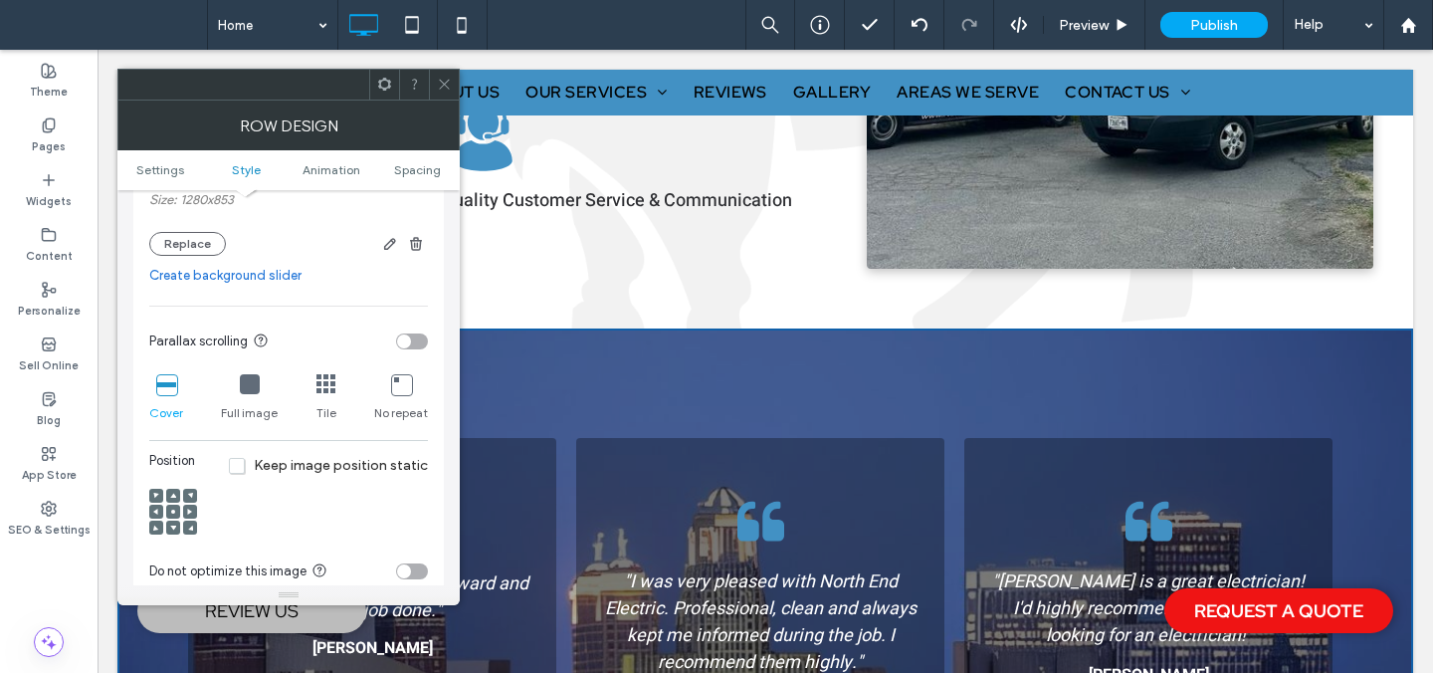
click at [402, 348] on div "toggle" at bounding box center [404, 341] width 14 height 14
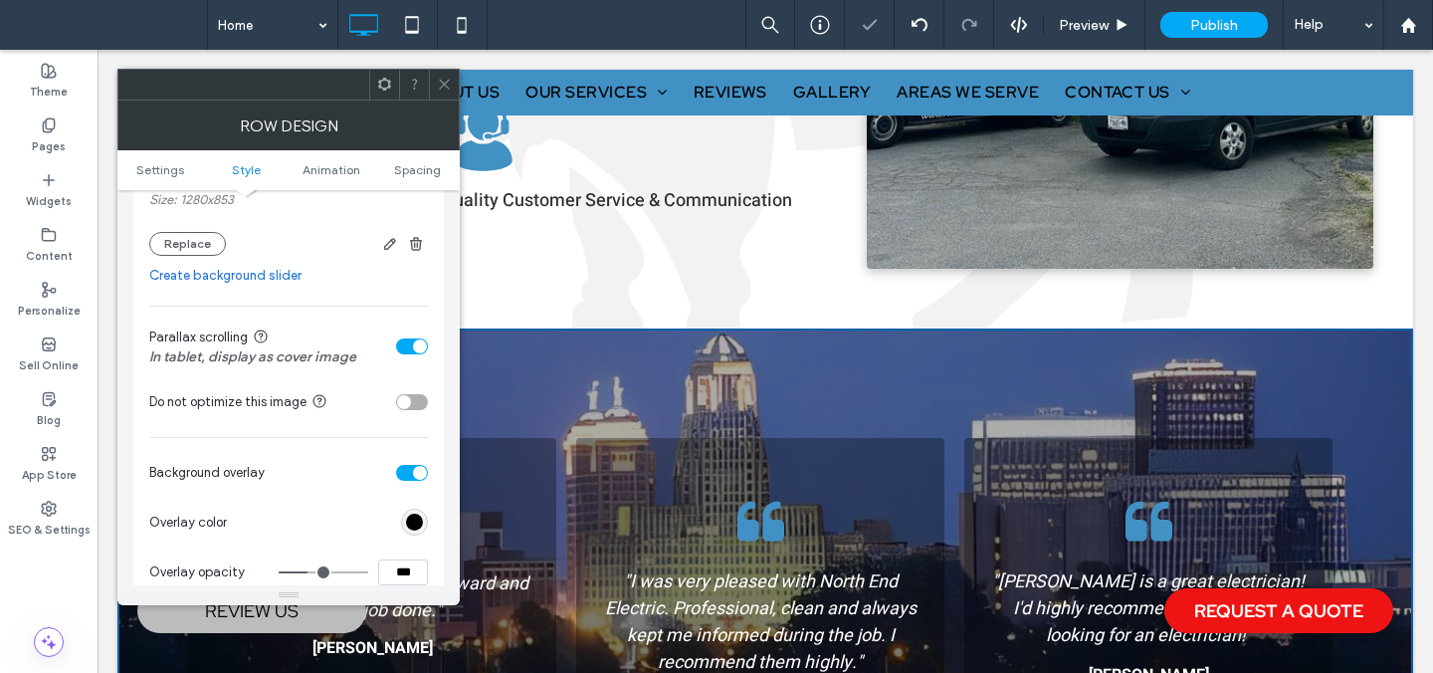
click at [443, 88] on icon at bounding box center [444, 84] width 15 height 15
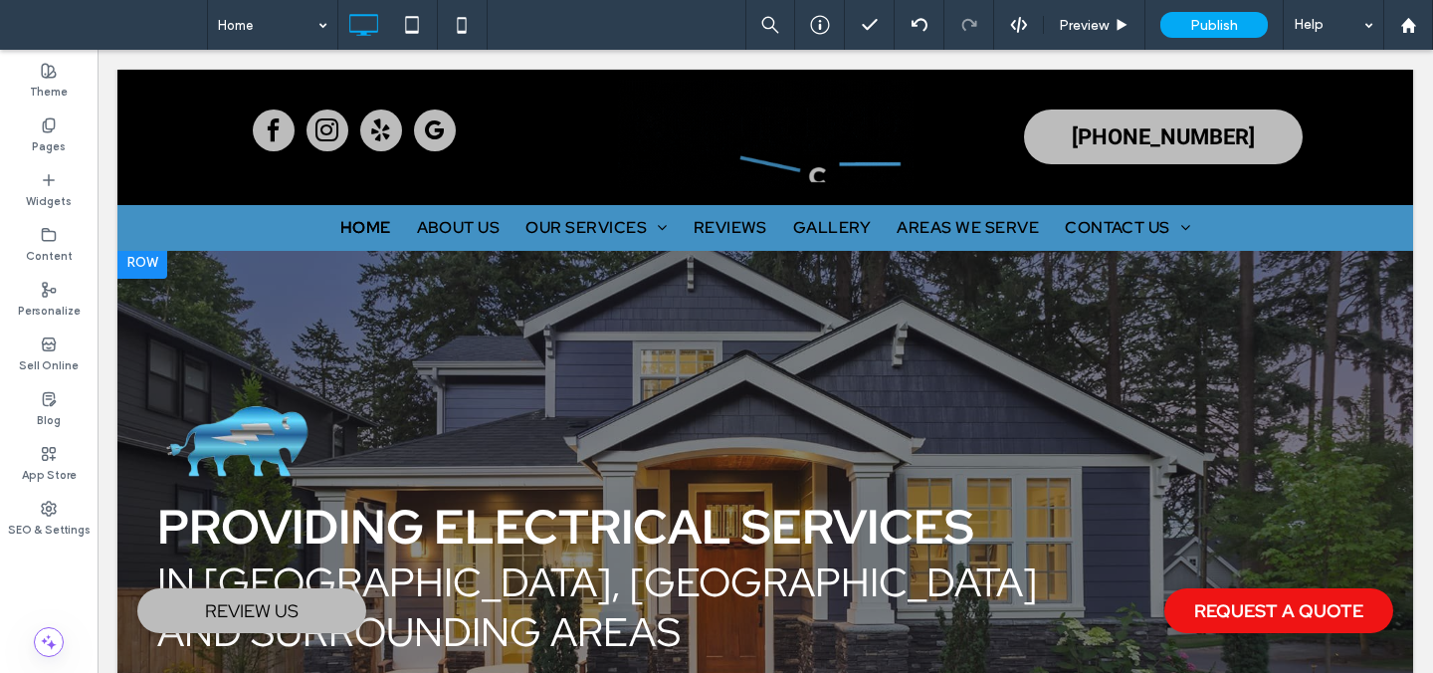
scroll to position [0, 0]
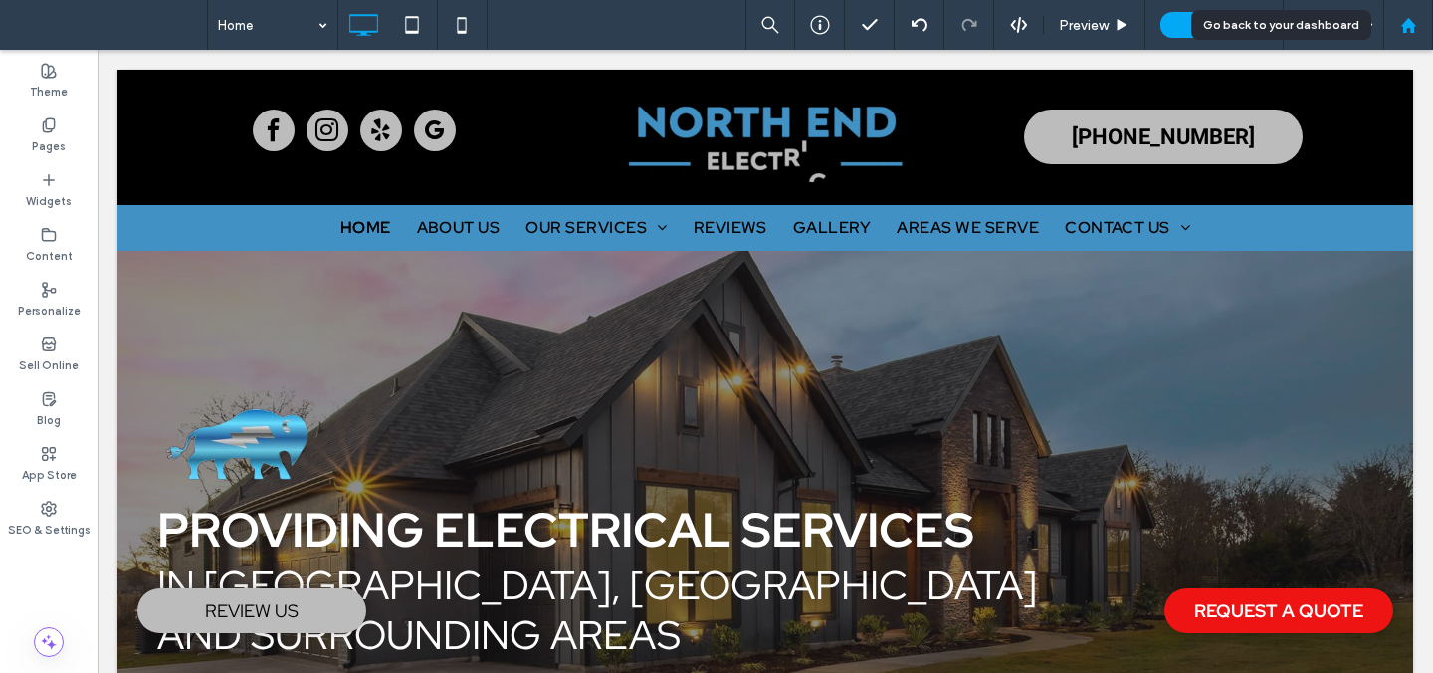
click at [1404, 24] on use at bounding box center [1407, 24] width 15 height 15
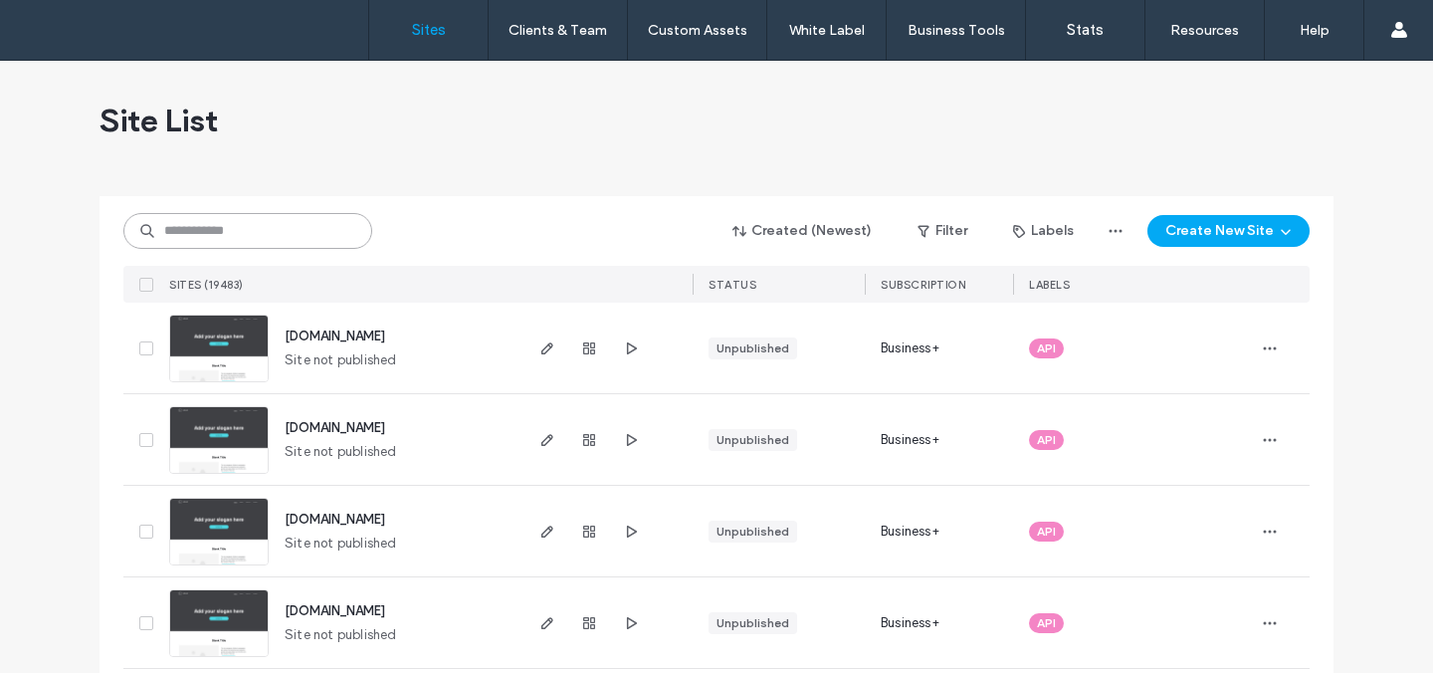
click at [302, 238] on input at bounding box center [247, 231] width 249 height 36
paste input "********"
type input "********"
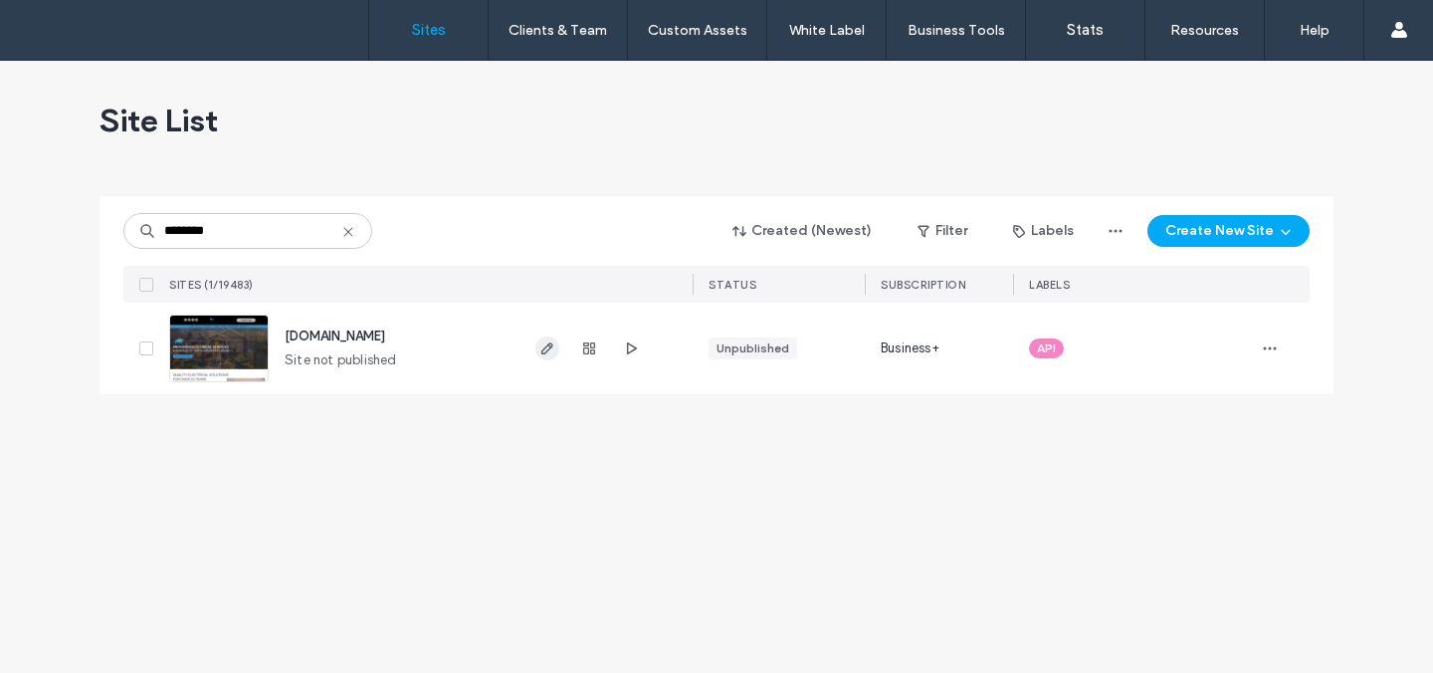
click at [548, 347] on icon "button" at bounding box center [547, 348] width 16 height 16
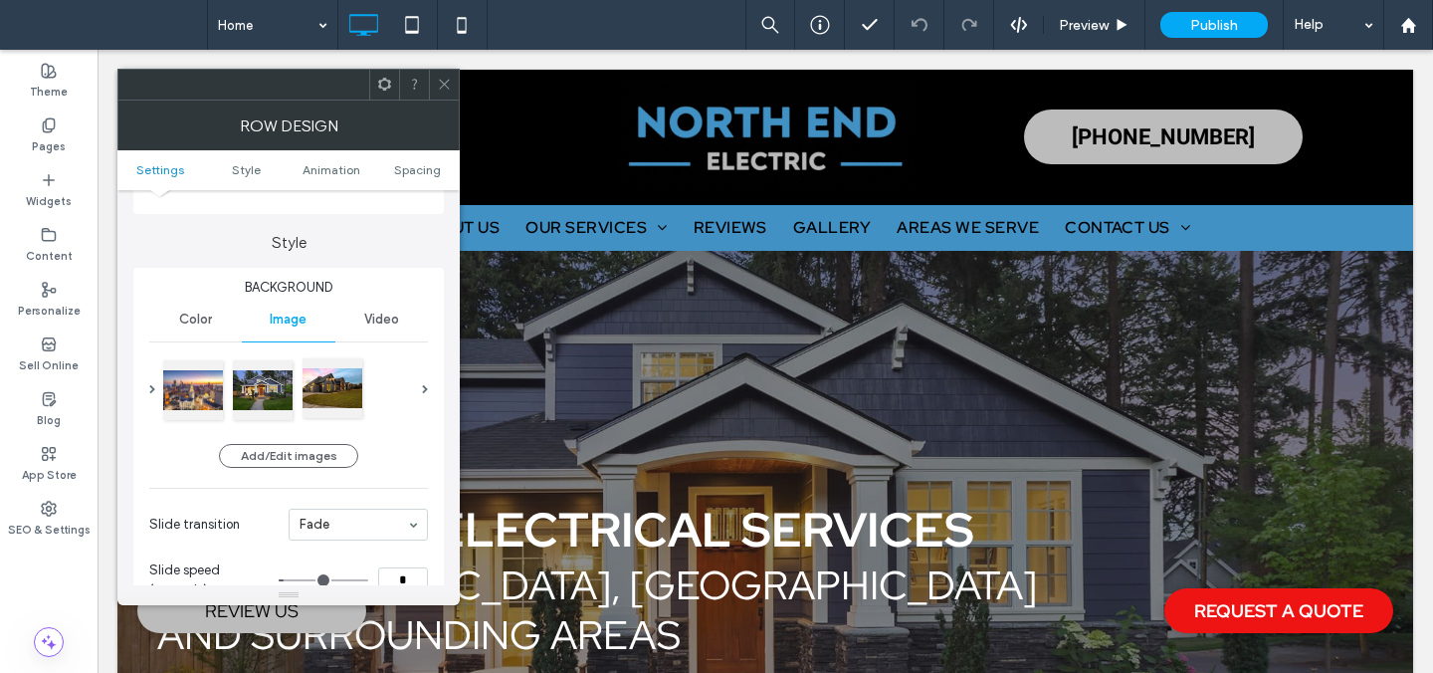
scroll to position [161, 0]
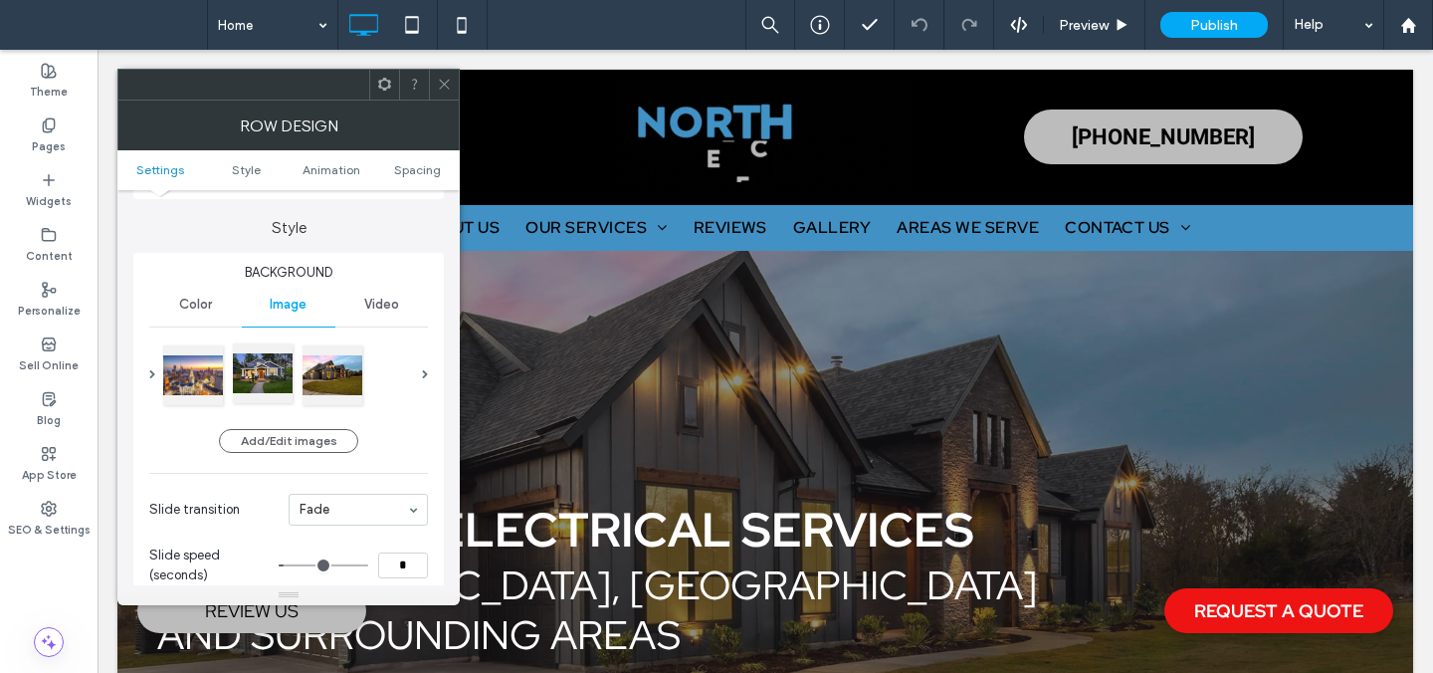
click at [278, 377] on div at bounding box center [263, 373] width 60 height 60
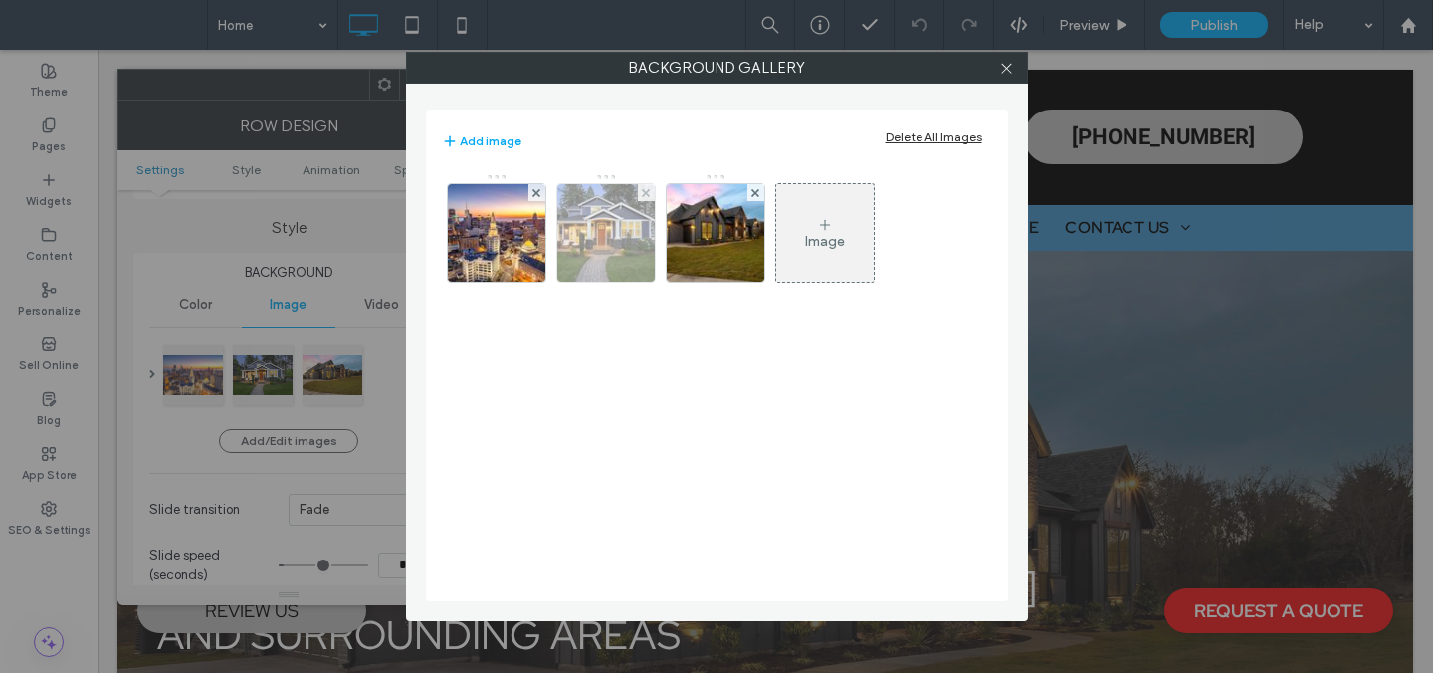
click at [619, 250] on img at bounding box center [605, 233] width 146 height 98
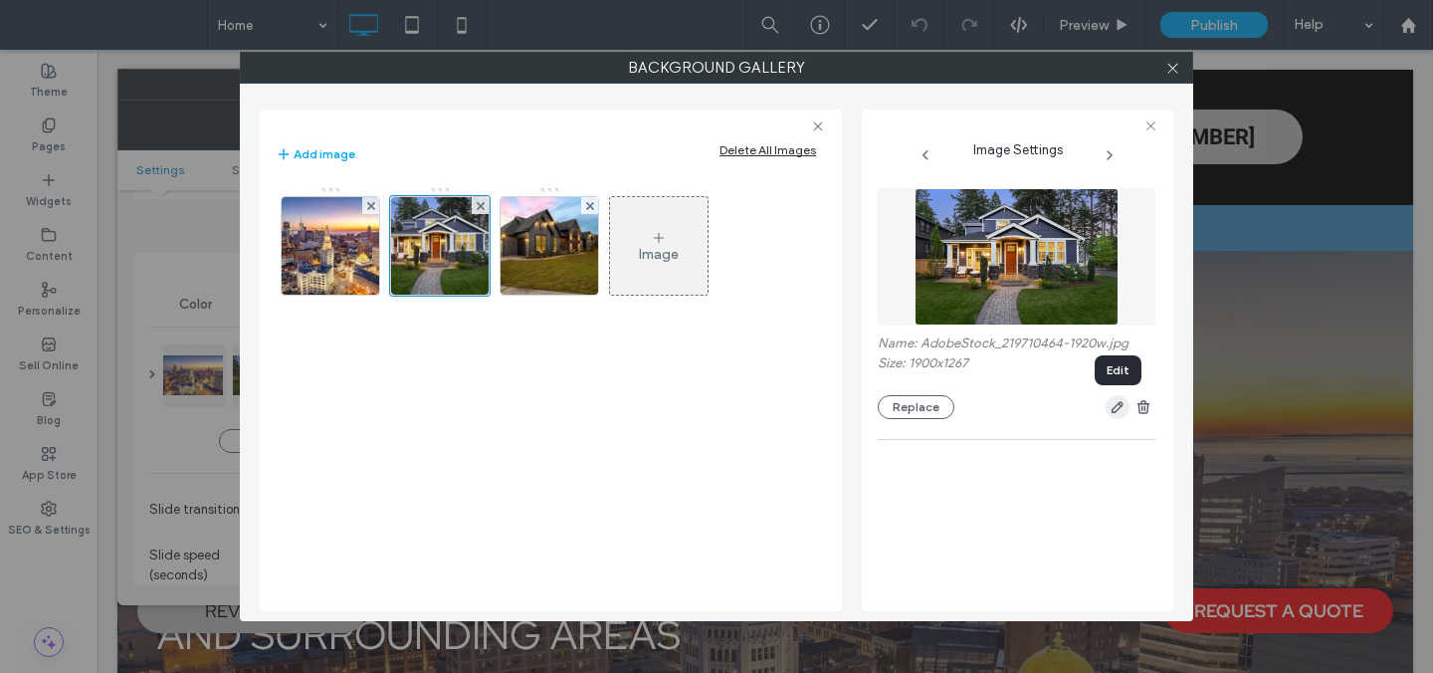
click at [1122, 412] on icon "button" at bounding box center [1118, 407] width 16 height 16
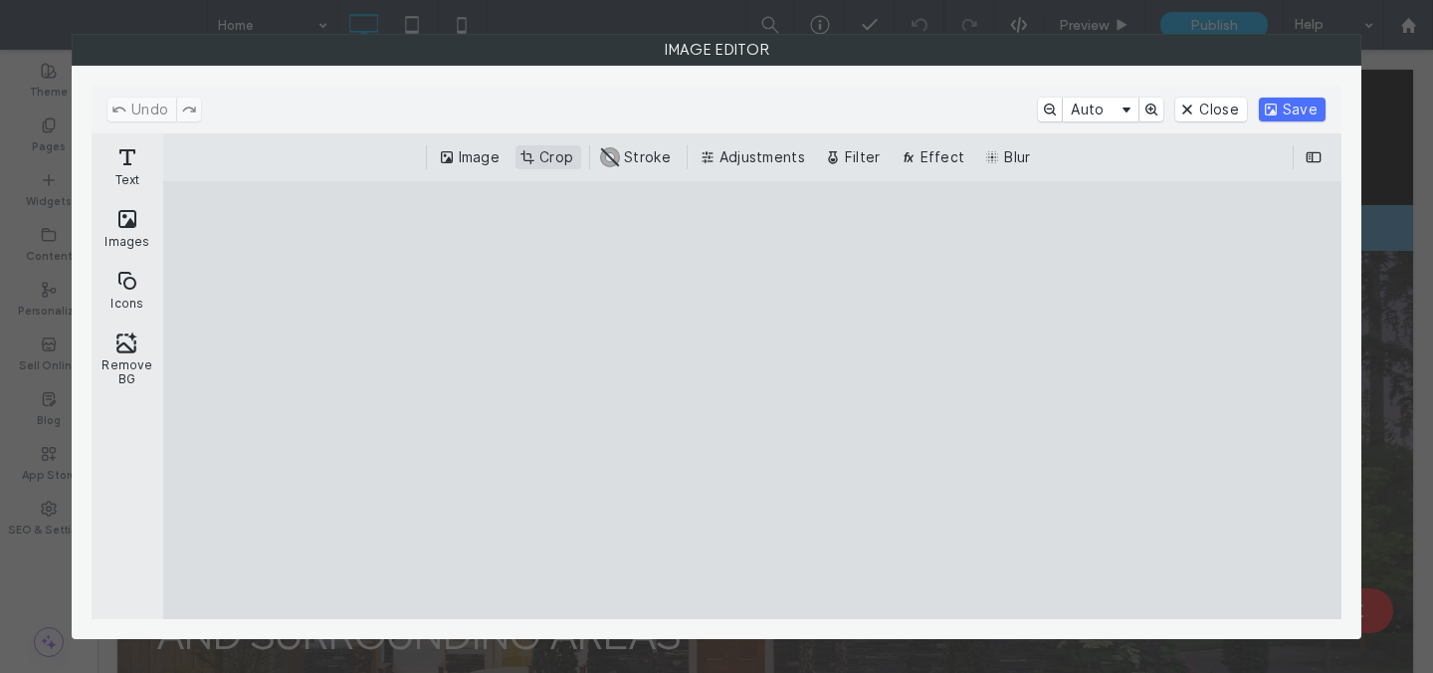
click at [565, 155] on button "Crop" at bounding box center [549, 157] width 66 height 24
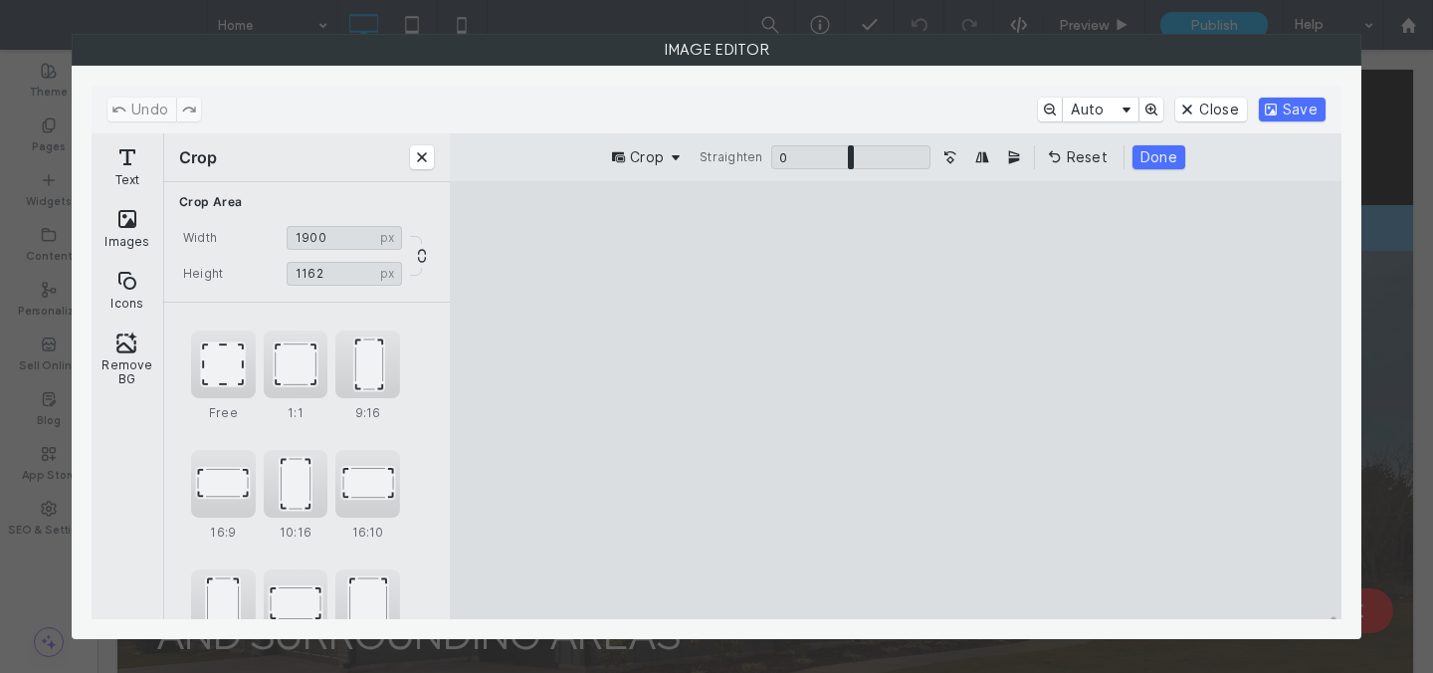
type input "****"
drag, startPoint x: 900, startPoint y: 582, endPoint x: 895, endPoint y: 551, distance: 31.3
click at [896, 400] on cesdk-canvas "Editor canvas" at bounding box center [896, 400] width 0 height 0
drag, startPoint x: 1158, startPoint y: 161, endPoint x: 1221, endPoint y: 137, distance: 67.1
click at [1159, 161] on button "Done" at bounding box center [1159, 157] width 53 height 24
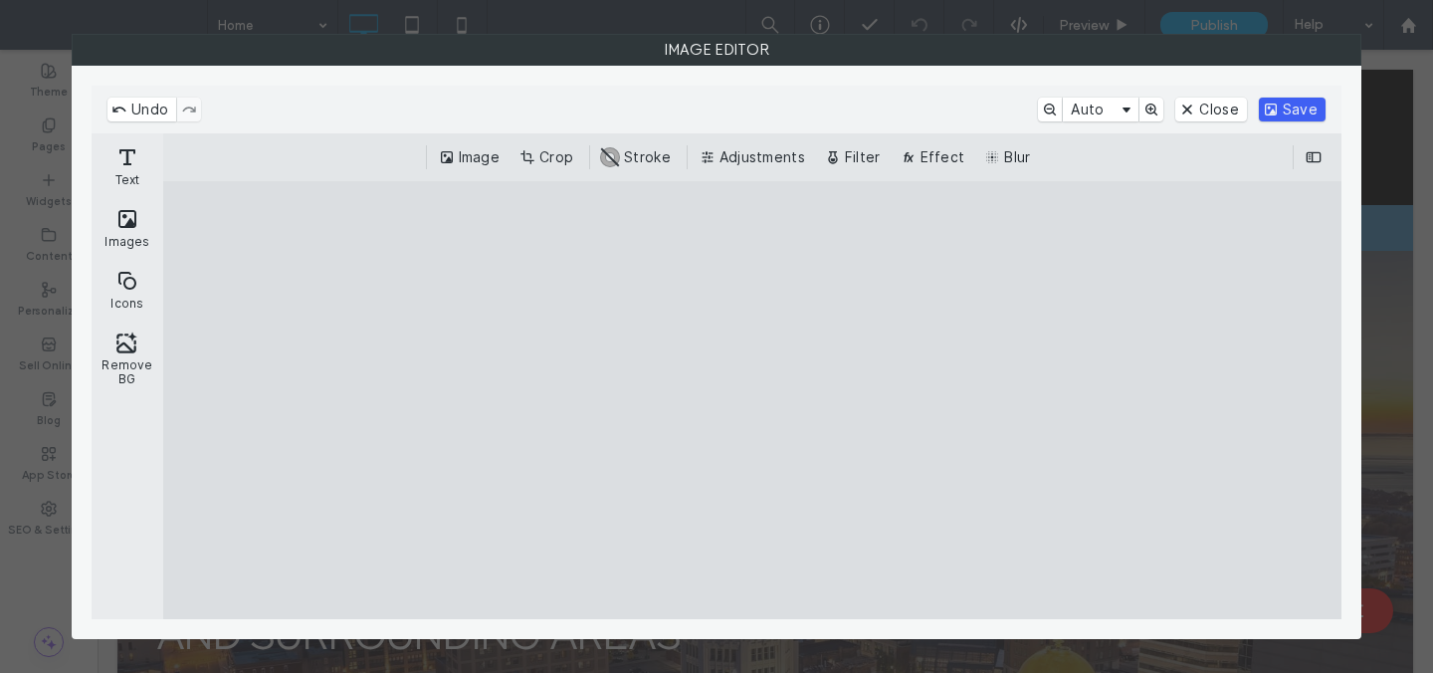
click at [1309, 106] on button "Save" at bounding box center [1292, 110] width 67 height 24
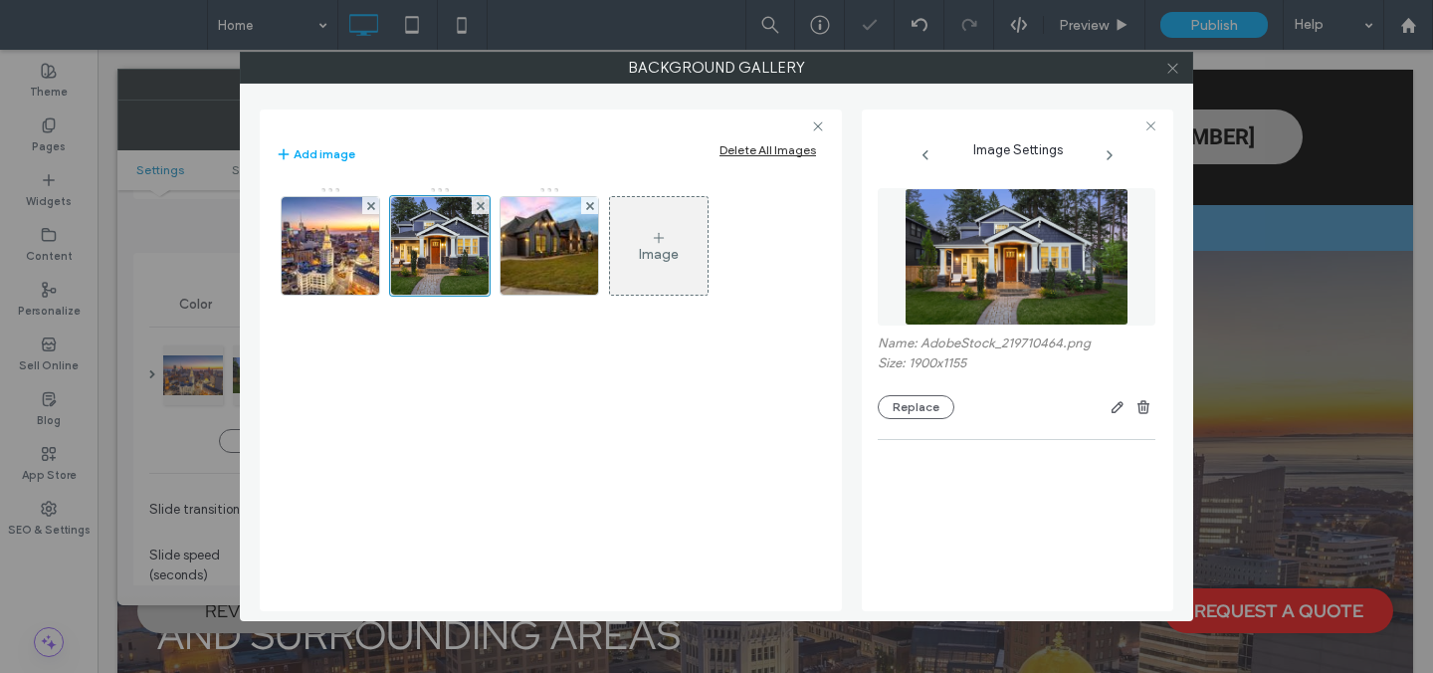
click at [1173, 66] on icon at bounding box center [1172, 68] width 15 height 15
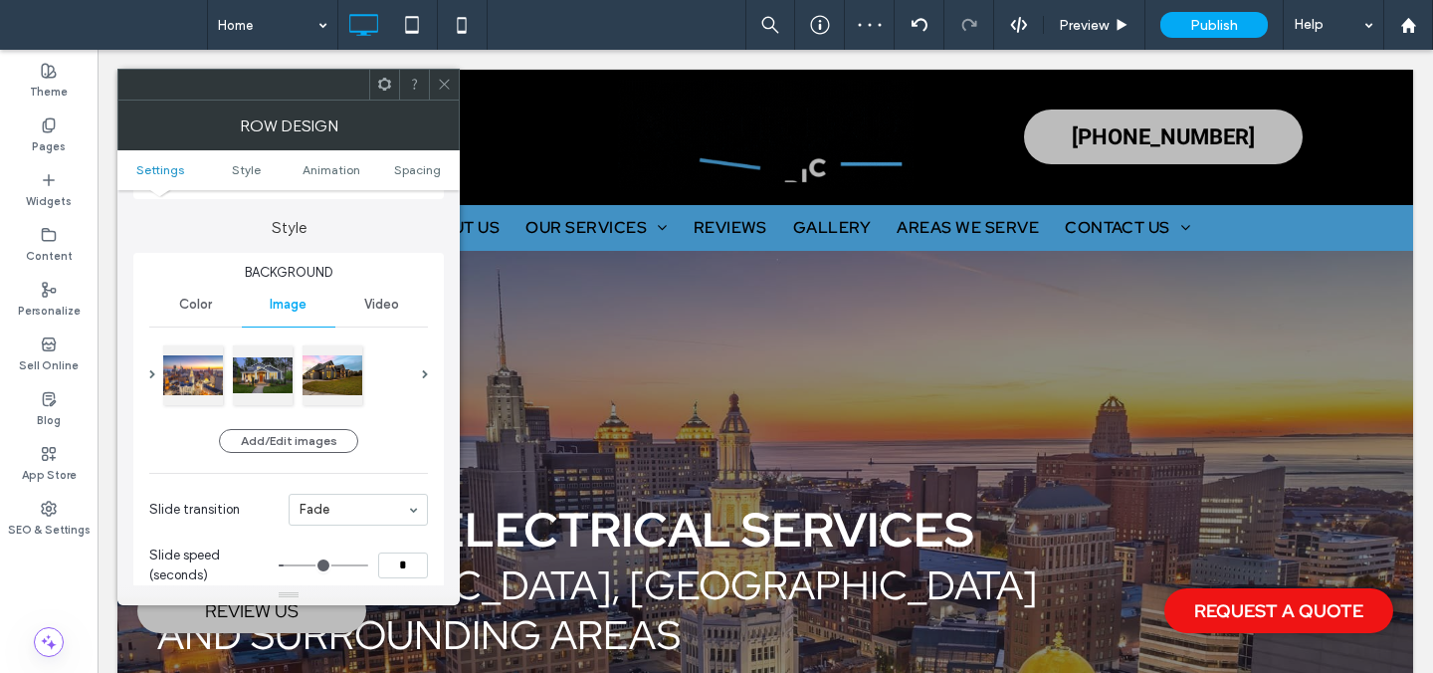
click at [446, 83] on icon at bounding box center [444, 84] width 15 height 15
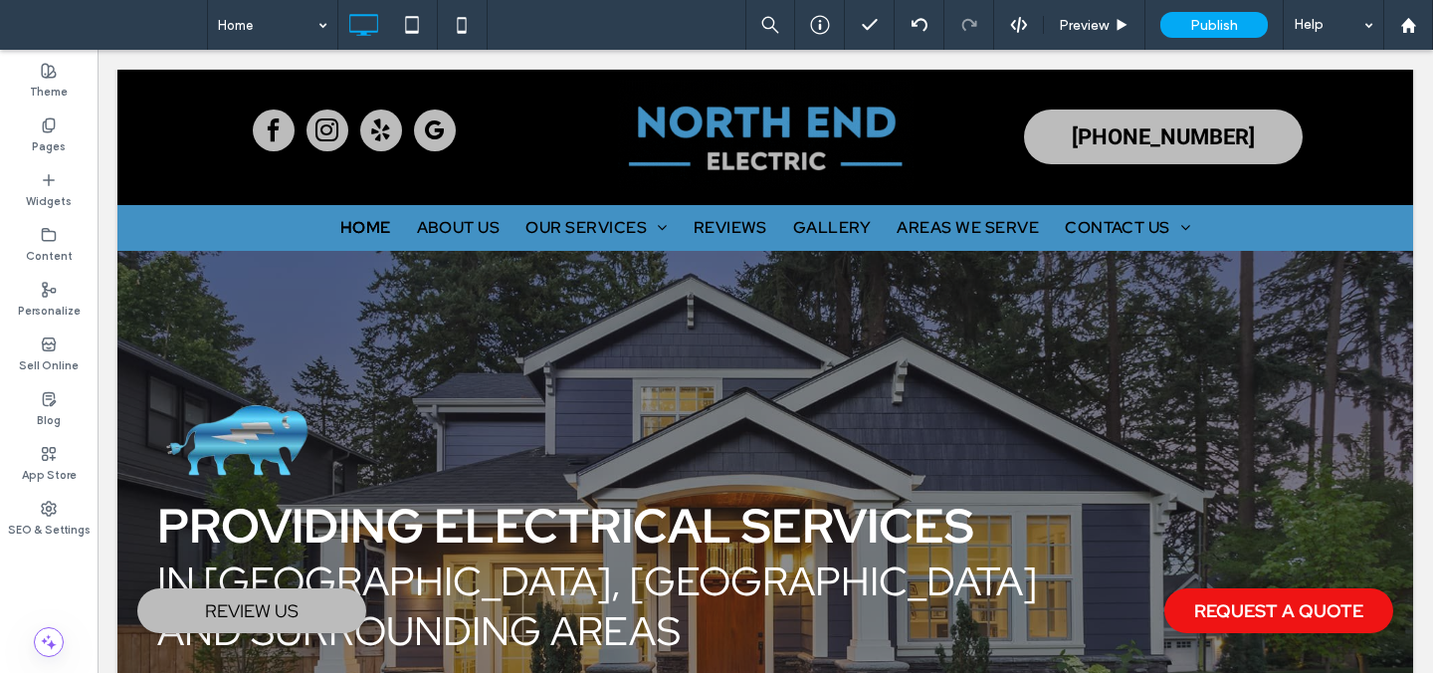
scroll to position [0, 0]
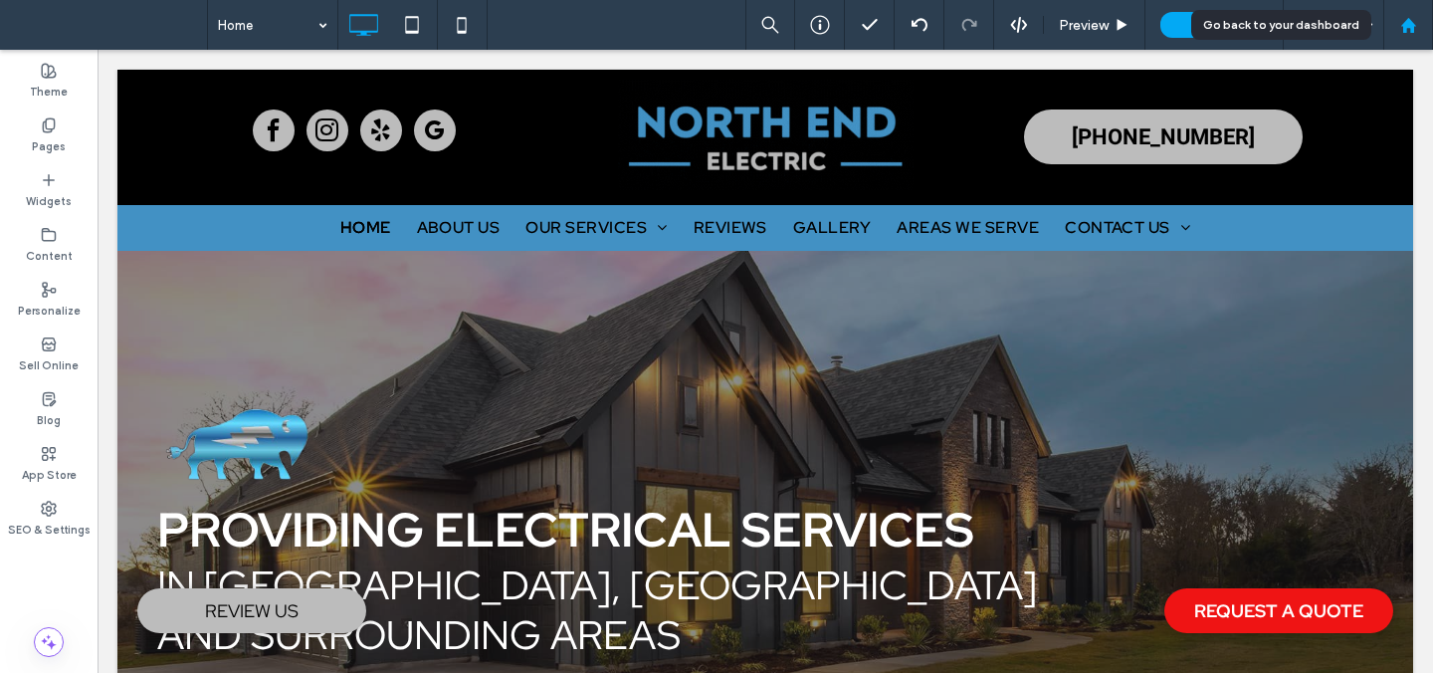
click at [1409, 23] on use at bounding box center [1407, 24] width 15 height 15
